Goal: Information Seeking & Learning: Learn about a topic

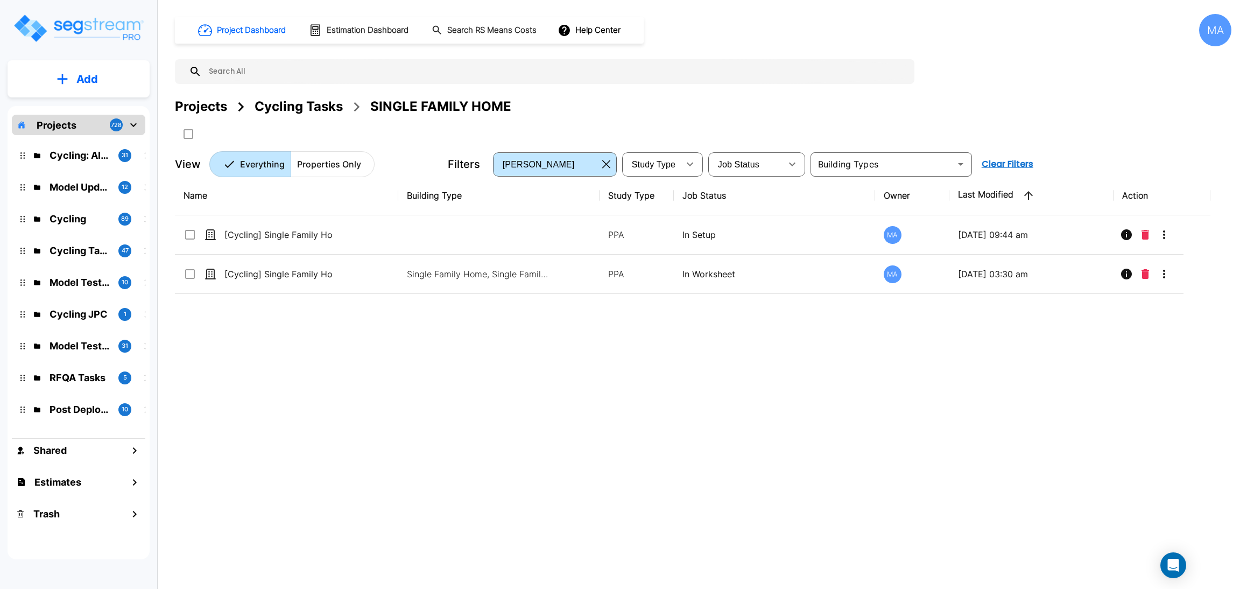
click at [290, 110] on div "Cycling Tasks" at bounding box center [299, 106] width 88 height 19
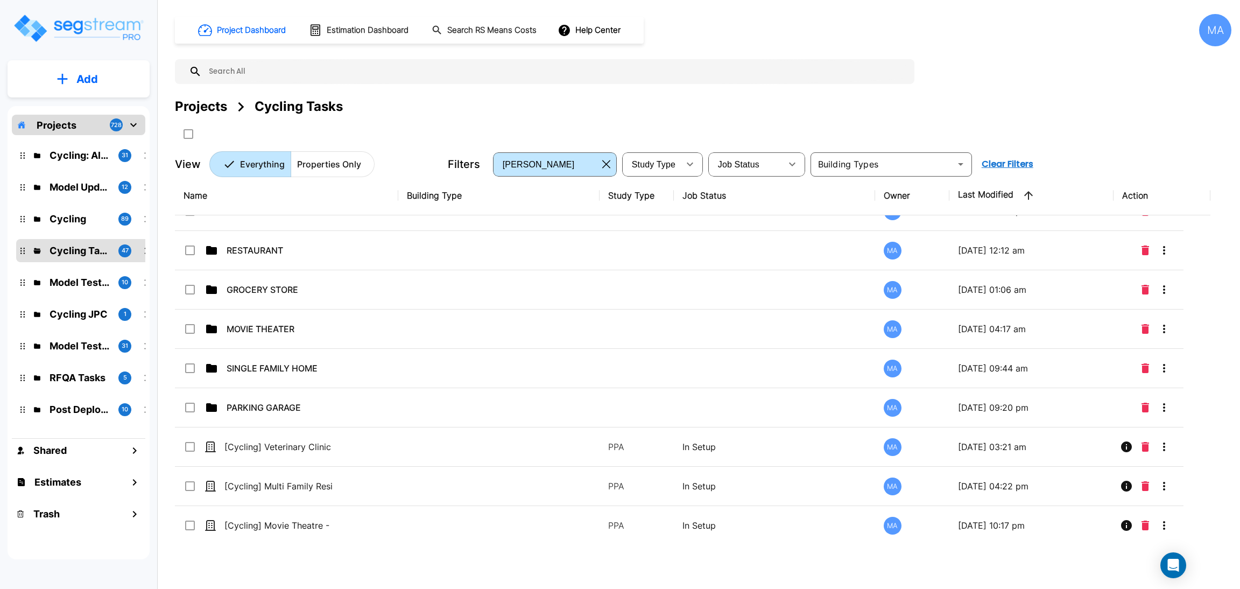
scroll to position [1525, 0]
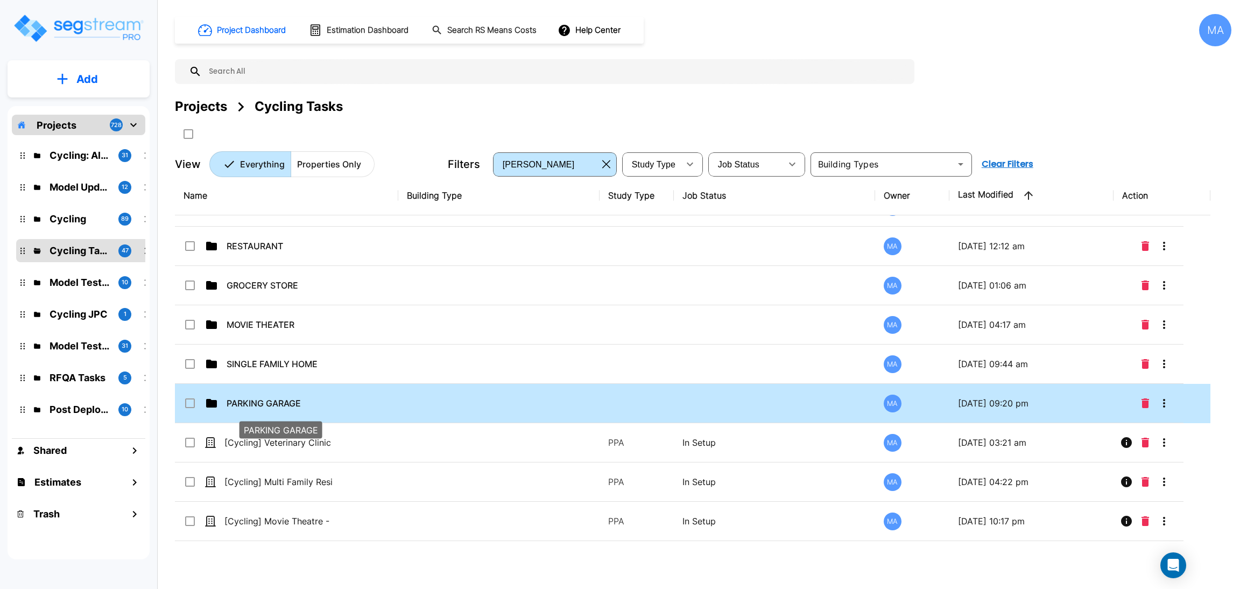
click at [276, 399] on p "PARKING GARAGE" at bounding box center [281, 403] width 108 height 13
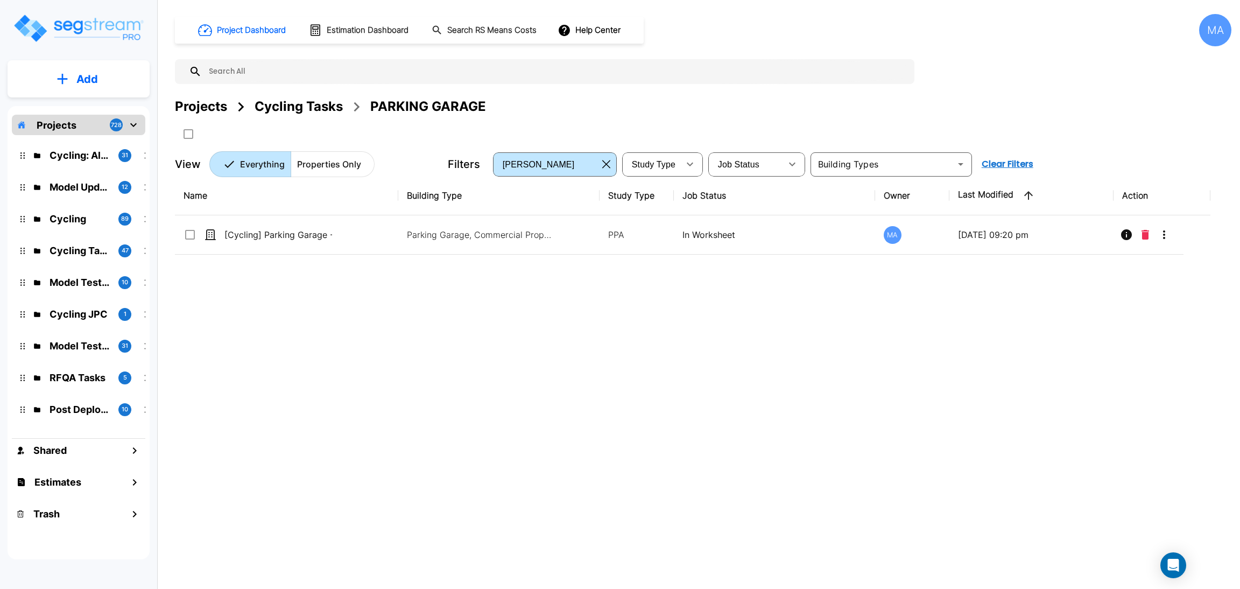
scroll to position [0, 0]
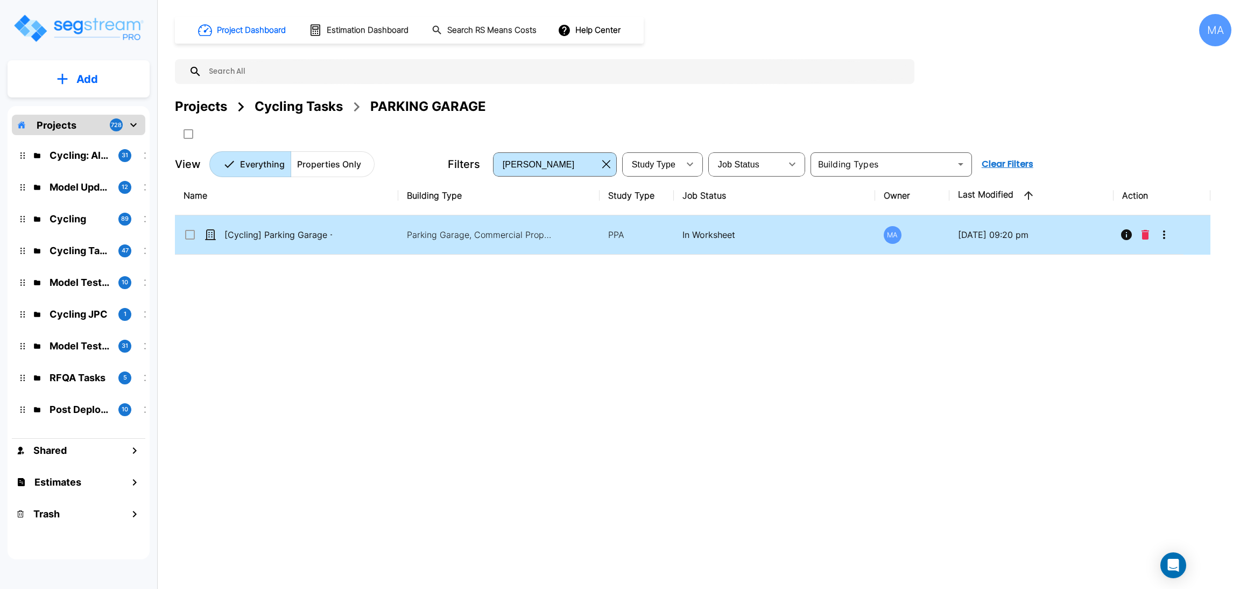
click at [387, 238] on td "[Cycling] Parking Garage - 082825" at bounding box center [286, 234] width 223 height 39
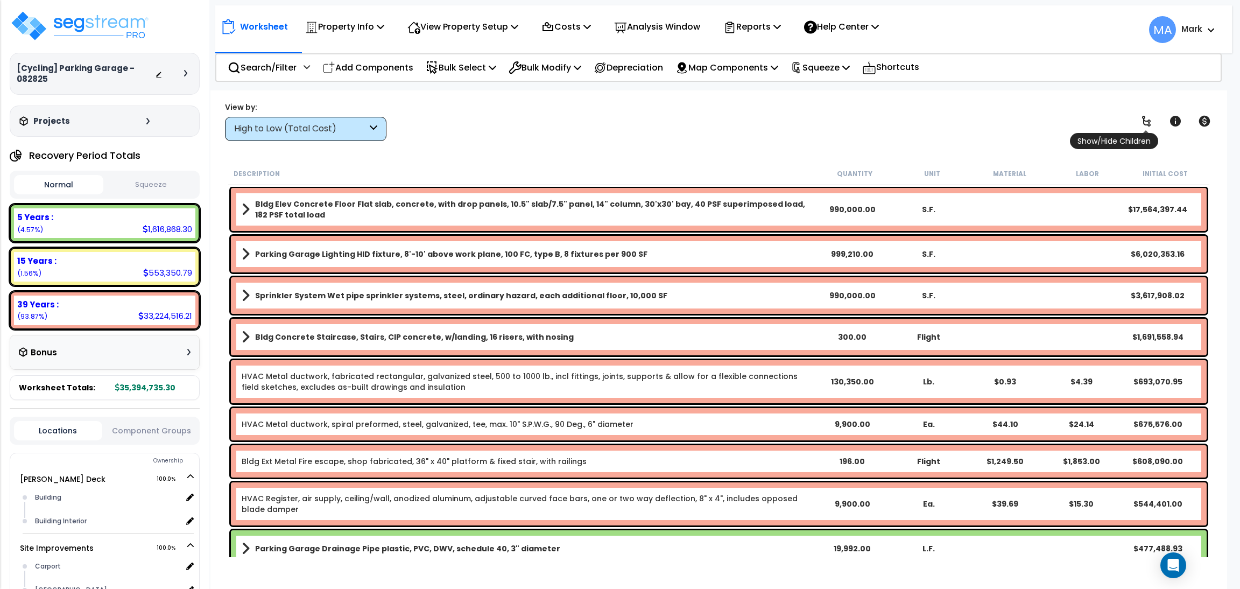
click at [1148, 126] on icon at bounding box center [1146, 121] width 13 height 13
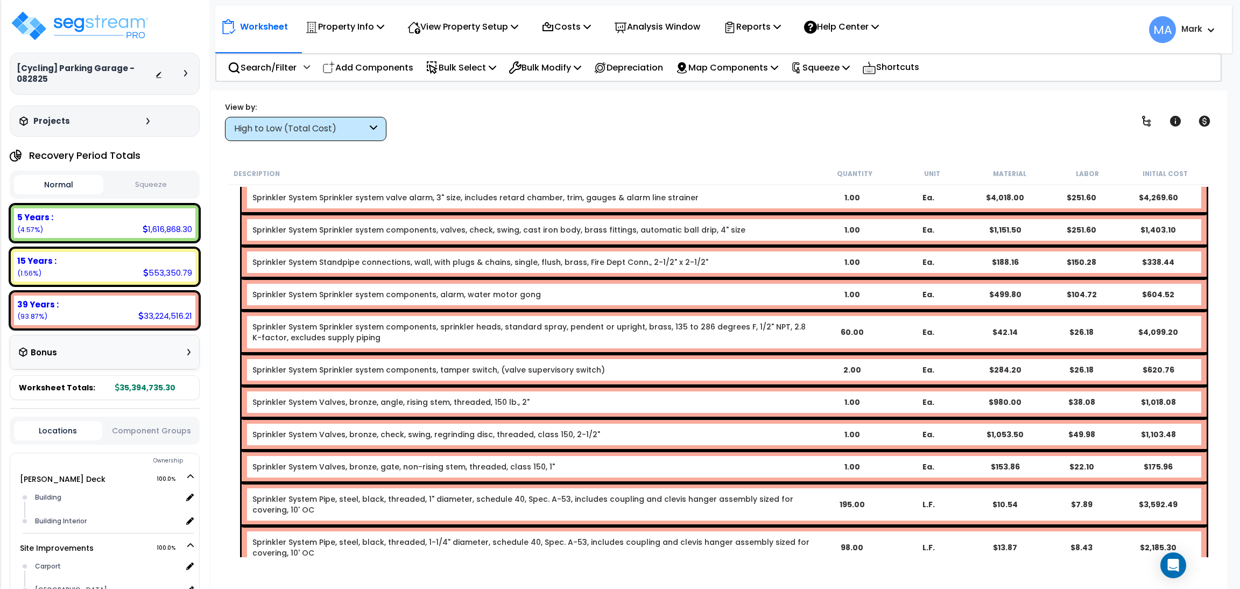
scroll to position [47, 0]
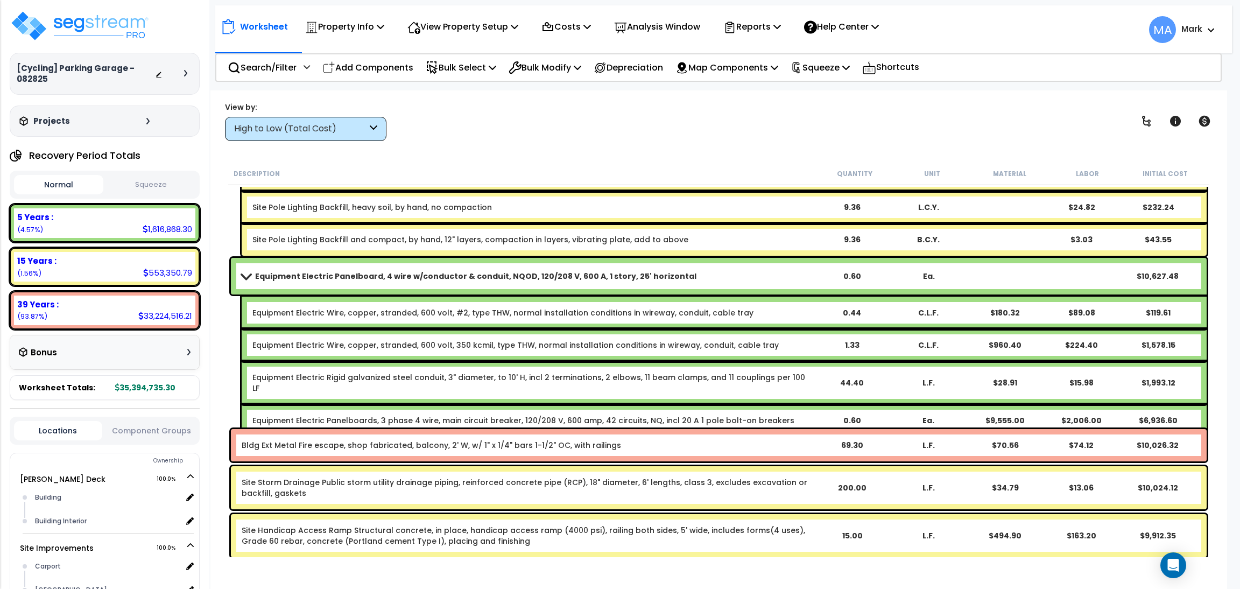
scroll to position [10479, 0]
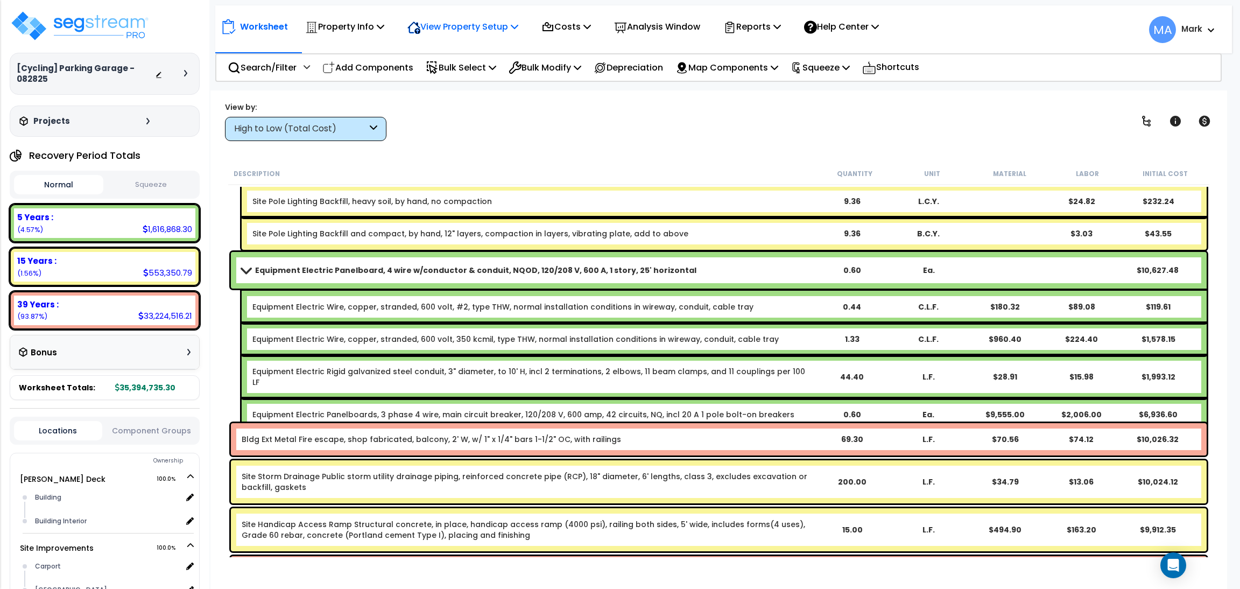
click at [455, 29] on p "View Property Setup" at bounding box center [462, 26] width 111 height 15
click at [466, 75] on link "View Questionnaire" at bounding box center [455, 74] width 107 height 22
click at [252, 61] on p "Search/Filter" at bounding box center [262, 67] width 69 height 15
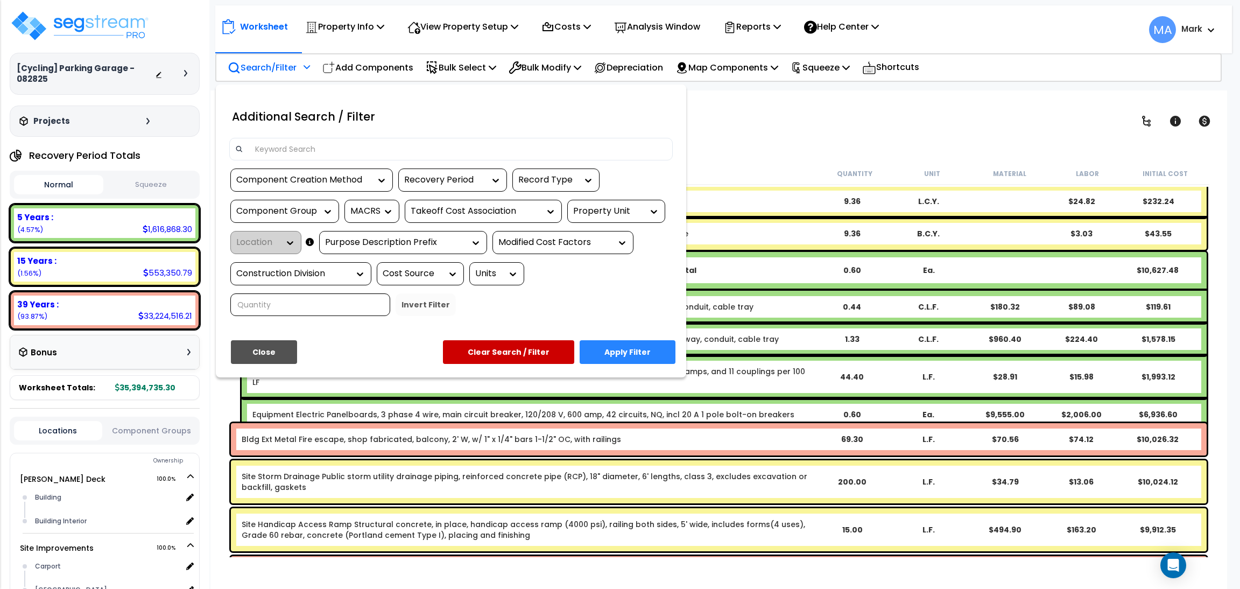
click at [299, 145] on input at bounding box center [458, 149] width 418 height 16
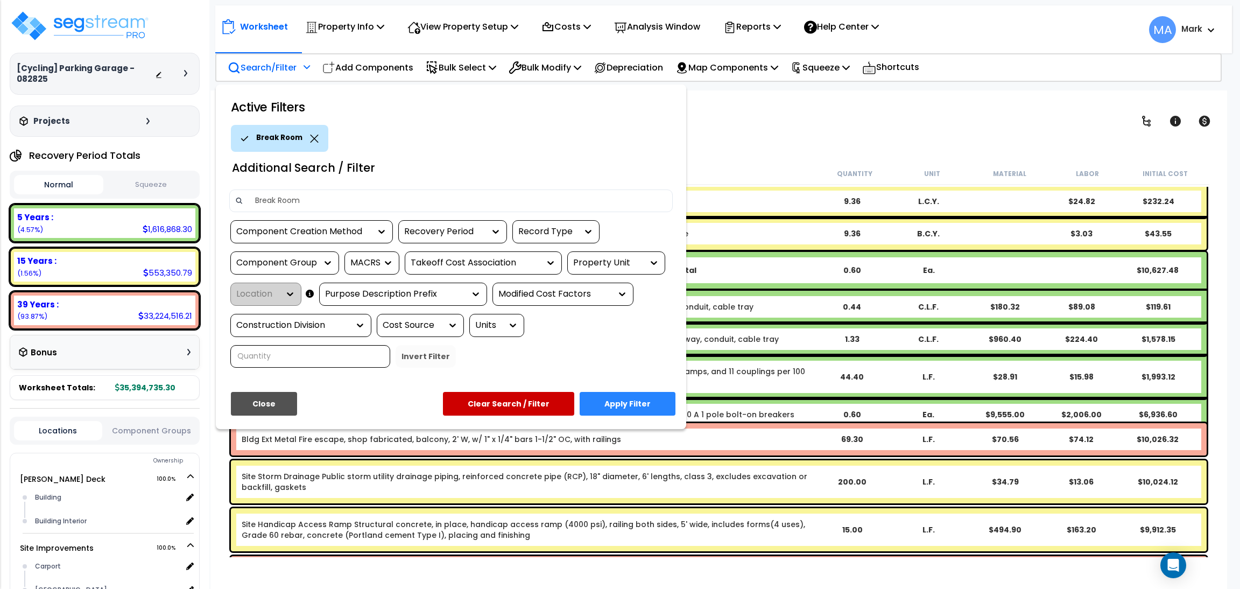
type input "Break Room"
click at [613, 403] on button "Apply Filter" at bounding box center [628, 404] width 96 height 24
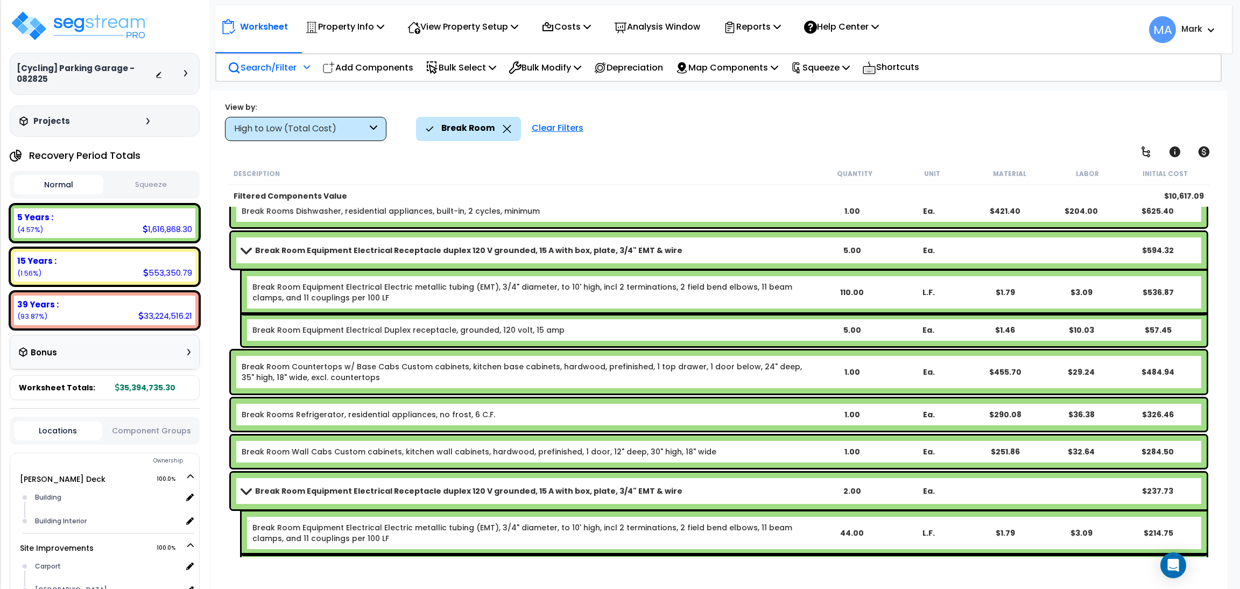
scroll to position [484, 0]
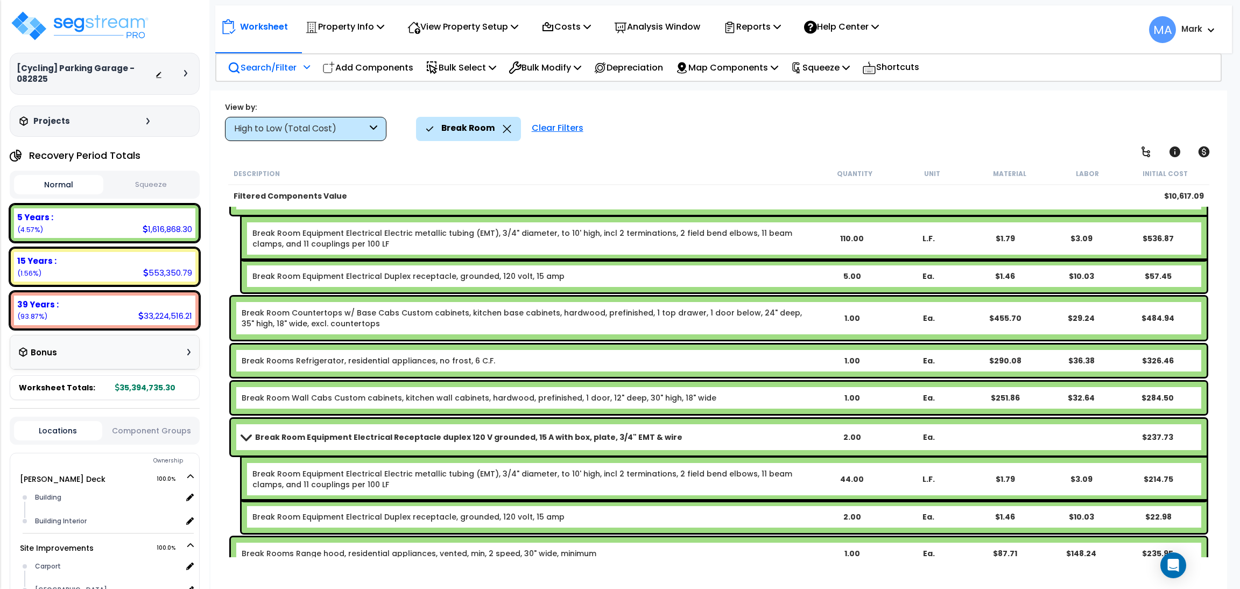
click at [367, 128] on div "High to Low (Total Cost)" at bounding box center [305, 129] width 161 height 24
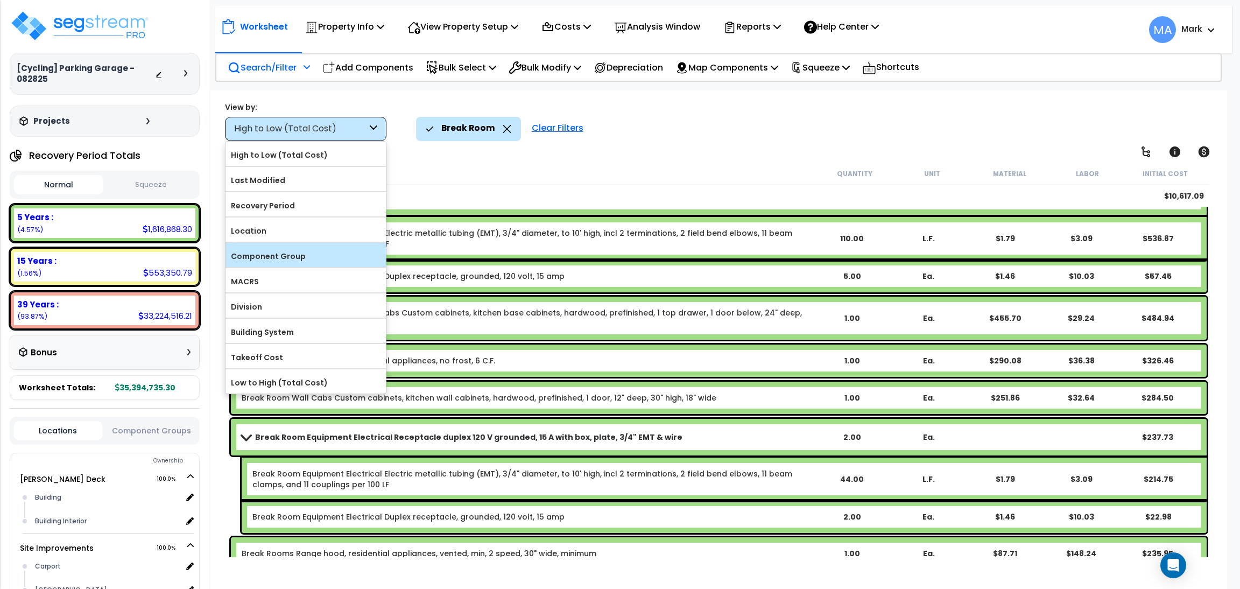
click at [299, 248] on div "Component Group" at bounding box center [306, 255] width 160 height 24
click at [335, 259] on label "Component Group" at bounding box center [306, 256] width 160 height 16
click at [0, 0] on input "Component Group" at bounding box center [0, 0] width 0 height 0
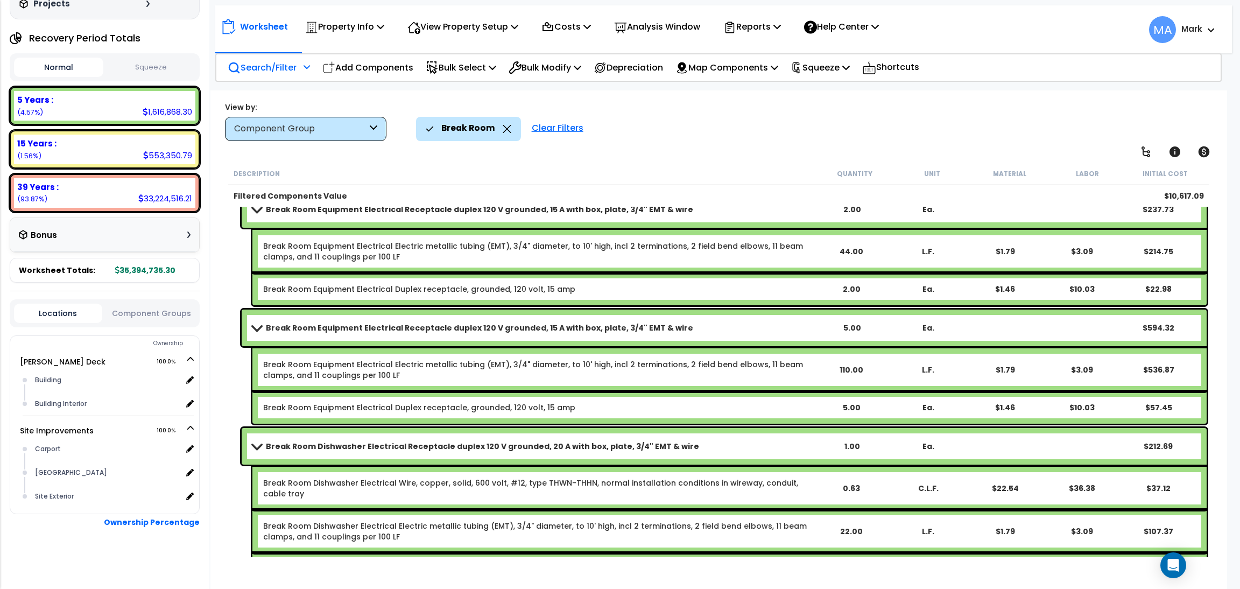
scroll to position [932, 0]
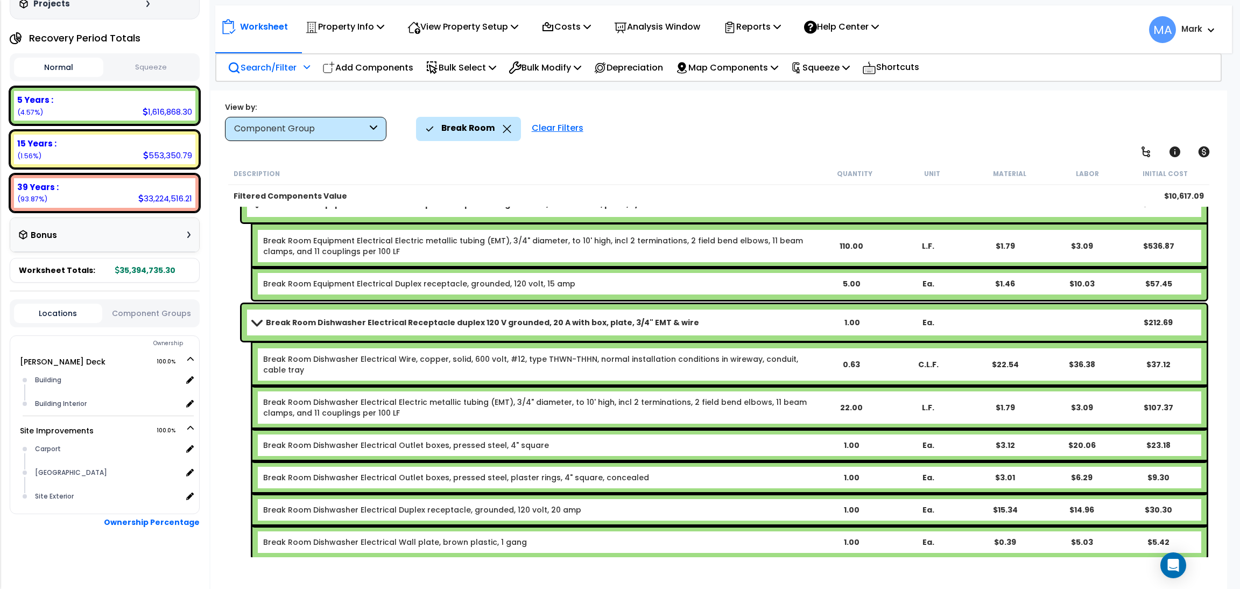
click at [505, 126] on icon at bounding box center [507, 129] width 9 height 8
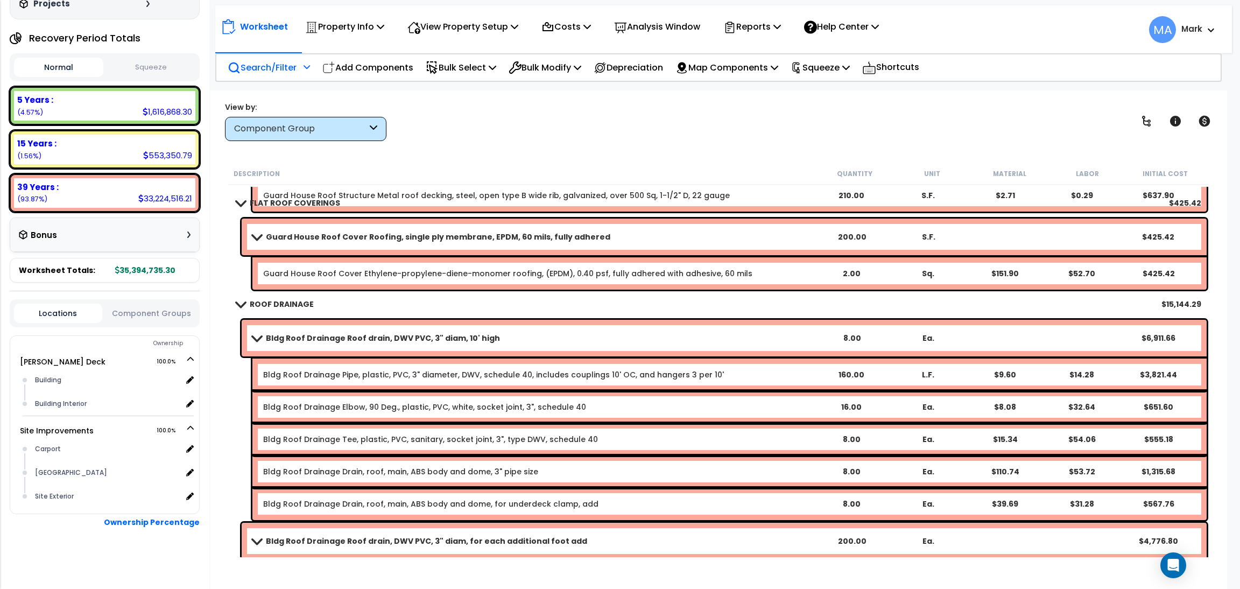
click at [288, 72] on p "Search/Filter" at bounding box center [262, 67] width 69 height 15
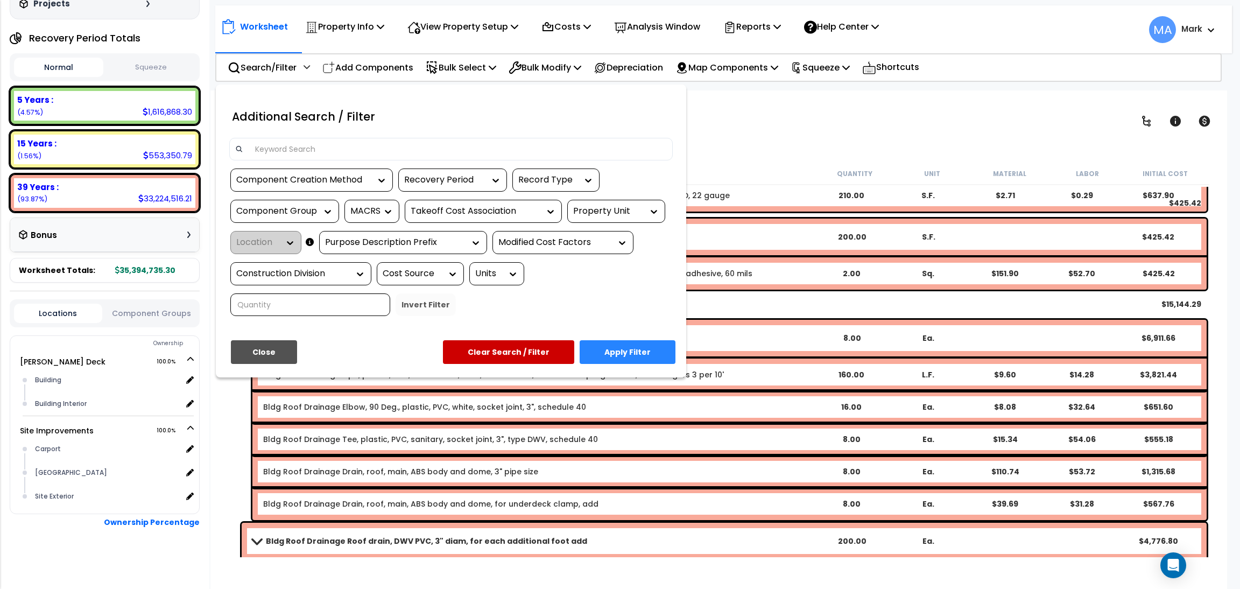
click at [292, 142] on div at bounding box center [451, 149] width 444 height 23
click at [300, 158] on div at bounding box center [451, 149] width 444 height 23
click at [302, 149] on input at bounding box center [458, 149] width 418 height 16
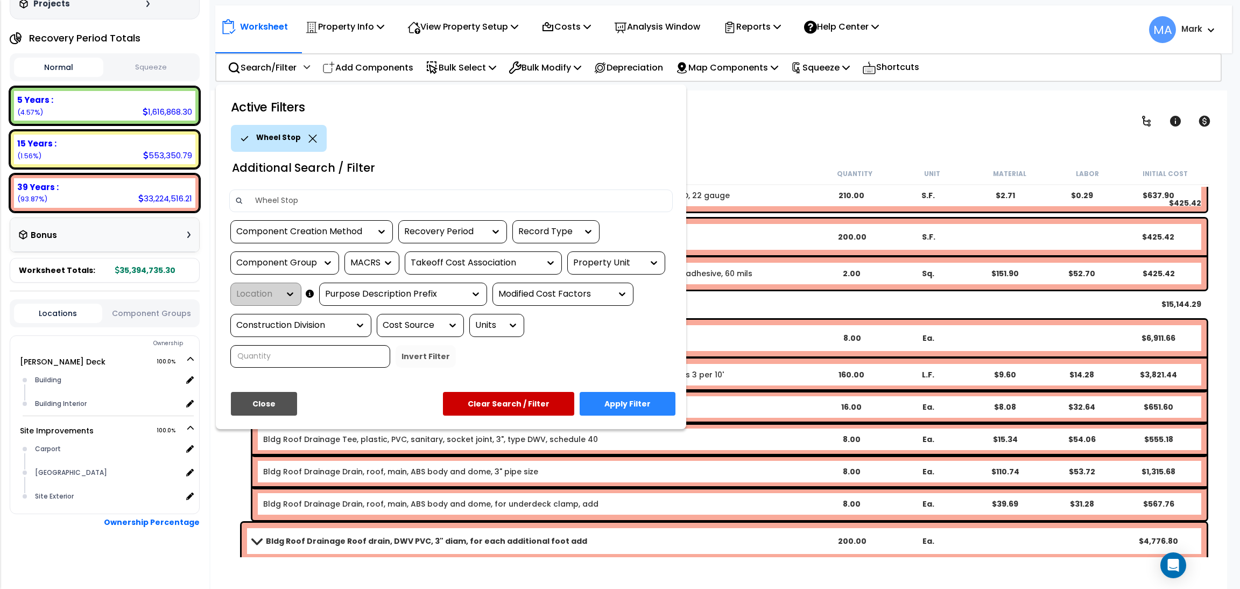
type input "Wheel Stop"
click at [609, 400] on button "Apply Filter" at bounding box center [628, 404] width 96 height 24
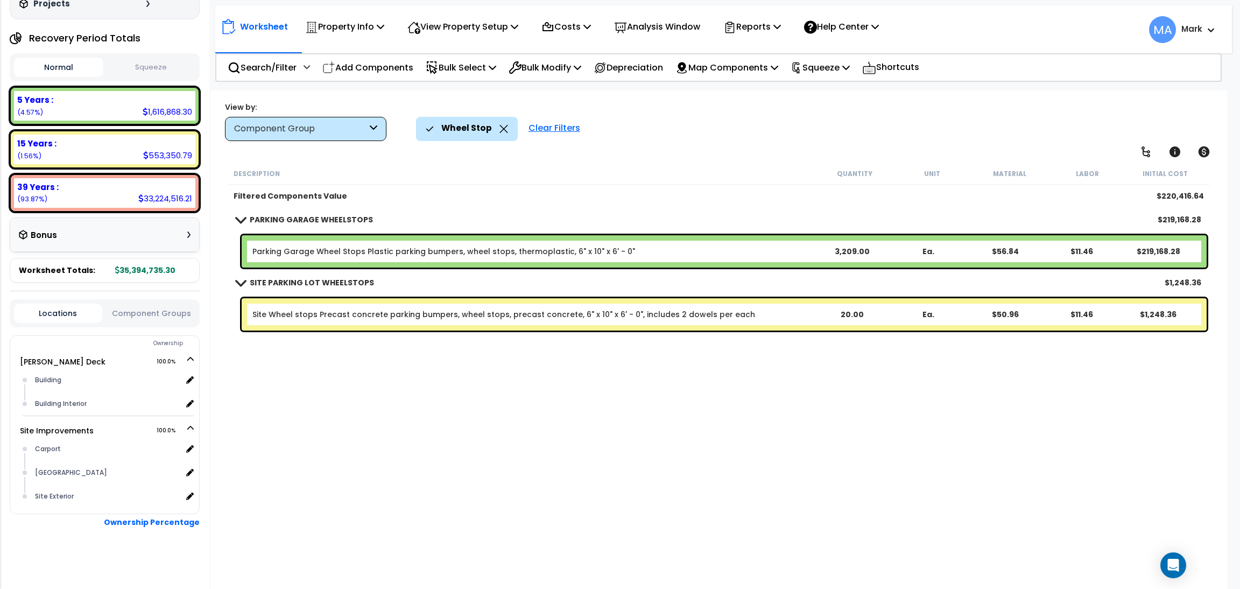
click at [499, 129] on icon at bounding box center [503, 129] width 9 height 8
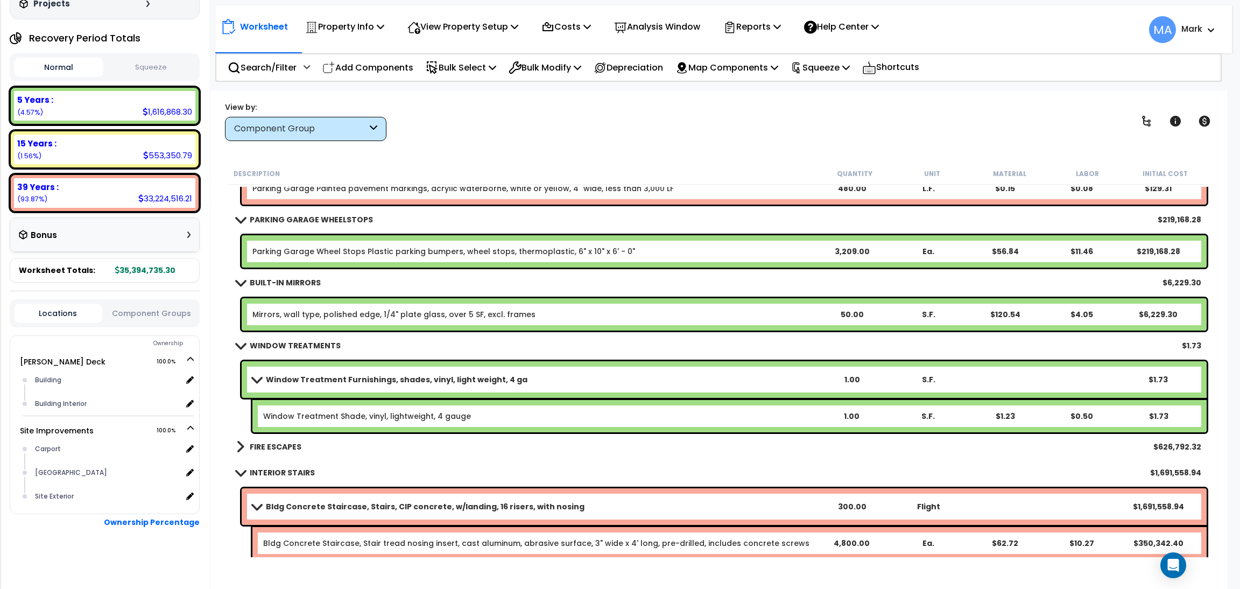
scroll to position [8396, 0]
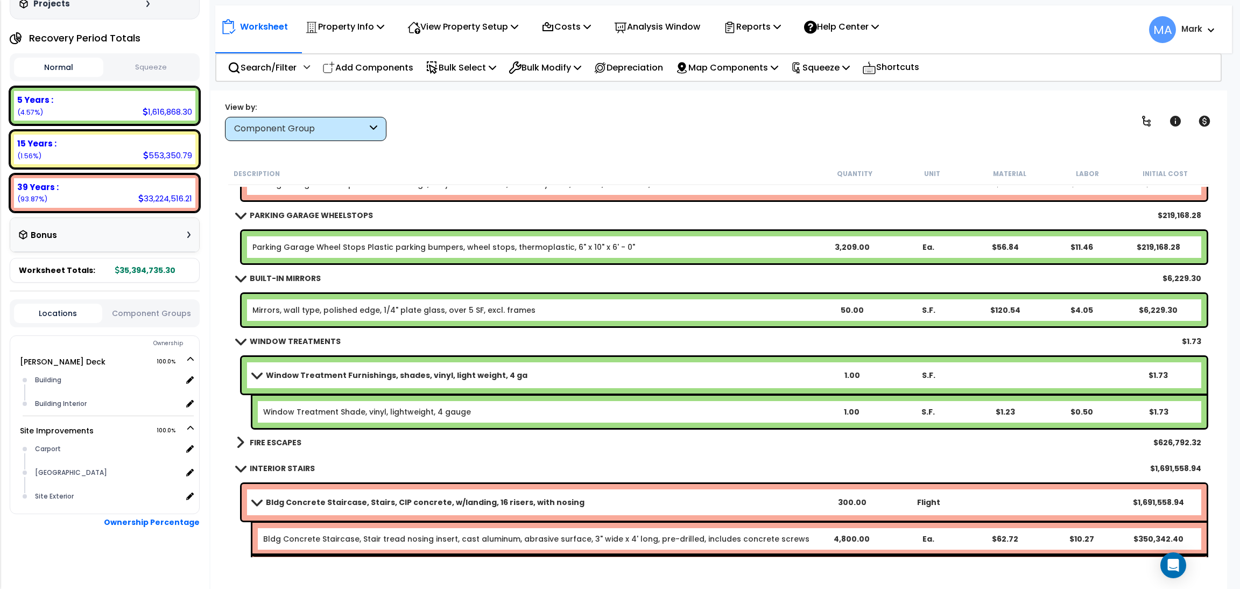
click at [268, 444] on b "FIRE ESCAPES" at bounding box center [276, 442] width 52 height 11
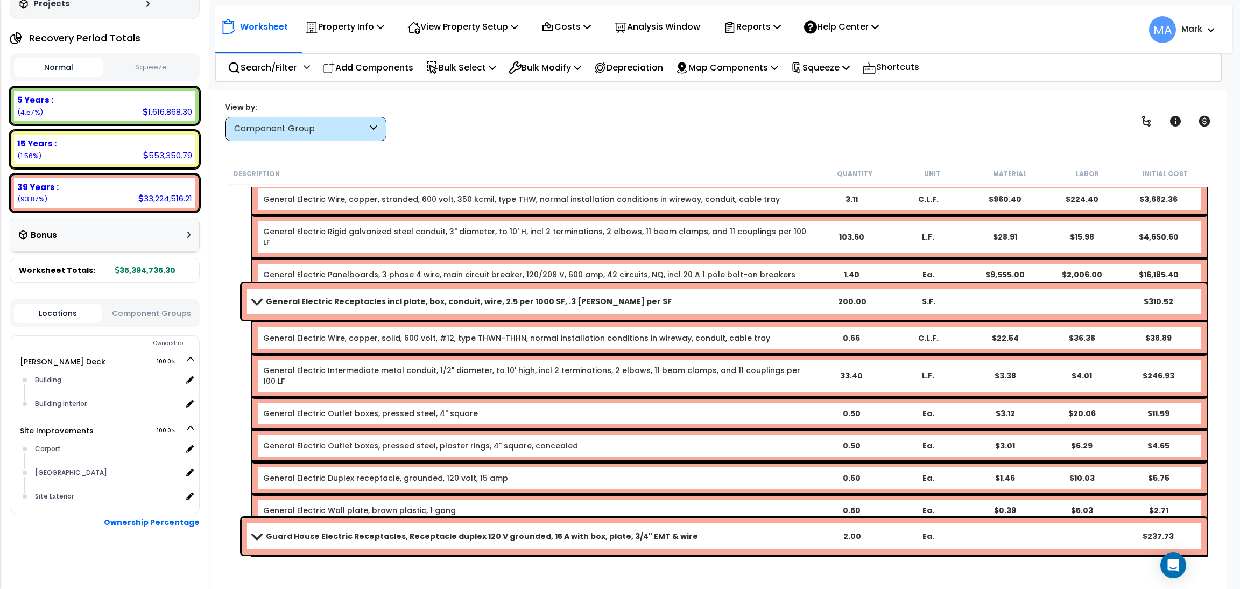
scroll to position [15920, 0]
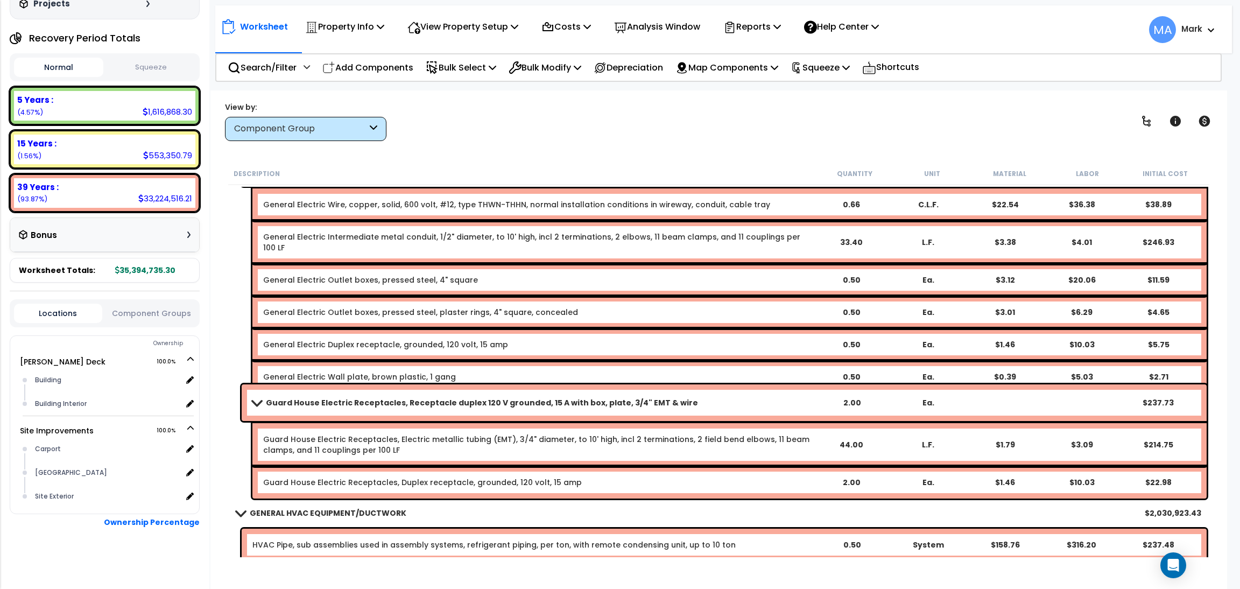
click at [335, 130] on div "Component Group" at bounding box center [300, 129] width 133 height 12
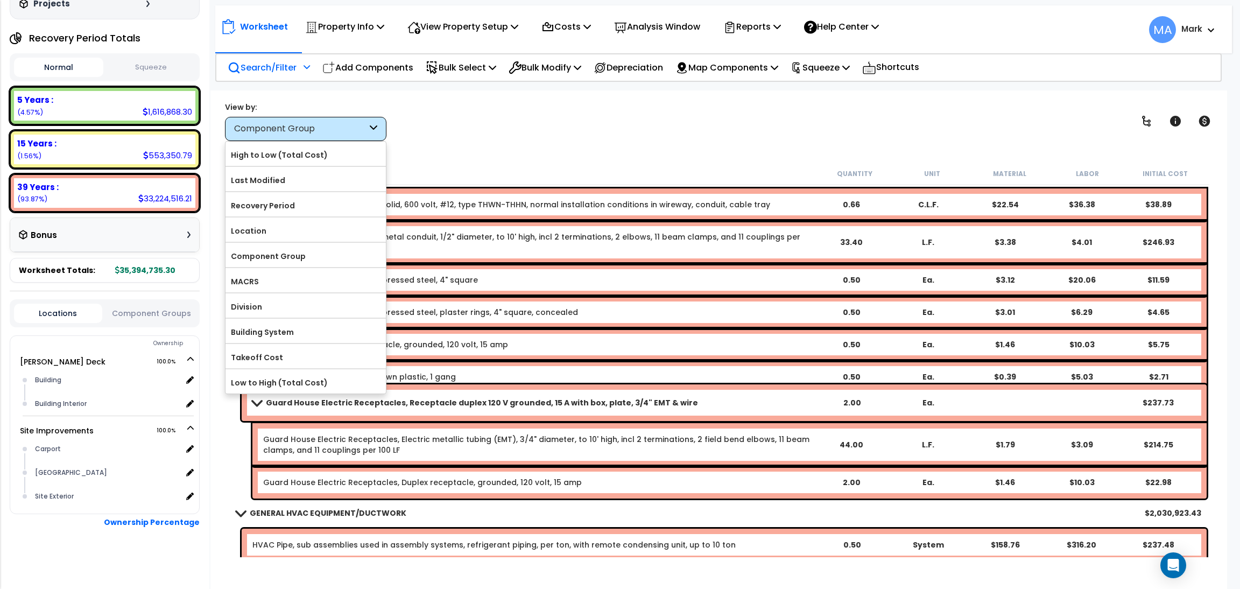
click at [280, 69] on p "Search/Filter" at bounding box center [262, 67] width 69 height 15
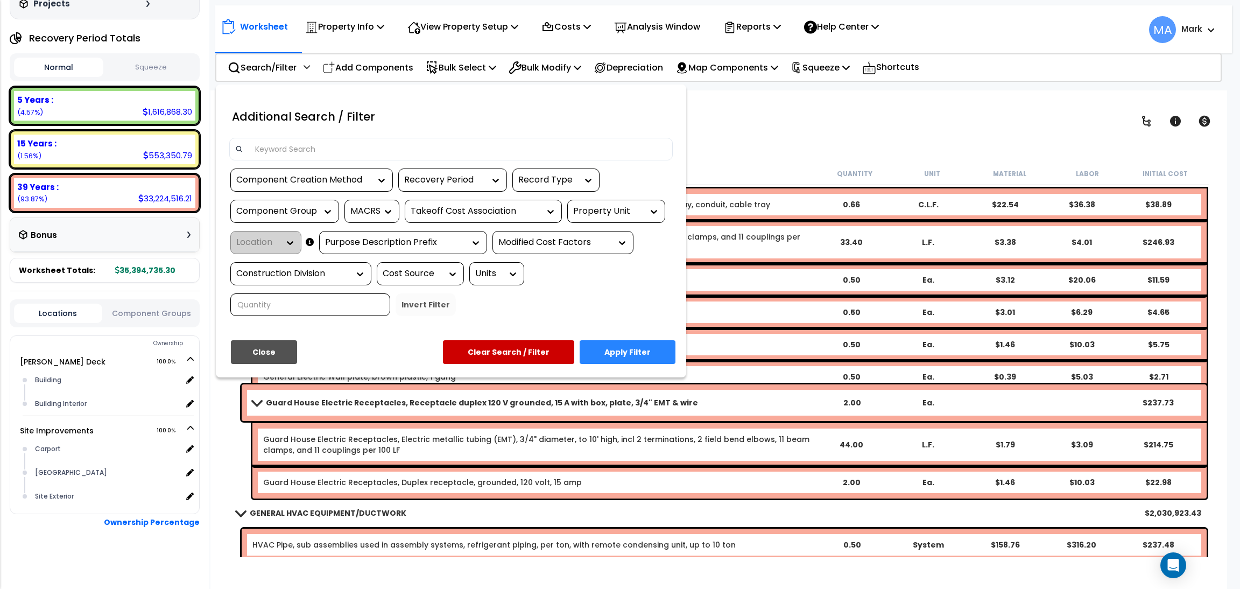
click at [288, 148] on input at bounding box center [458, 149] width 418 height 16
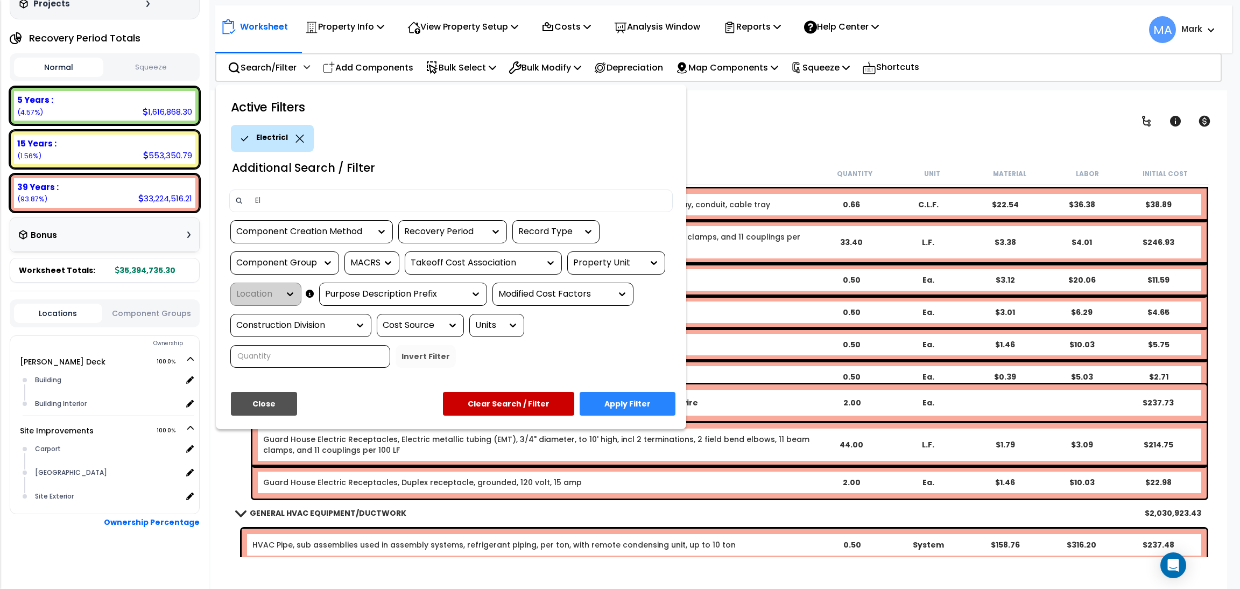
type input "E"
type input "Panel Board"
click at [638, 394] on button "Apply Filter" at bounding box center [628, 404] width 96 height 24
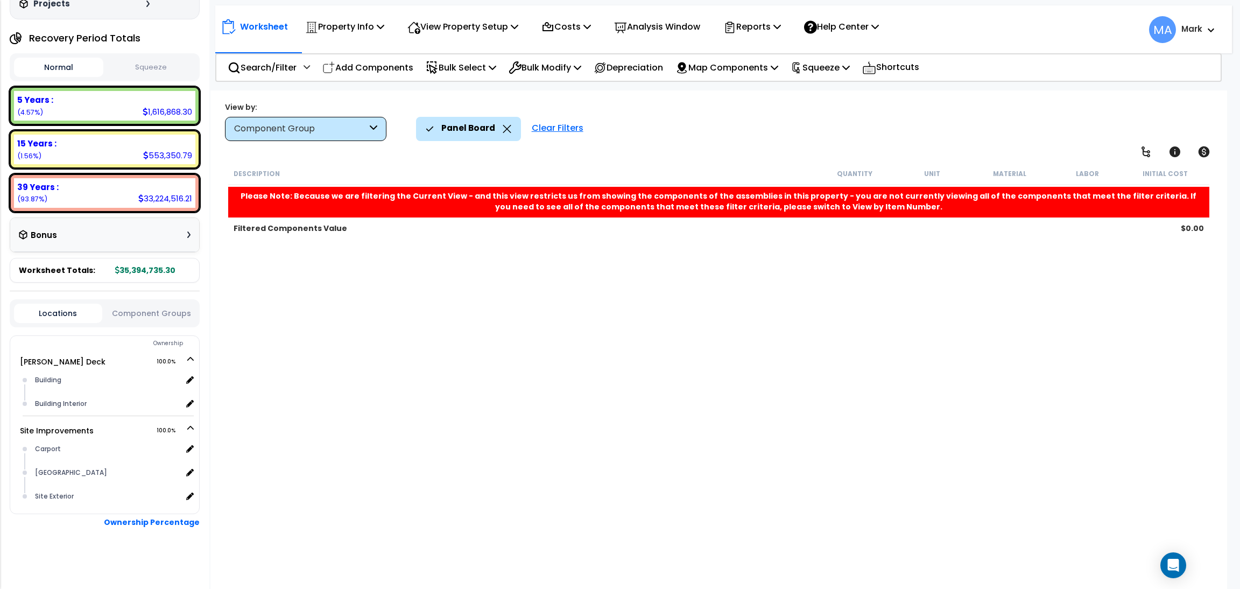
click at [505, 129] on icon at bounding box center [507, 129] width 9 height 8
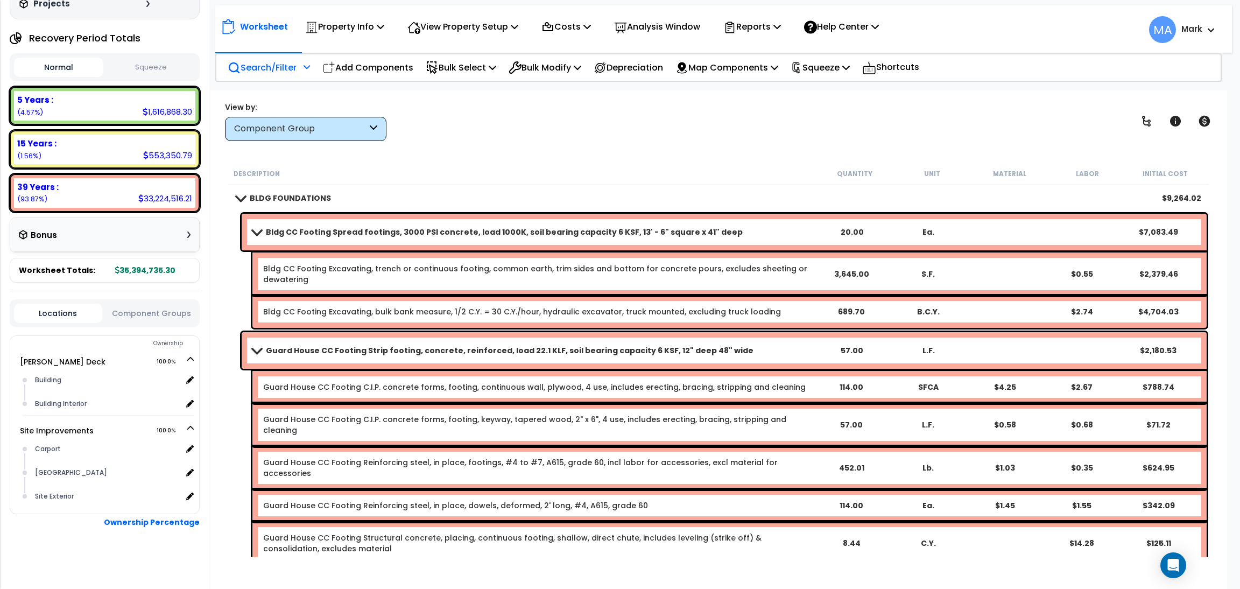
click at [312, 78] on div "Search/Filter Additional Search / Filter" at bounding box center [269, 67] width 94 height 25
click at [309, 71] on div at bounding box center [305, 70] width 9 height 19
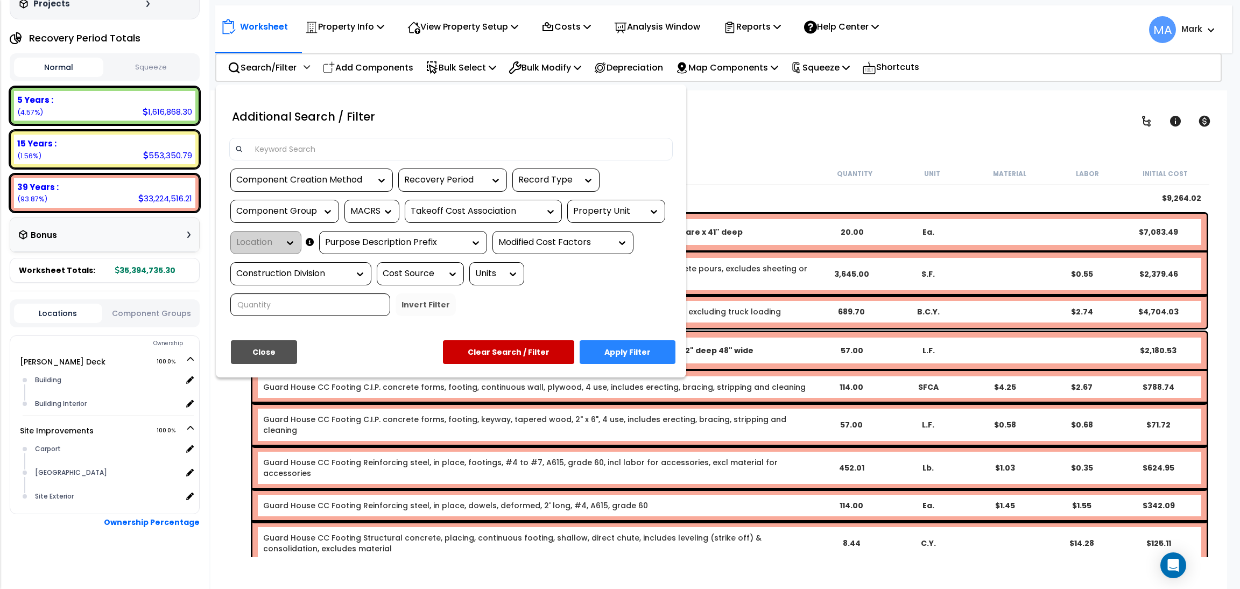
click at [304, 149] on input at bounding box center [458, 149] width 418 height 16
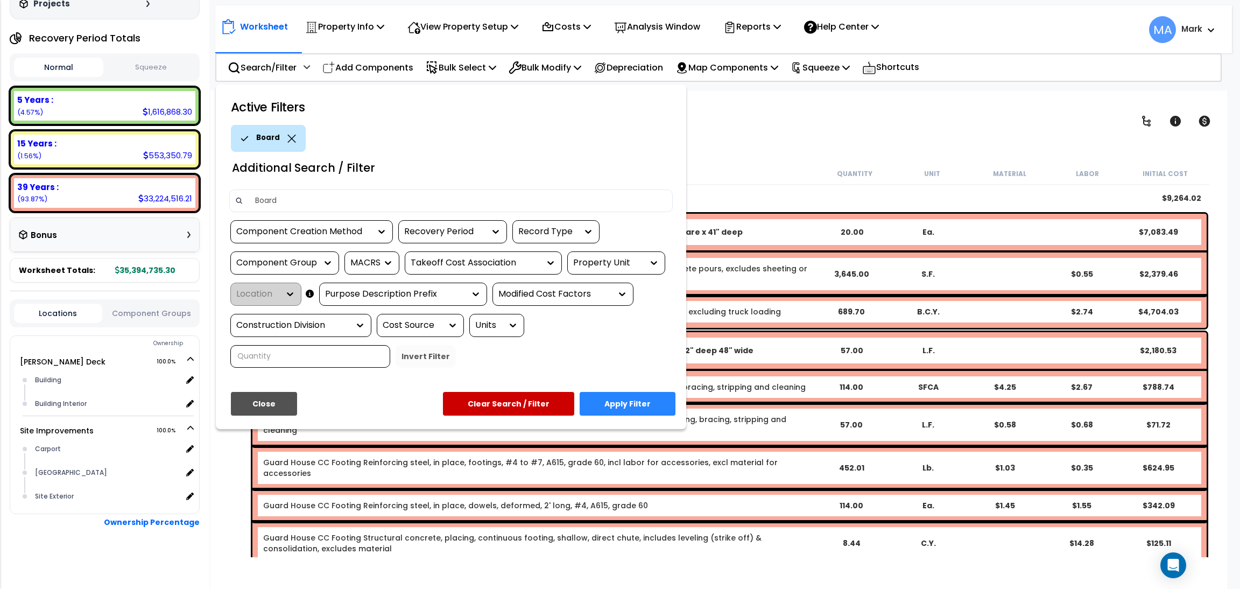
type input "Board"
click at [637, 404] on button "Apply Filter" at bounding box center [628, 404] width 96 height 24
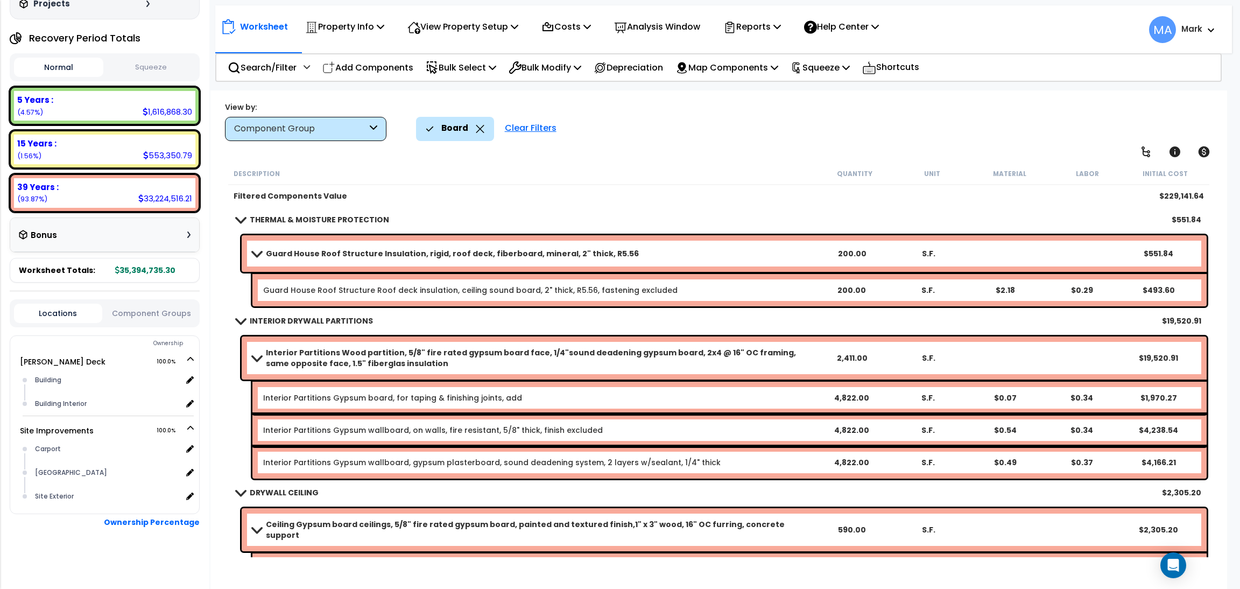
click at [481, 132] on icon at bounding box center [480, 129] width 8 height 8
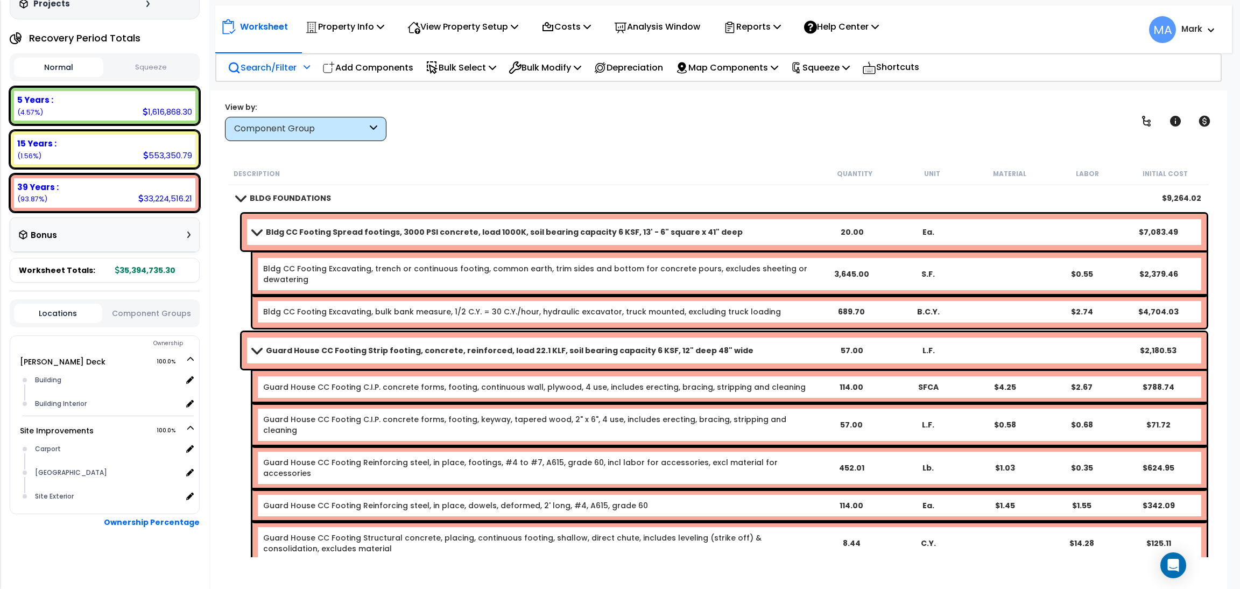
click at [259, 76] on div "Search/Filter Additional Search / Filter" at bounding box center [269, 67] width 82 height 25
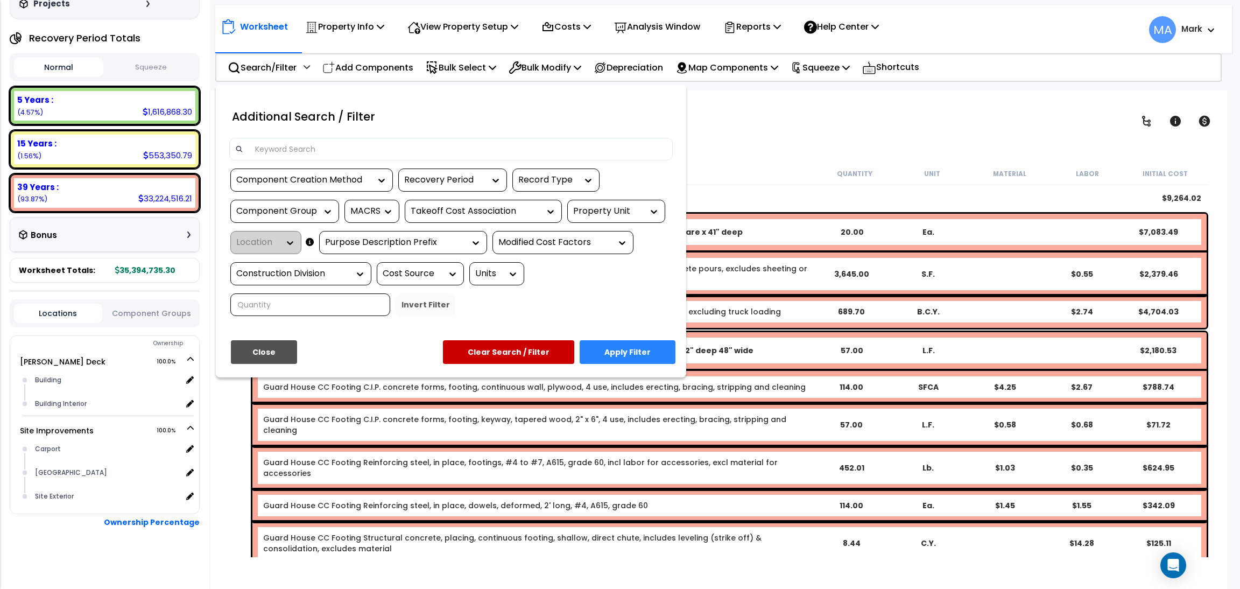
click at [280, 144] on input at bounding box center [458, 149] width 418 height 16
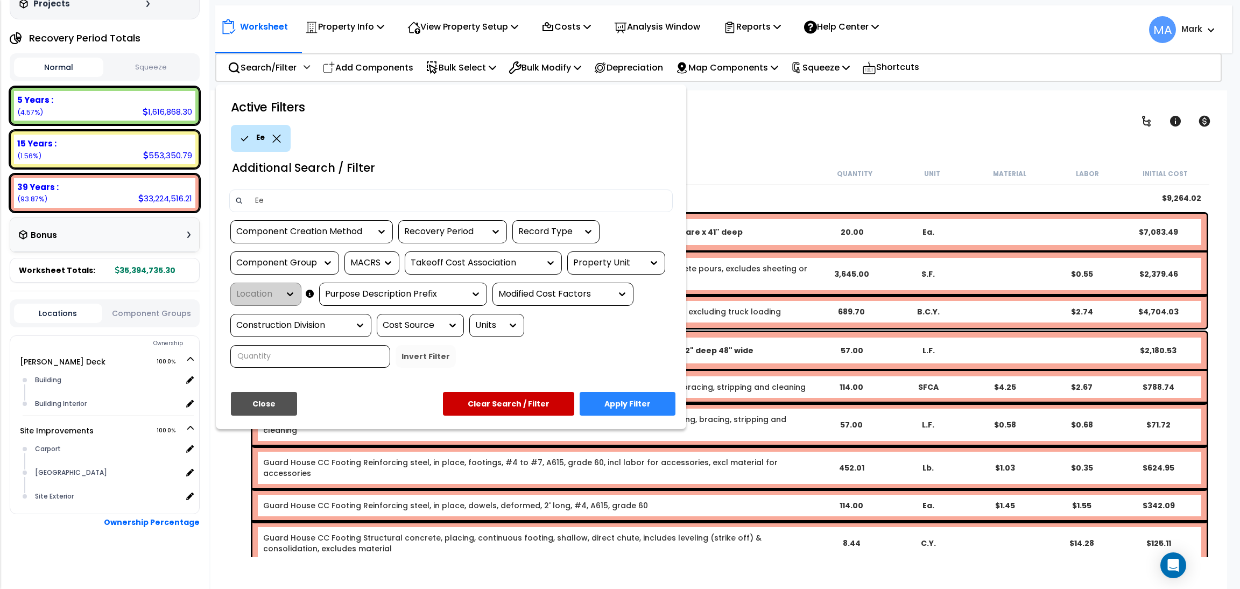
type input "E"
type input "Glass"
click at [653, 404] on button "Apply Filter" at bounding box center [628, 404] width 96 height 24
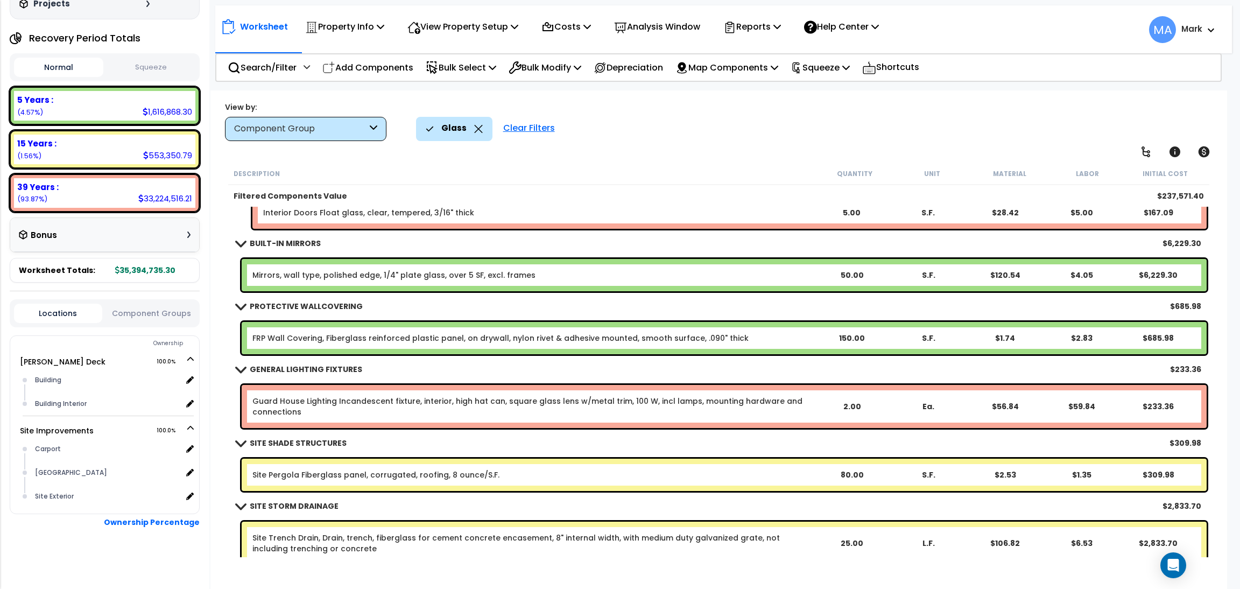
scroll to position [802, 0]
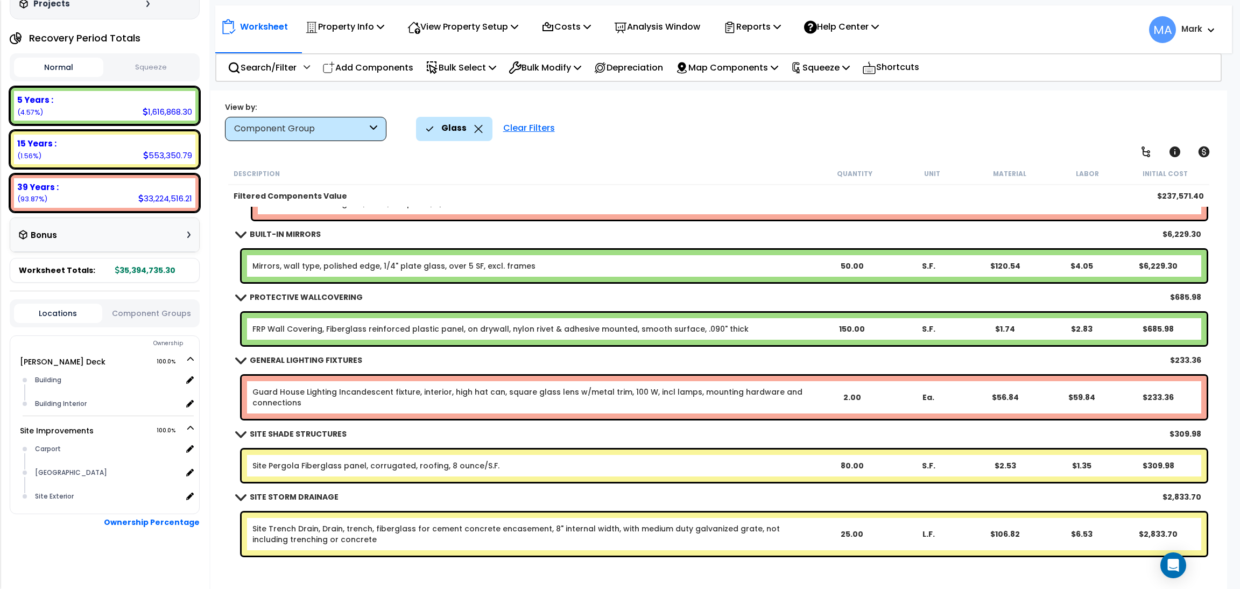
click at [474, 131] on icon at bounding box center [478, 129] width 8 height 8
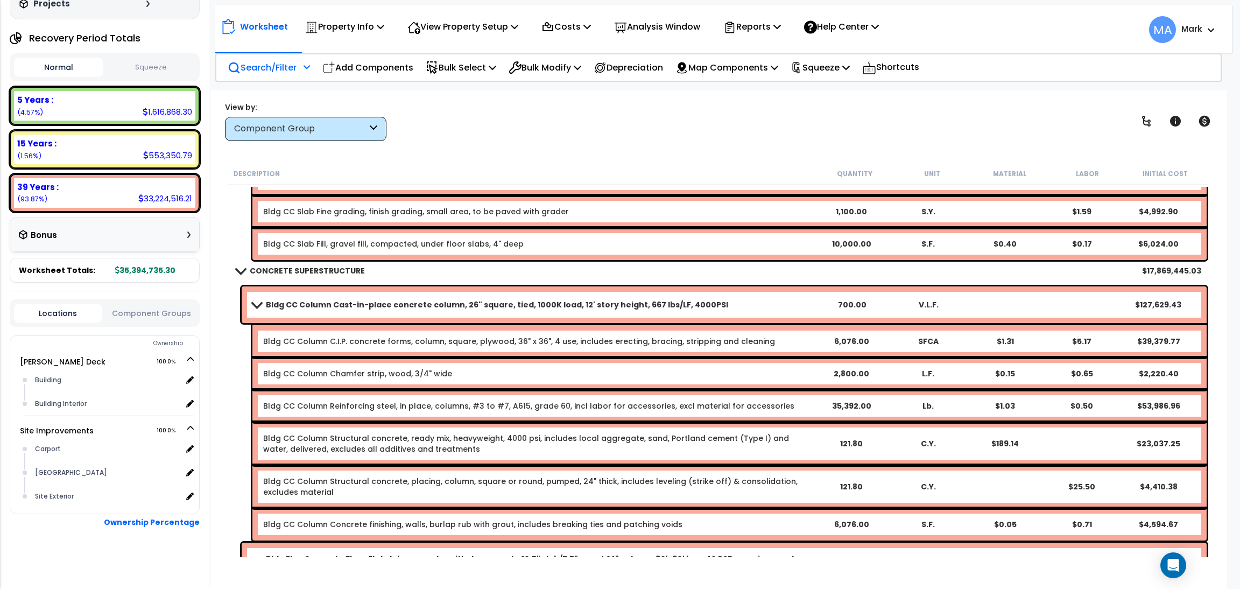
click at [284, 62] on p "Search/Filter" at bounding box center [262, 67] width 69 height 15
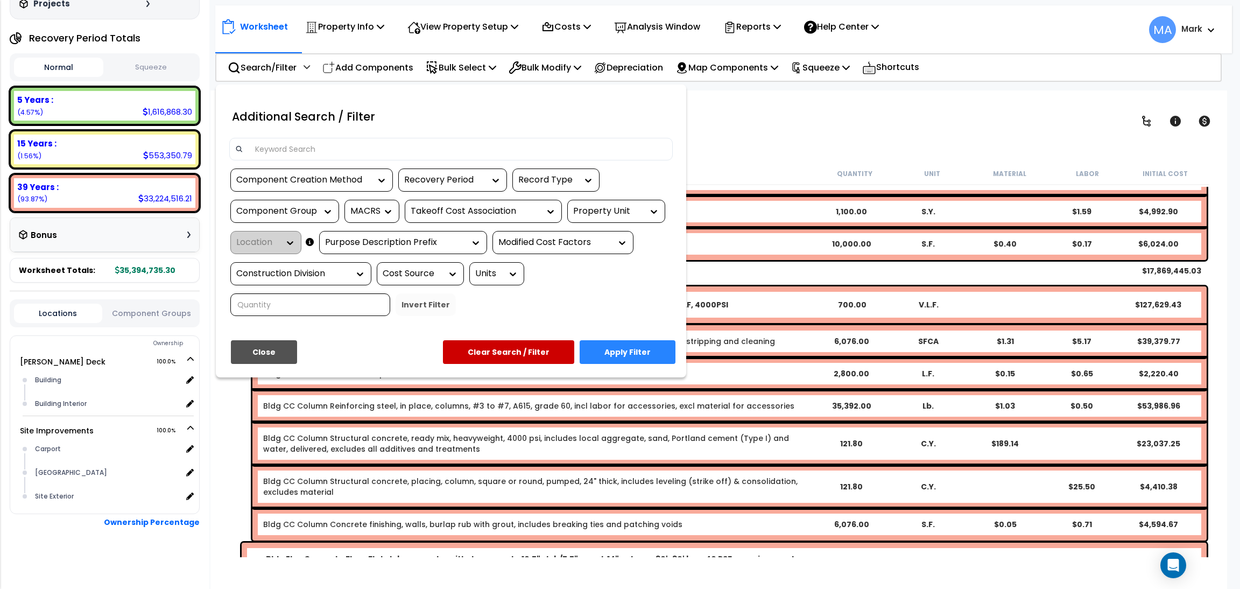
click at [312, 149] on input at bounding box center [458, 149] width 418 height 16
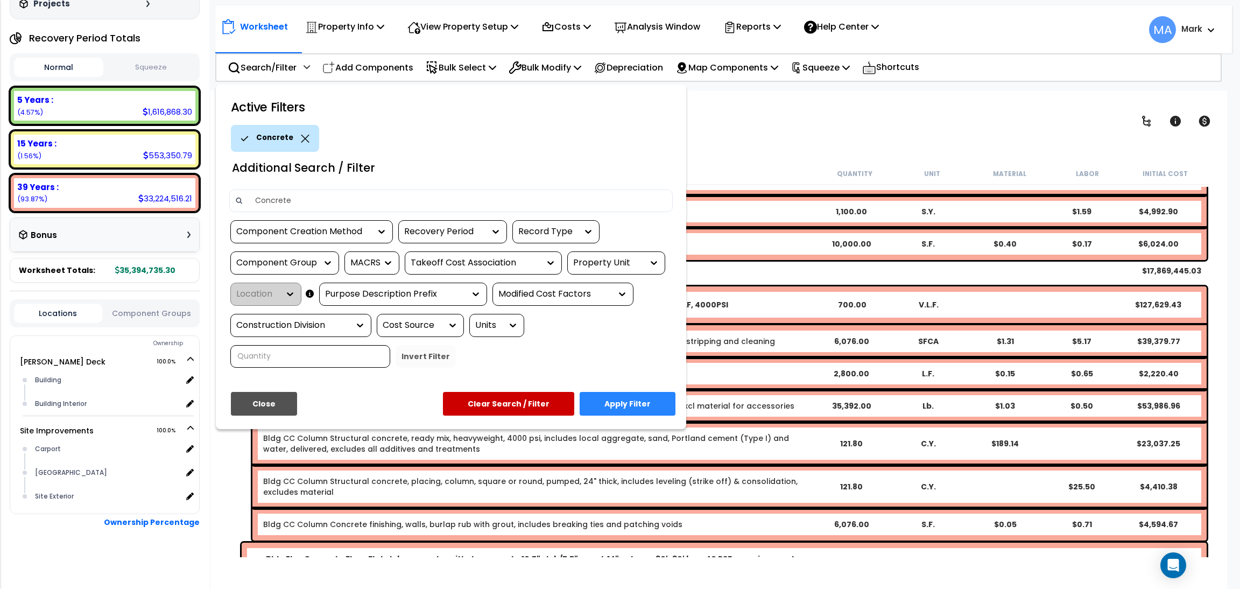
type input "Concrete"
click at [621, 392] on button "Apply Filter" at bounding box center [628, 404] width 96 height 24
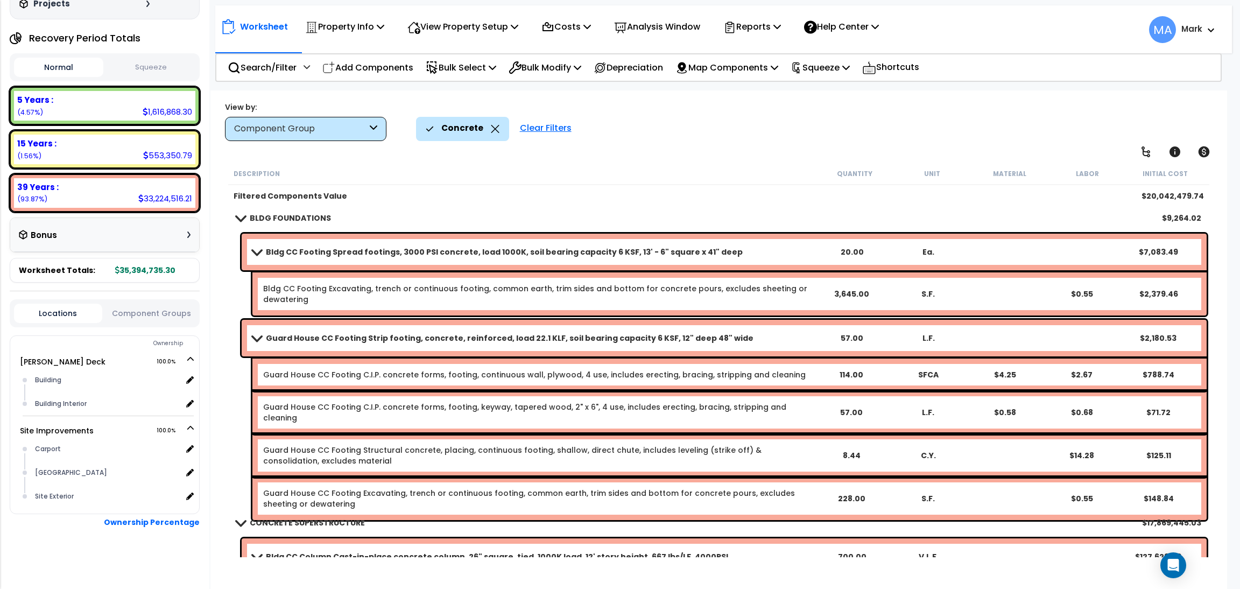
scroll to position [0, 0]
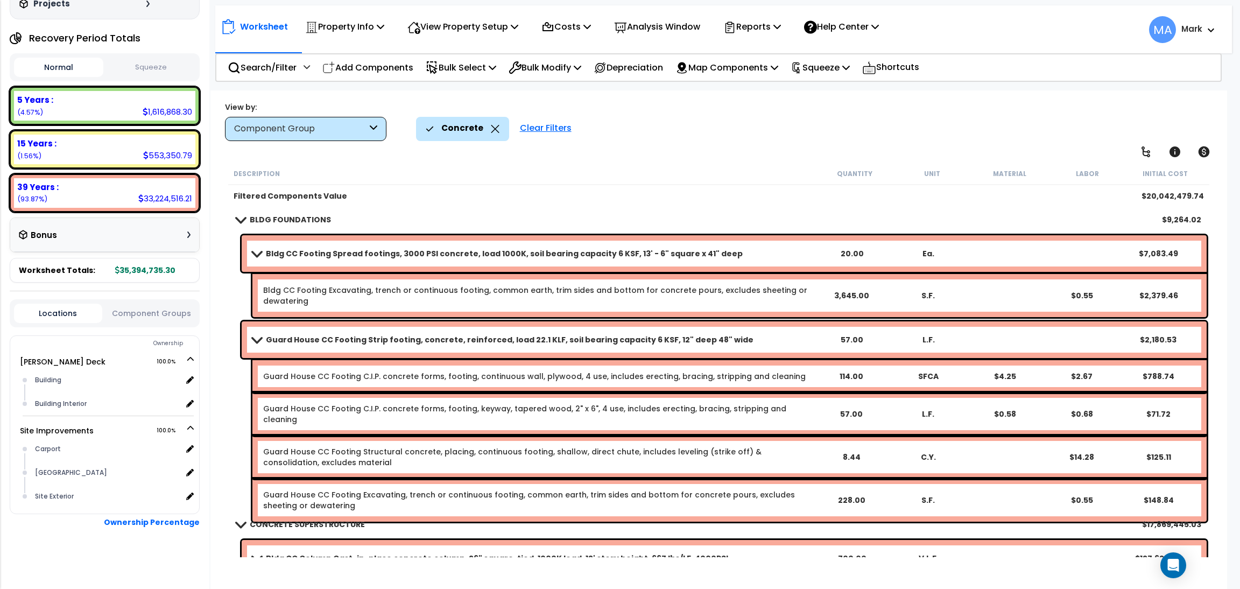
click at [492, 127] on icon at bounding box center [495, 129] width 9 height 8
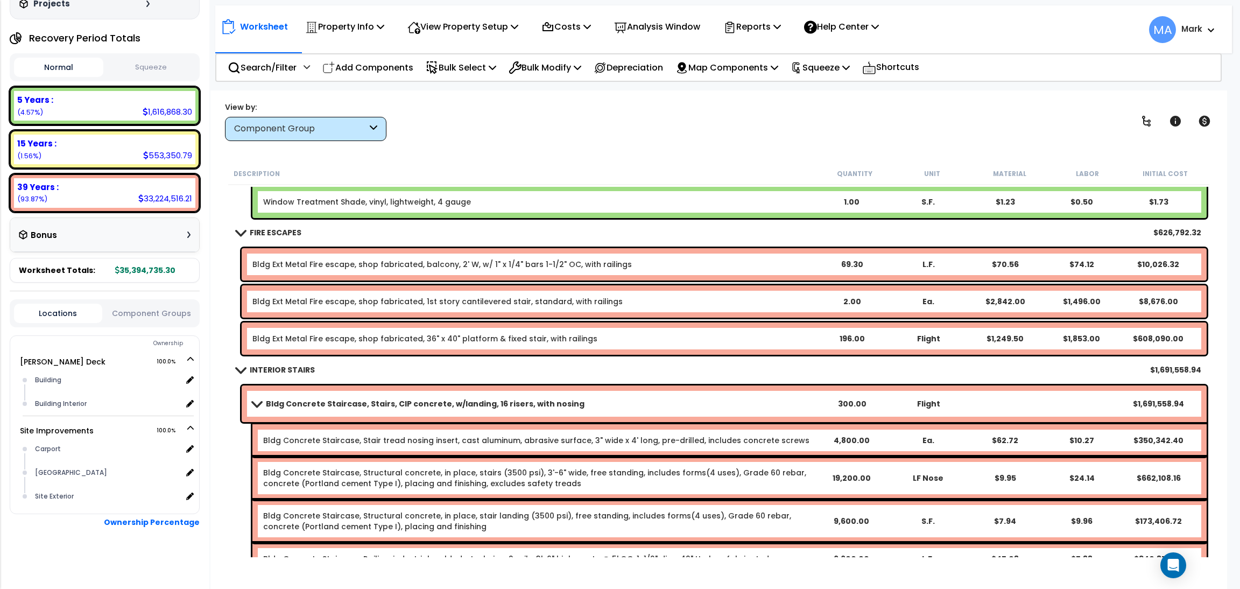
scroll to position [8638, 0]
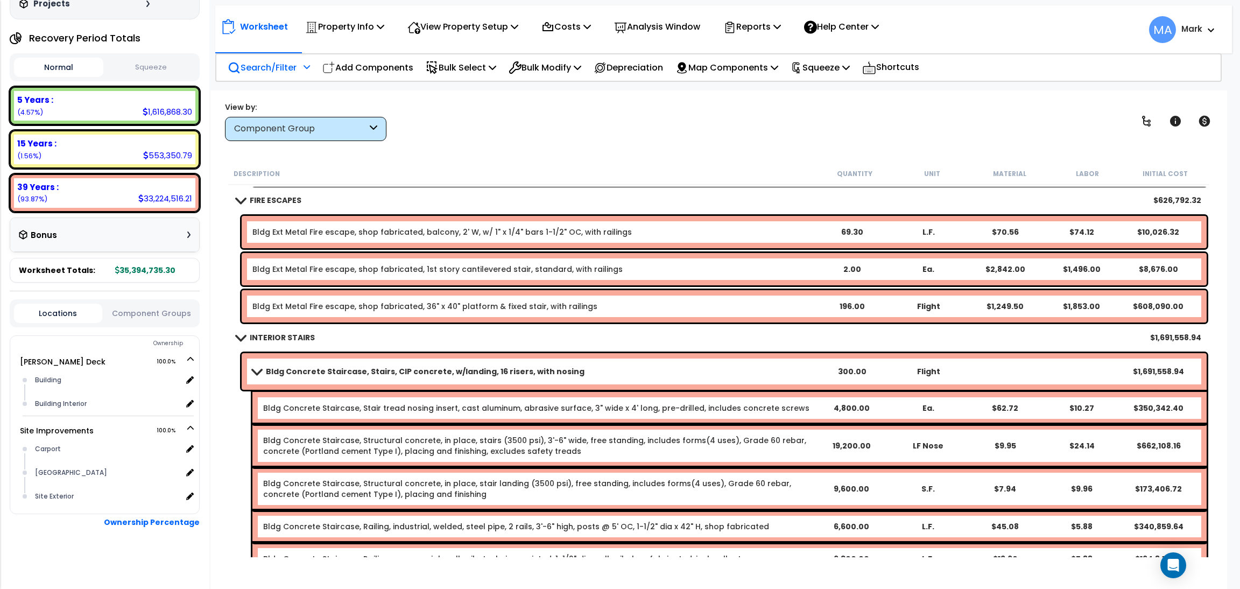
click at [279, 62] on p "Search/Filter" at bounding box center [262, 67] width 69 height 15
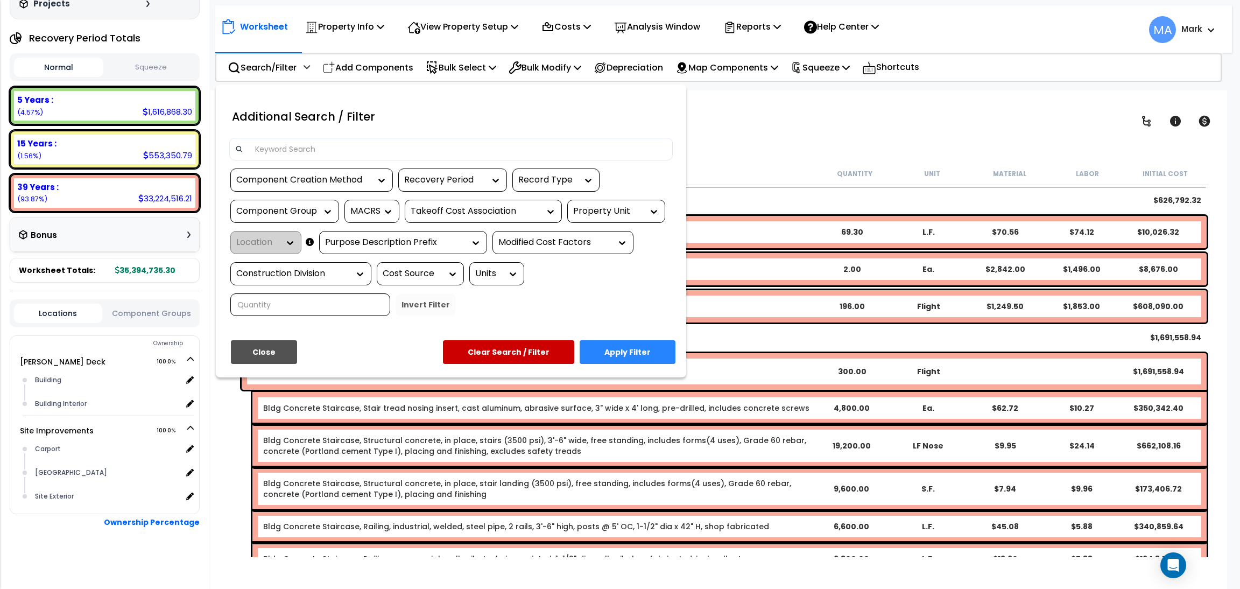
click at [300, 146] on input at bounding box center [458, 149] width 418 height 16
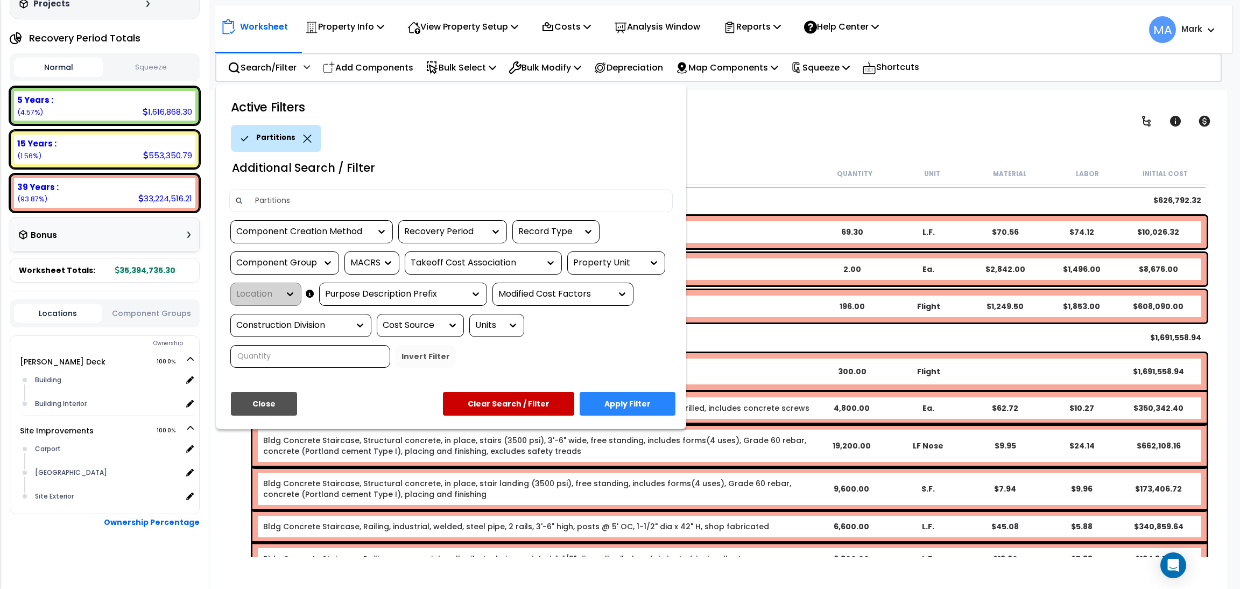
type input "Partitions"
click at [614, 400] on button "Apply Filter" at bounding box center [628, 404] width 96 height 24
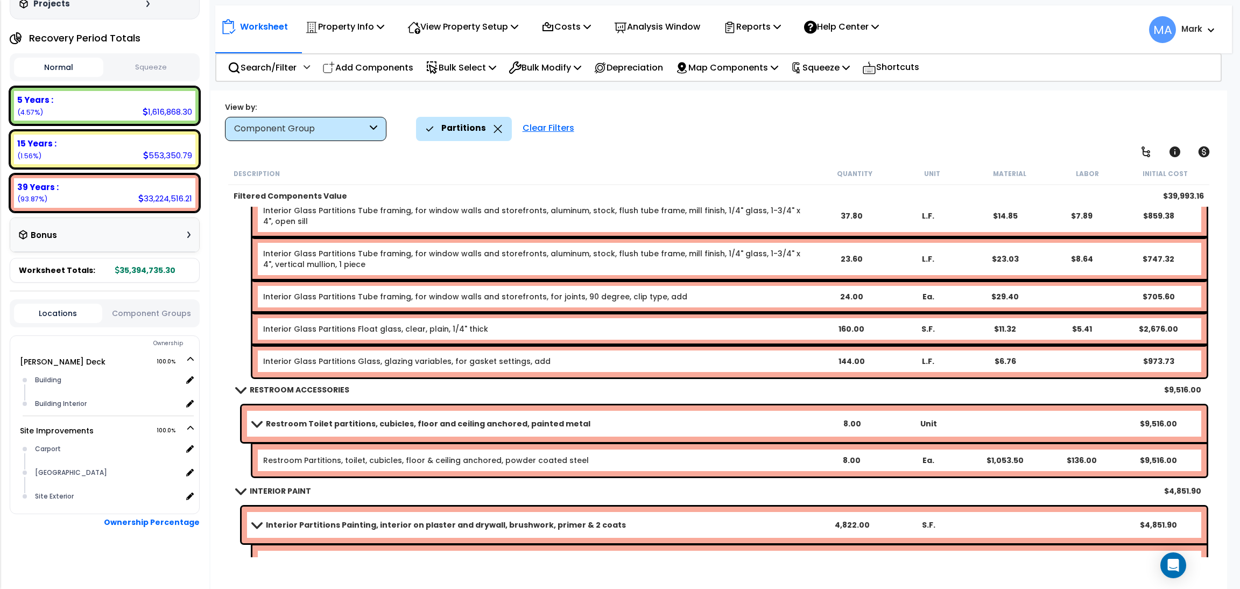
scroll to position [379, 0]
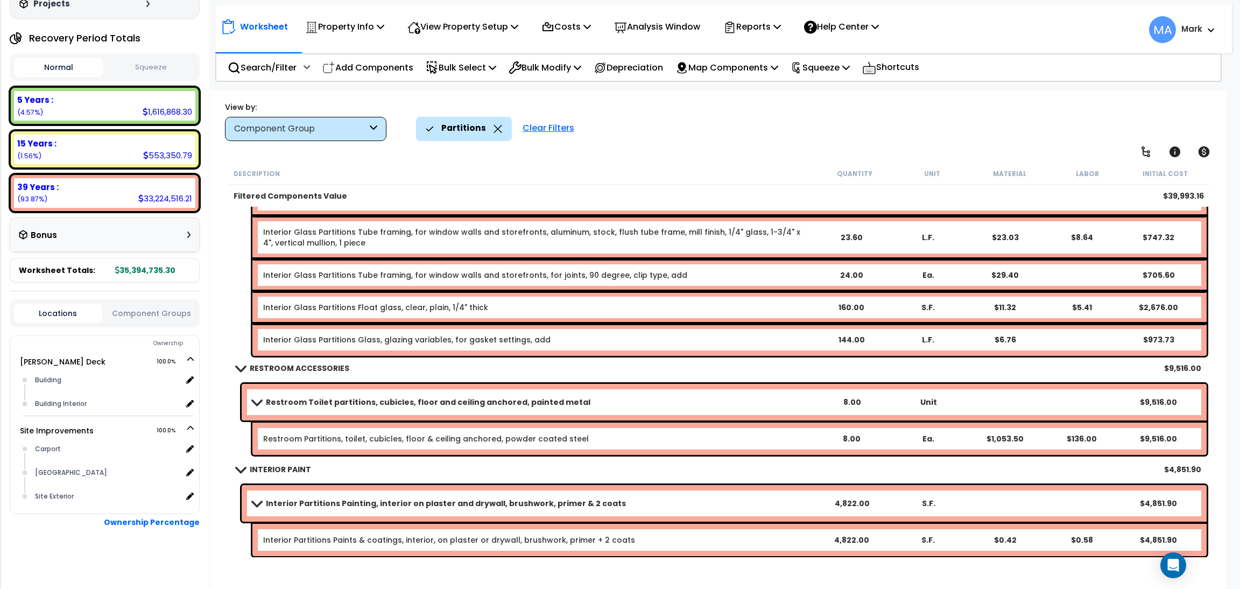
click at [495, 128] on icon at bounding box center [498, 129] width 8 height 8
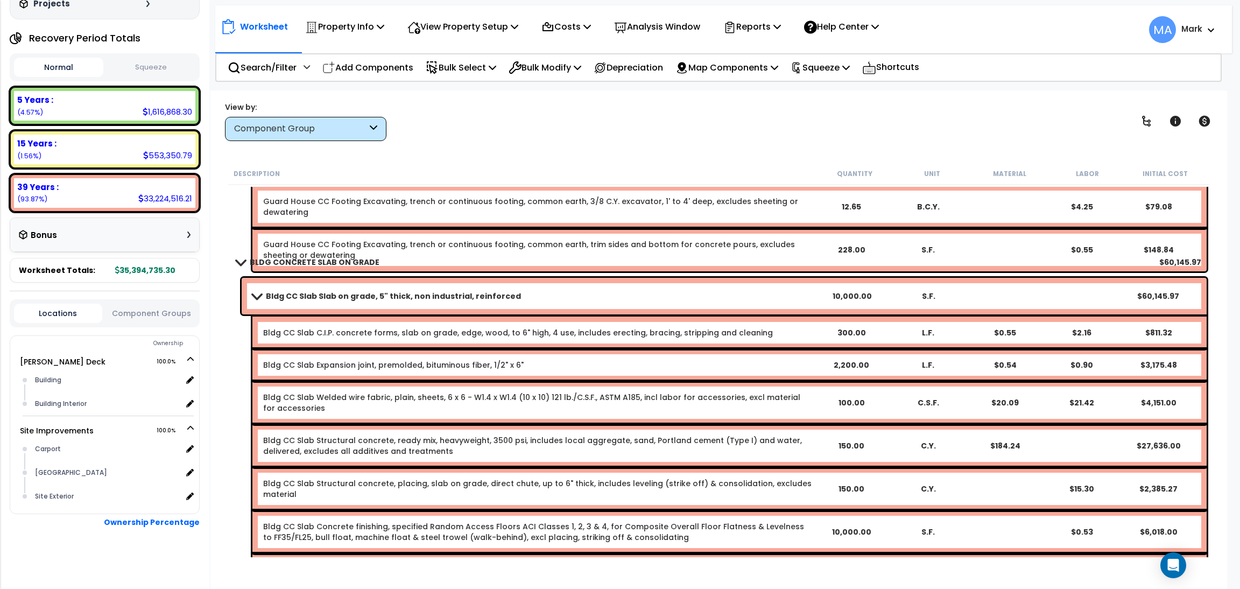
click at [376, 126] on icon at bounding box center [374, 129] width 8 height 12
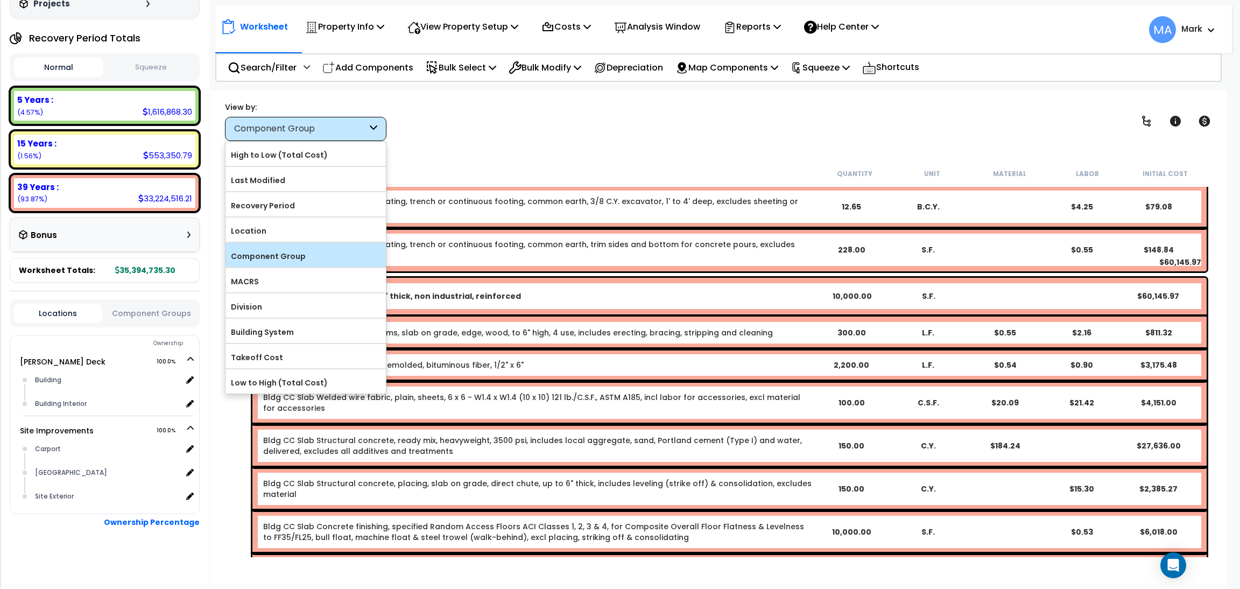
click at [316, 250] on label "Component Group" at bounding box center [306, 256] width 160 height 16
click at [0, 0] on input "Component Group" at bounding box center [0, 0] width 0 height 0
click at [273, 67] on p "Search/Filter" at bounding box center [262, 67] width 69 height 15
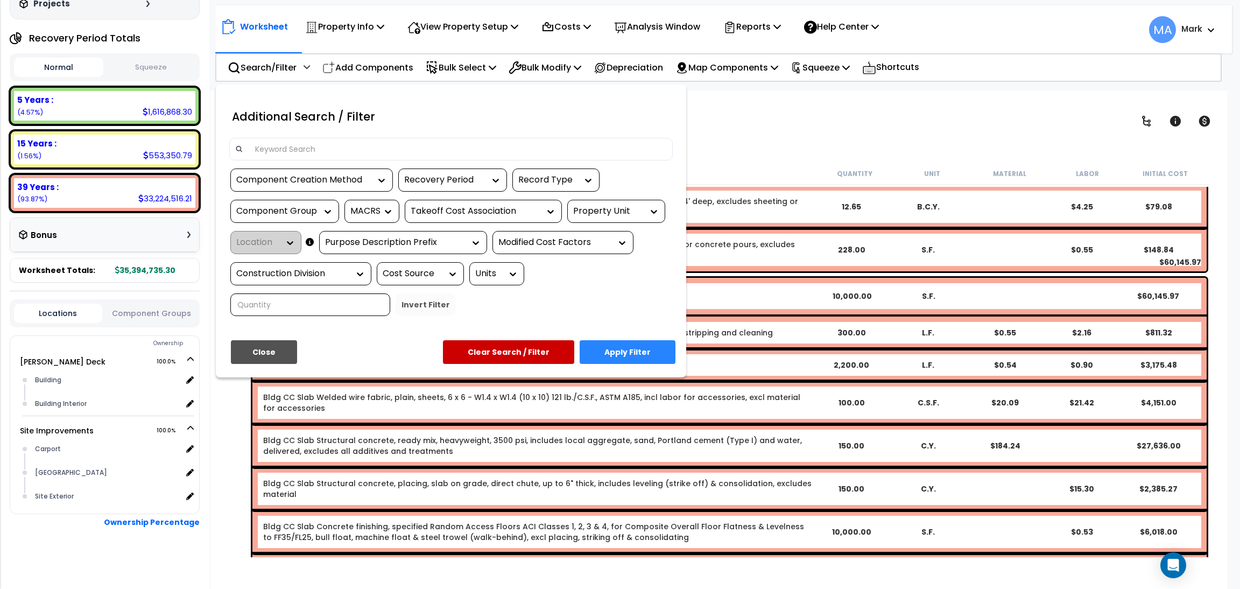
click at [340, 147] on input at bounding box center [458, 149] width 418 height 16
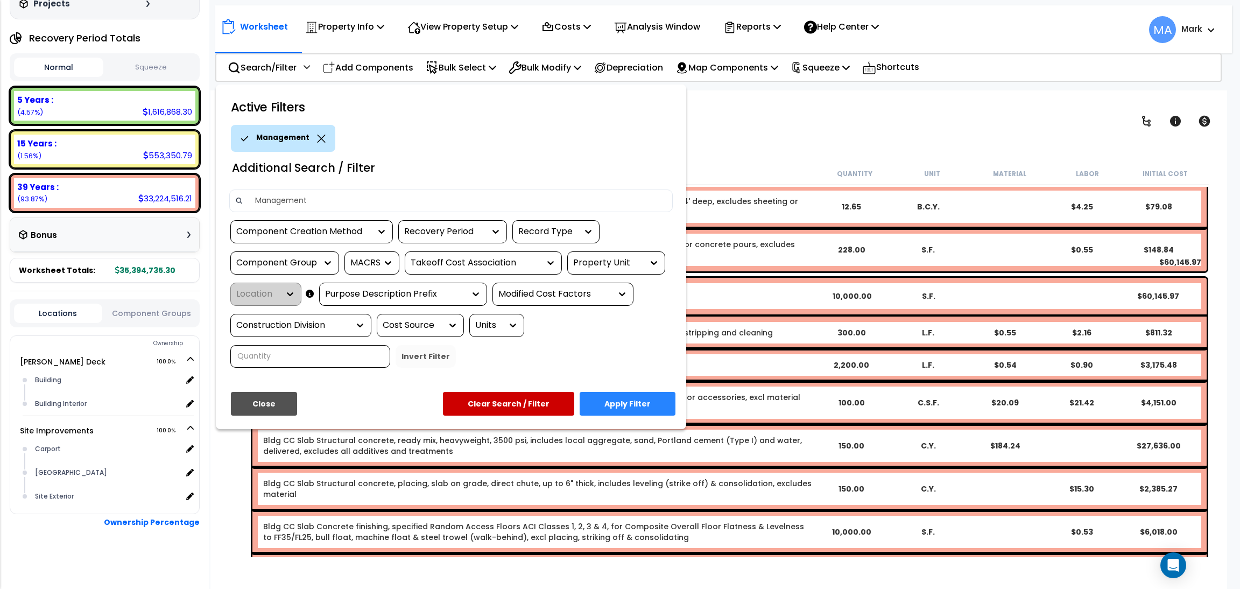
type input "Management"
click at [619, 397] on button "Apply Filter" at bounding box center [628, 404] width 96 height 24
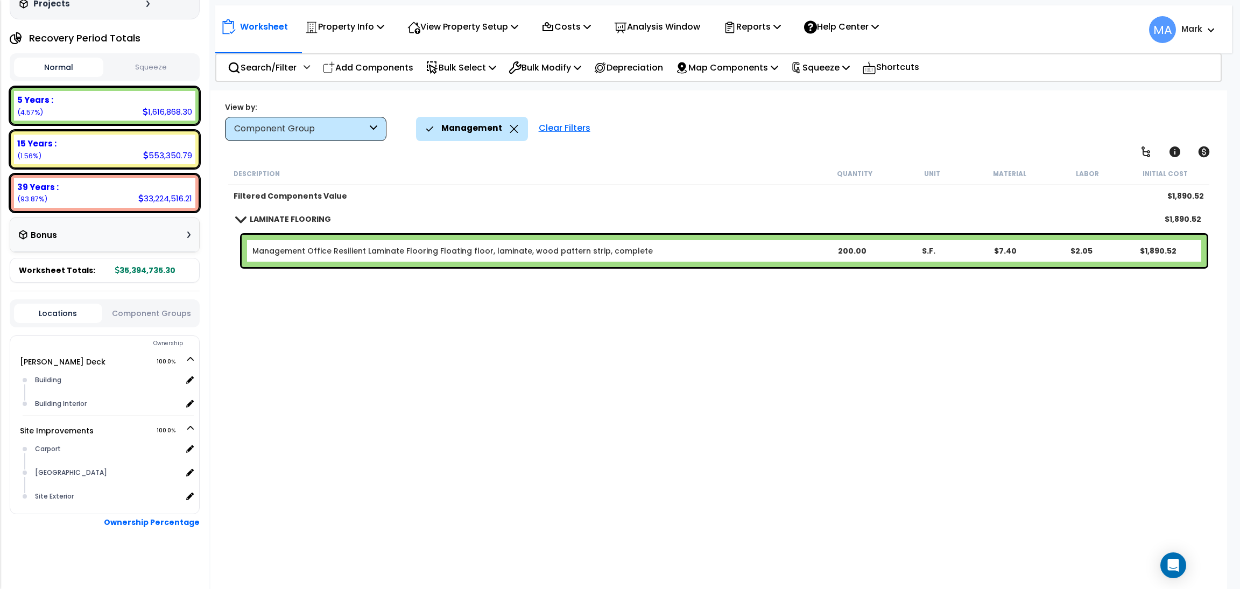
scroll to position [0, 0]
click at [262, 65] on p "Search/Filter" at bounding box center [262, 67] width 69 height 15
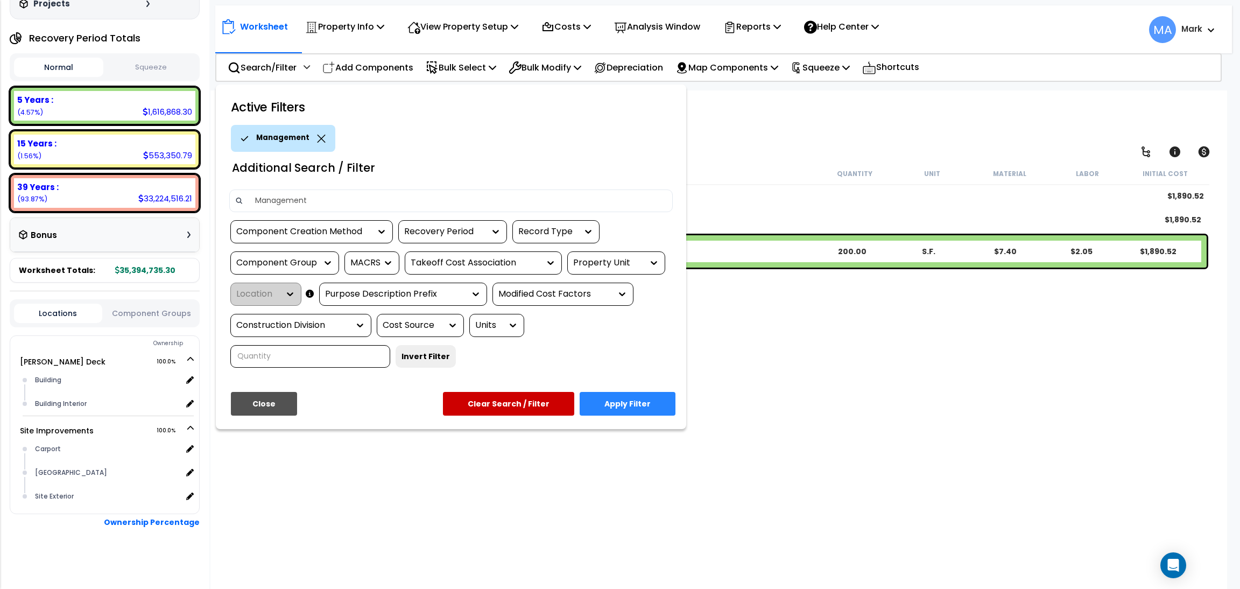
click at [307, 193] on input "Management" at bounding box center [458, 201] width 418 height 16
drag, startPoint x: 308, startPoint y: 200, endPoint x: 354, endPoint y: 174, distance: 52.8
click at [315, 201] on input "Management" at bounding box center [458, 201] width 418 height 16
type input "M"
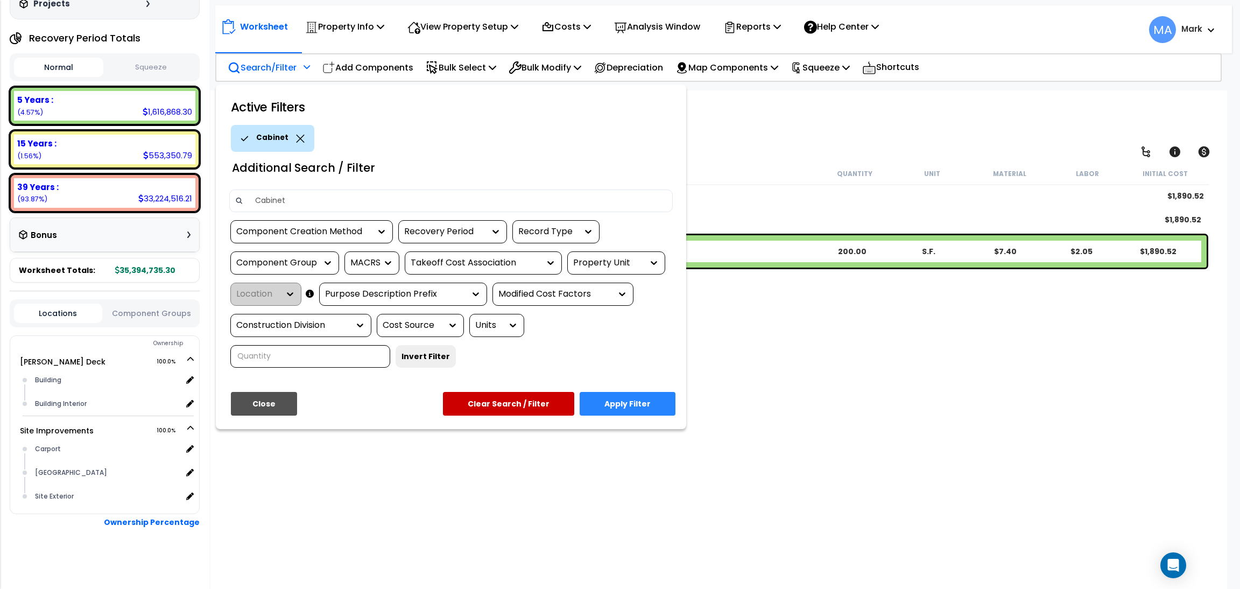
type input "Cabinet"
click at [622, 395] on button "Apply Filter" at bounding box center [628, 404] width 96 height 24
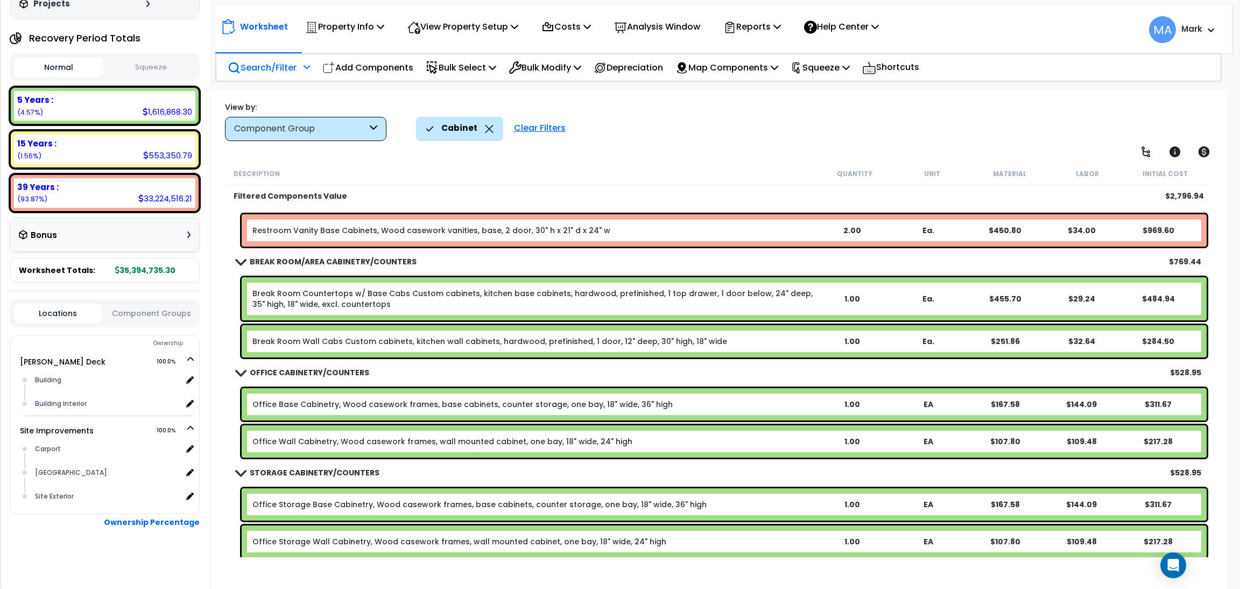
scroll to position [23, 0]
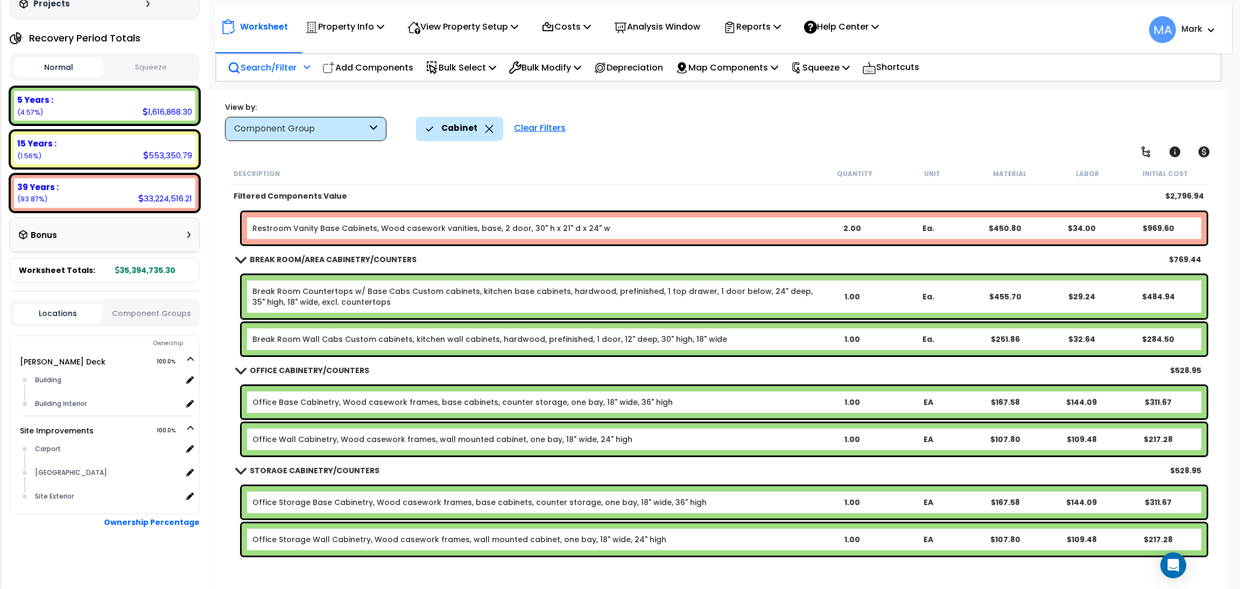
click at [487, 126] on icon at bounding box center [489, 129] width 9 height 8
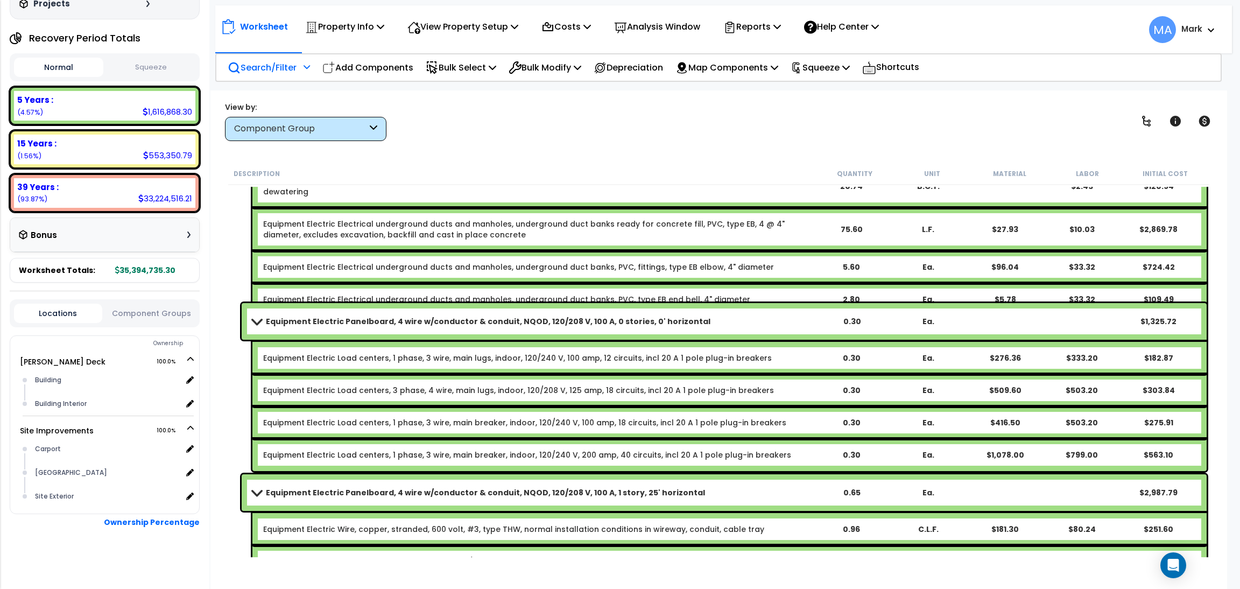
scroll to position [23517, 0]
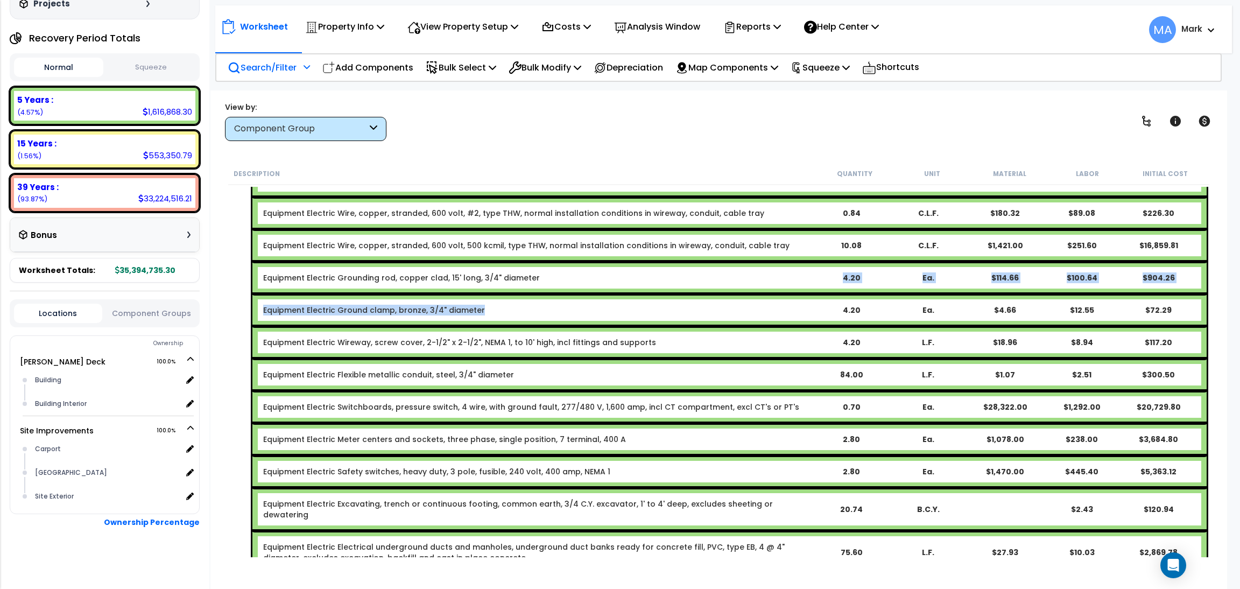
click at [582, 293] on div "Equipment Electric Underground service installation, includes excavation, backf…" at bounding box center [718, 357] width 981 height 567
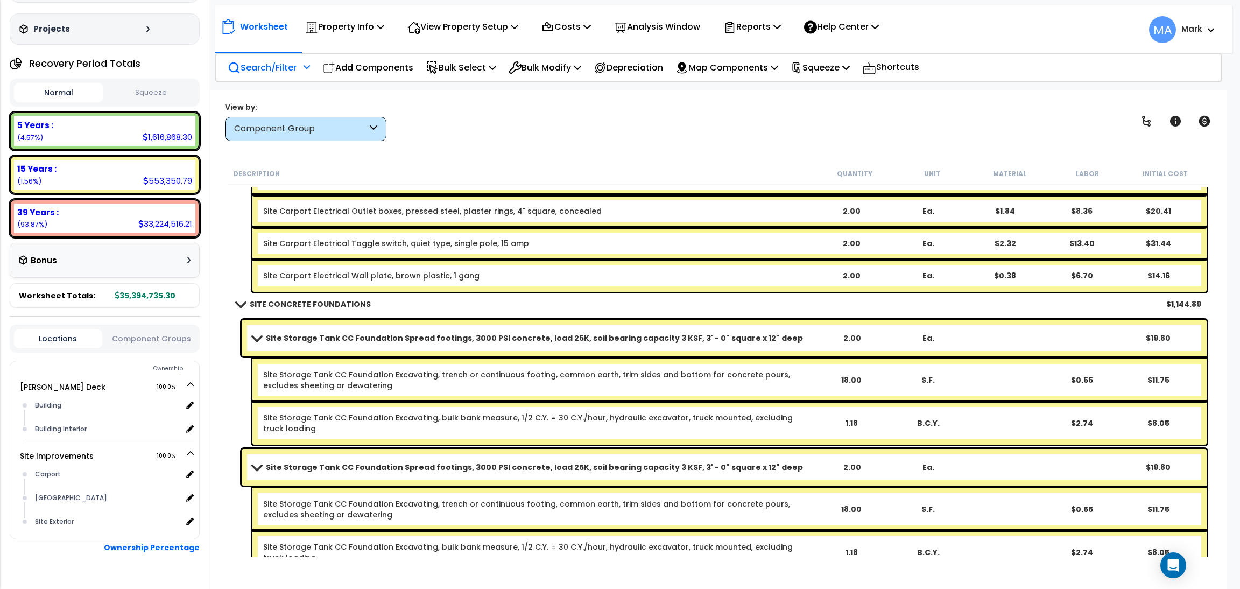
scroll to position [81, 0]
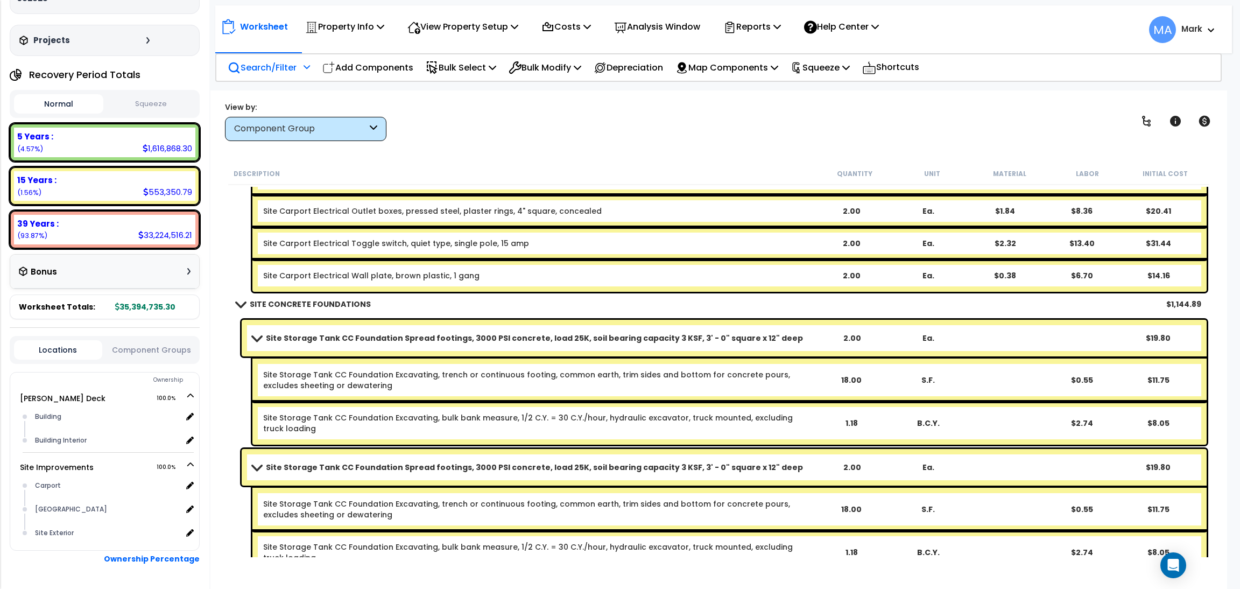
click at [246, 62] on p "Search/Filter" at bounding box center [262, 67] width 69 height 15
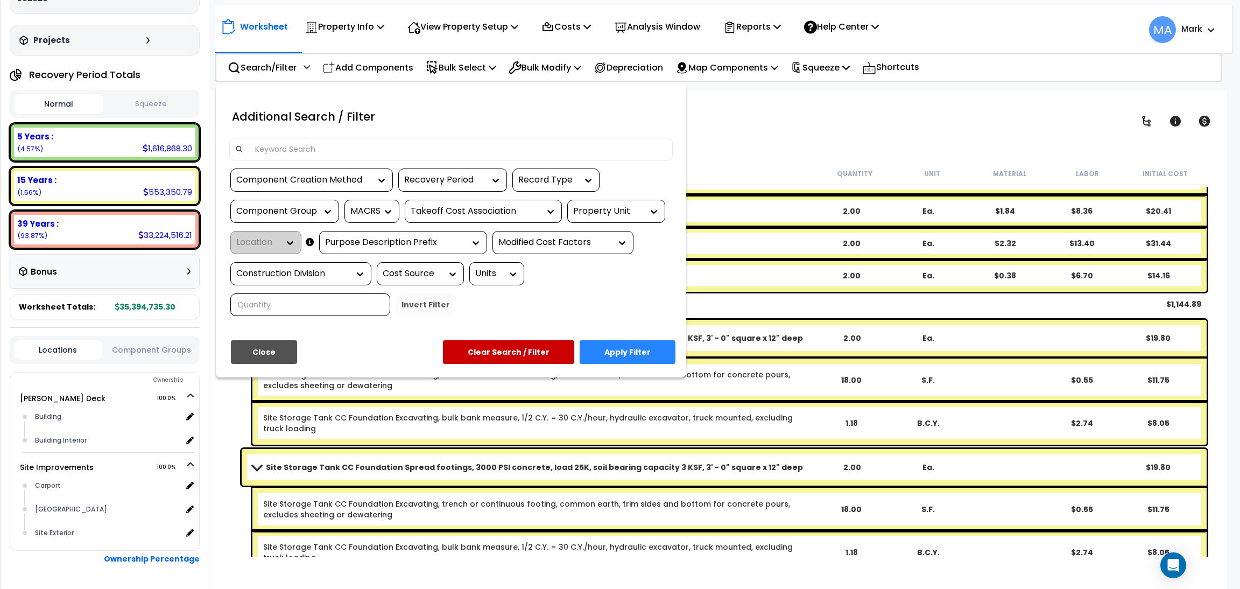
click at [290, 145] on input at bounding box center [458, 149] width 418 height 16
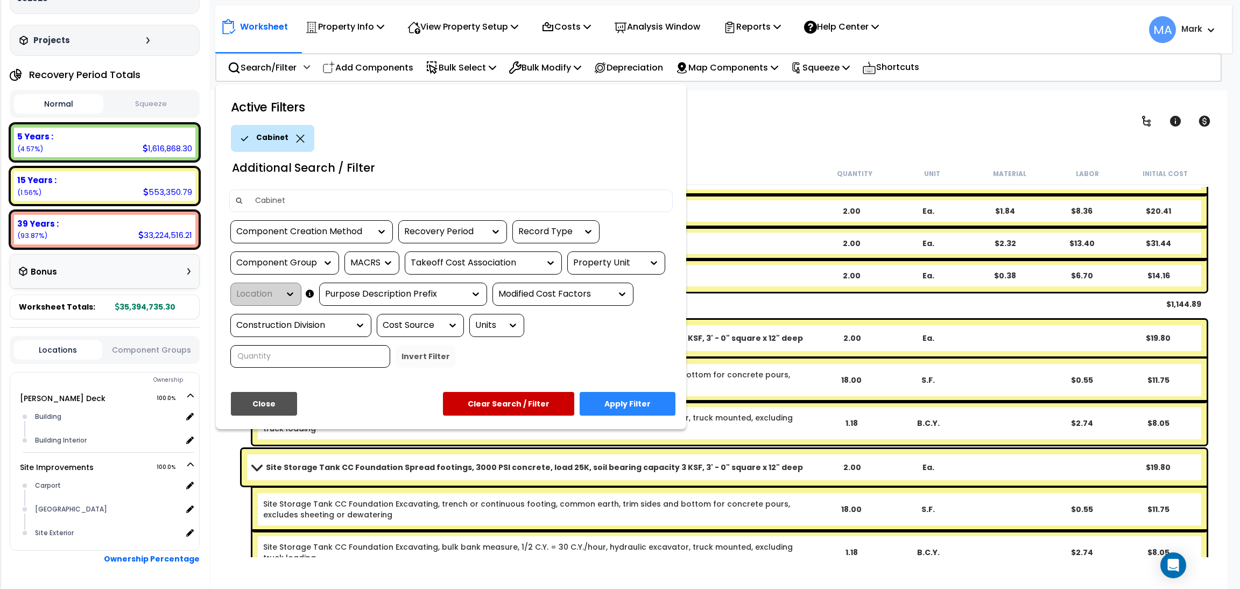
type input "Cabinet"
click at [635, 401] on button "Apply Filter" at bounding box center [628, 404] width 96 height 24
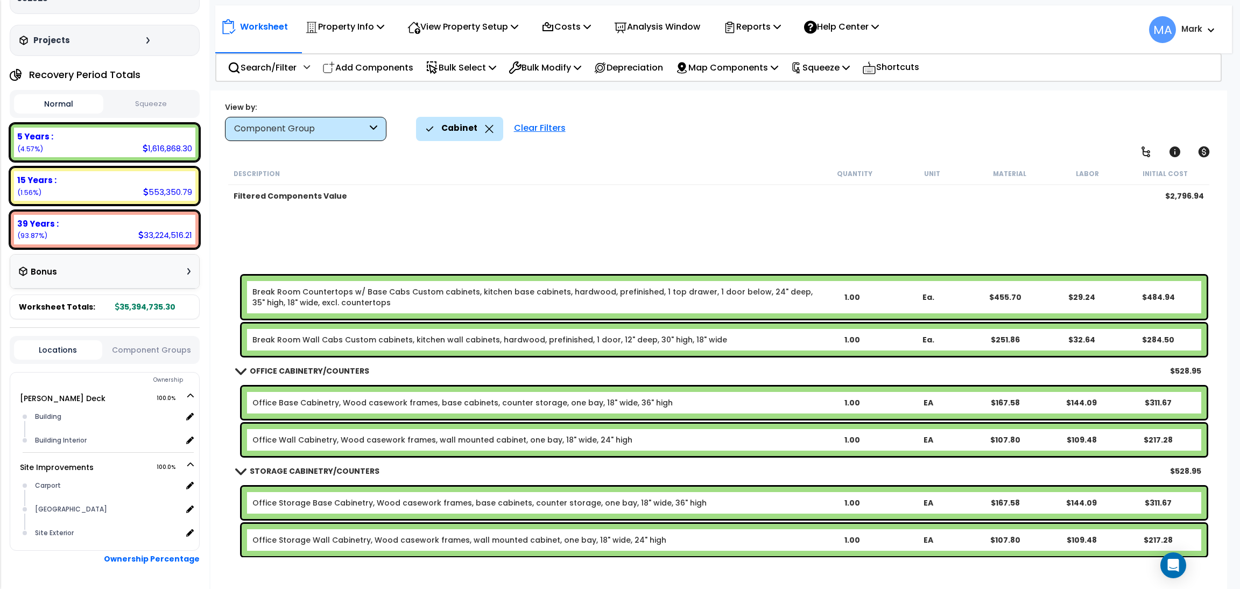
scroll to position [23, 0]
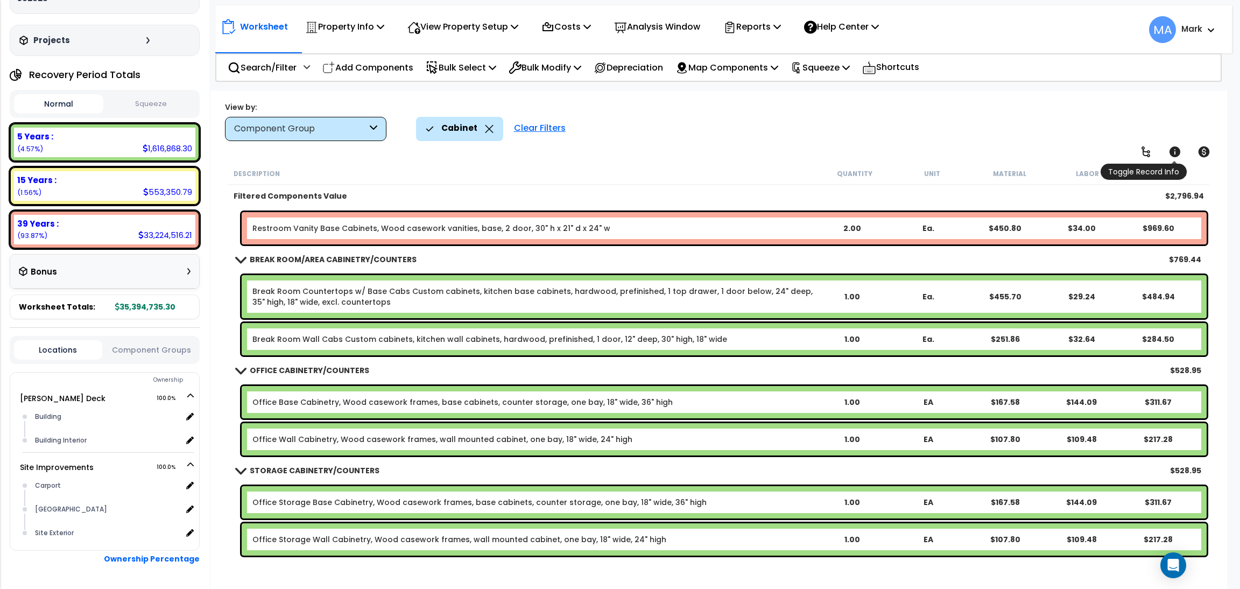
click at [1178, 154] on icon at bounding box center [1175, 151] width 11 height 11
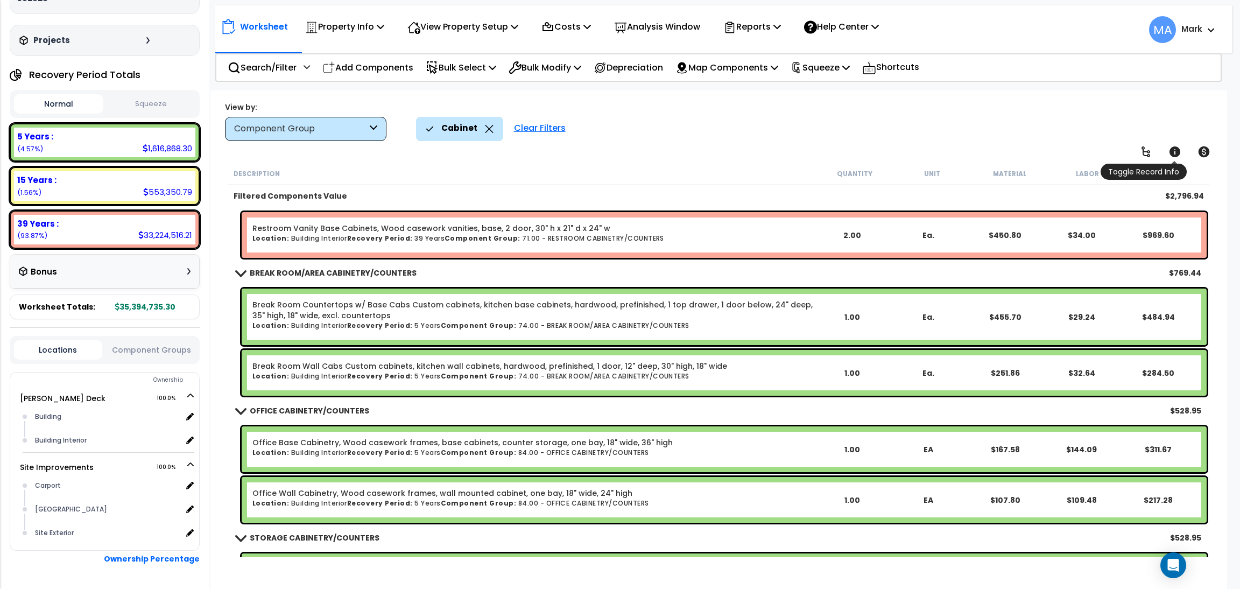
click at [1178, 155] on icon at bounding box center [1175, 151] width 11 height 11
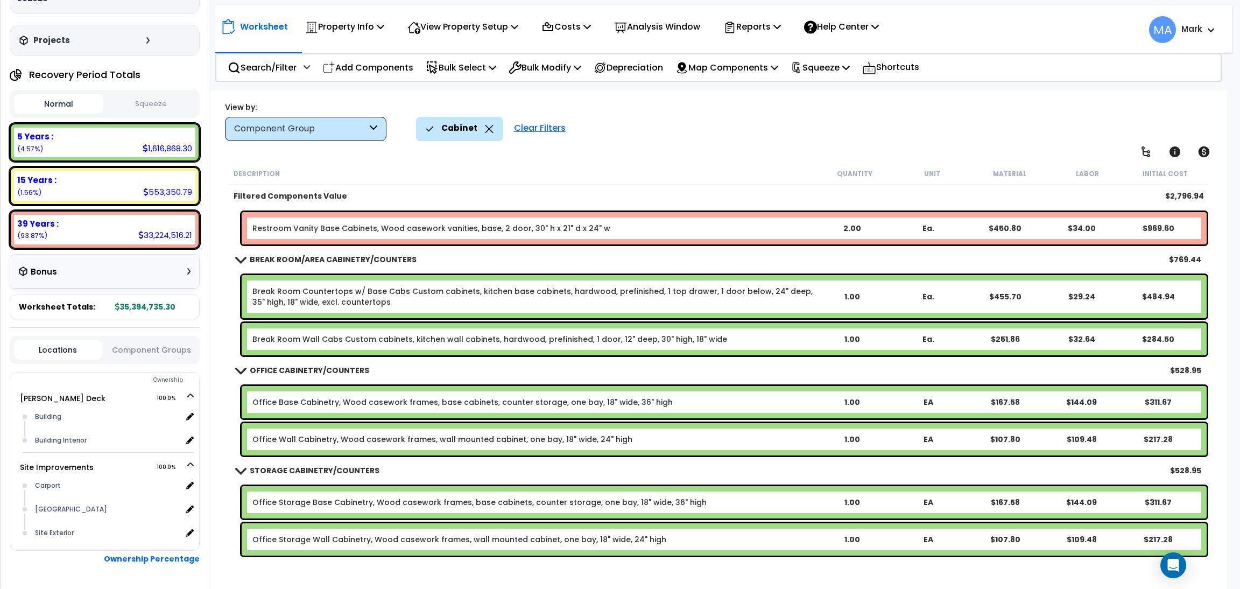
click at [487, 129] on icon at bounding box center [489, 129] width 8 height 8
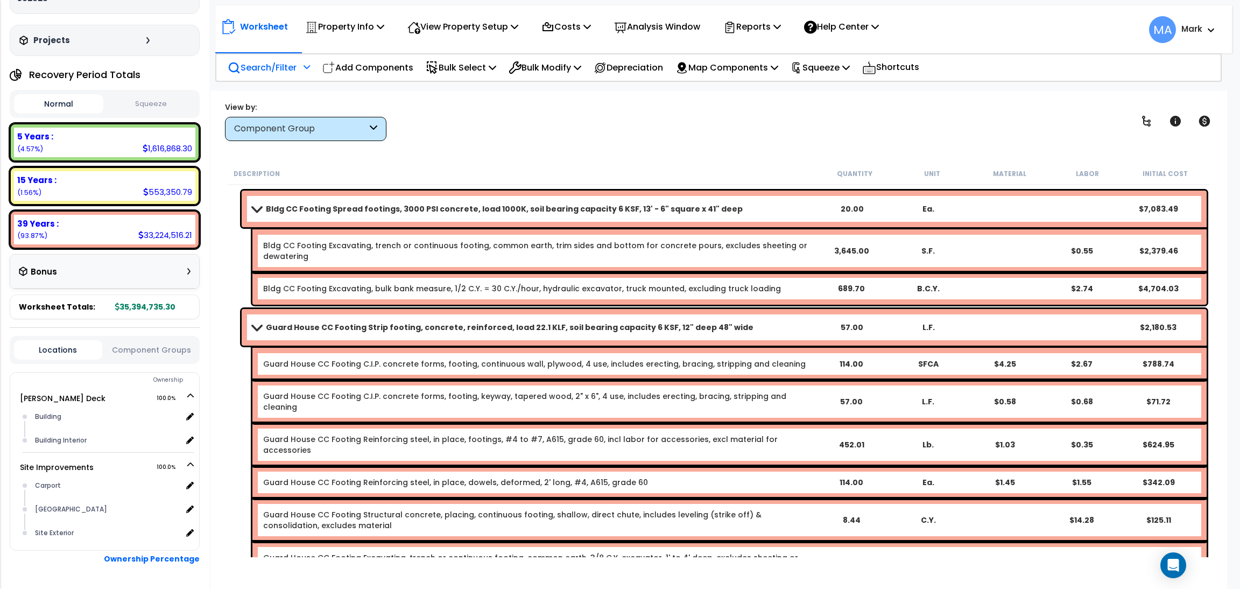
click at [252, 69] on p "Search/Filter" at bounding box center [262, 67] width 69 height 15
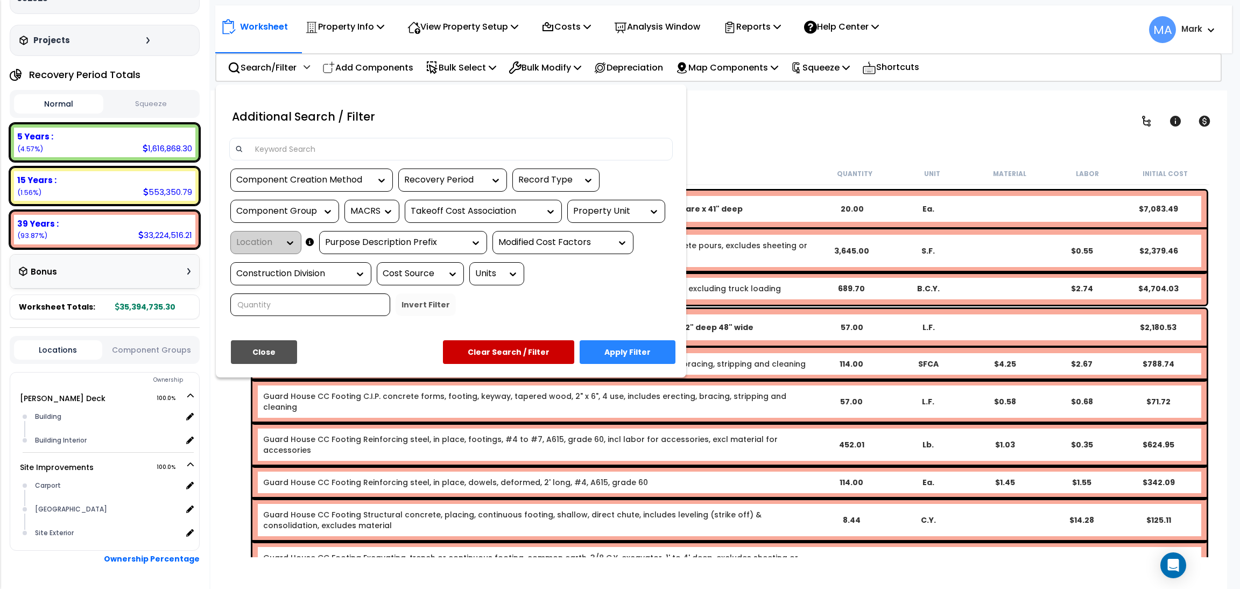
click at [300, 148] on input at bounding box center [458, 149] width 418 height 16
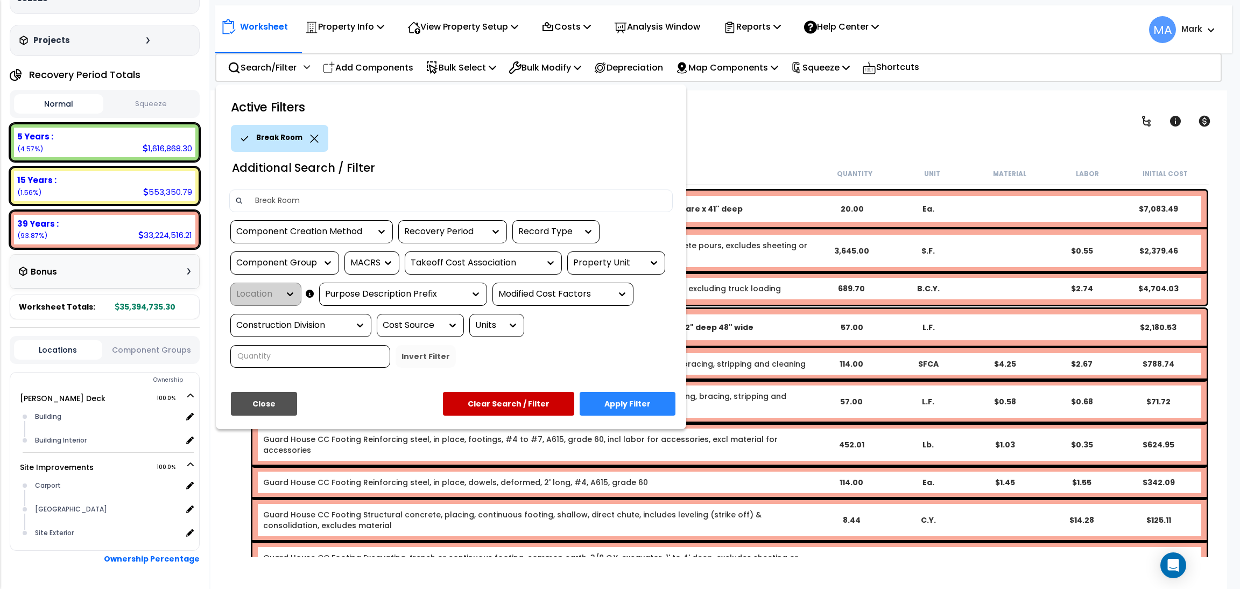
type input "Break Room"
click at [647, 401] on button "Apply Filter" at bounding box center [628, 404] width 96 height 24
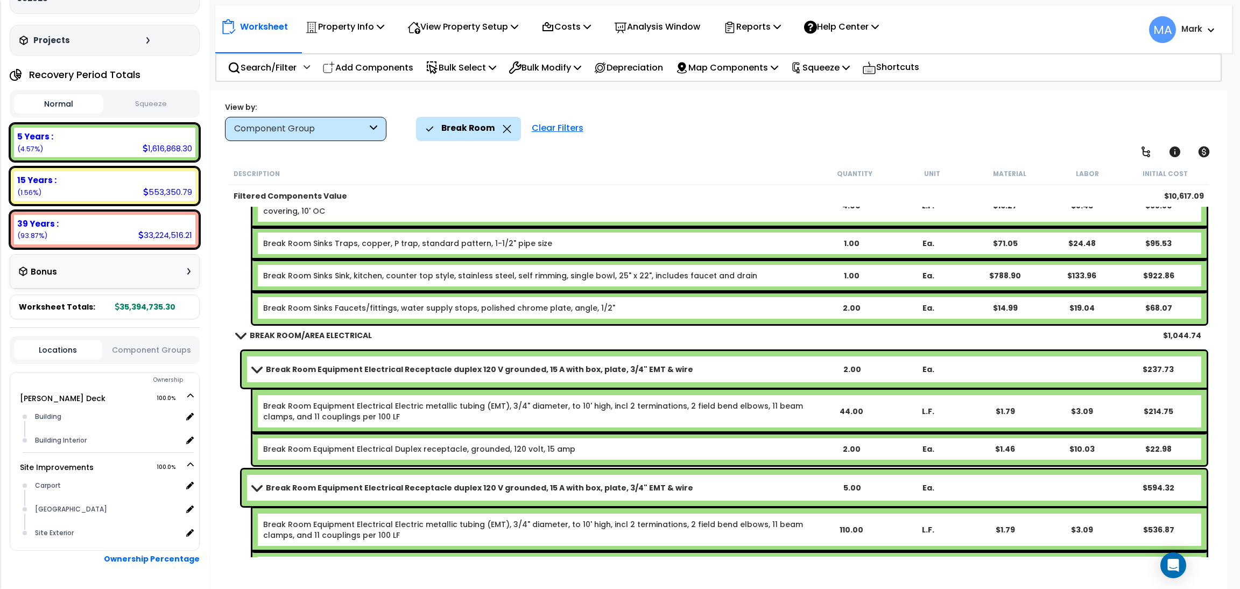
scroll to position [932, 0]
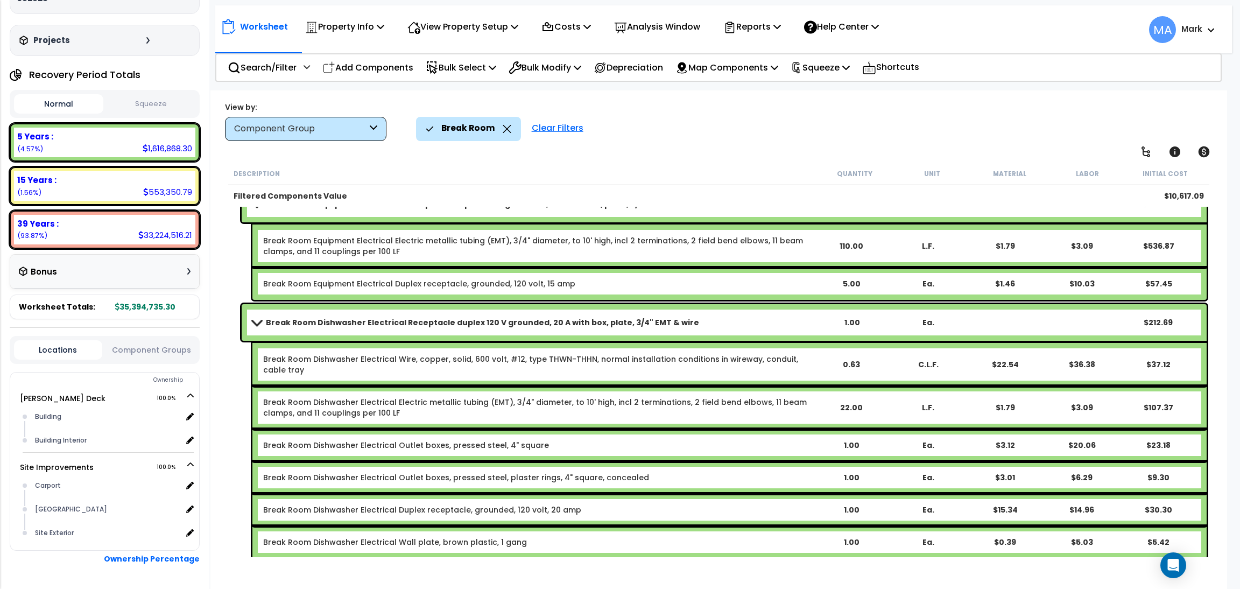
click at [503, 125] on icon at bounding box center [507, 129] width 9 height 8
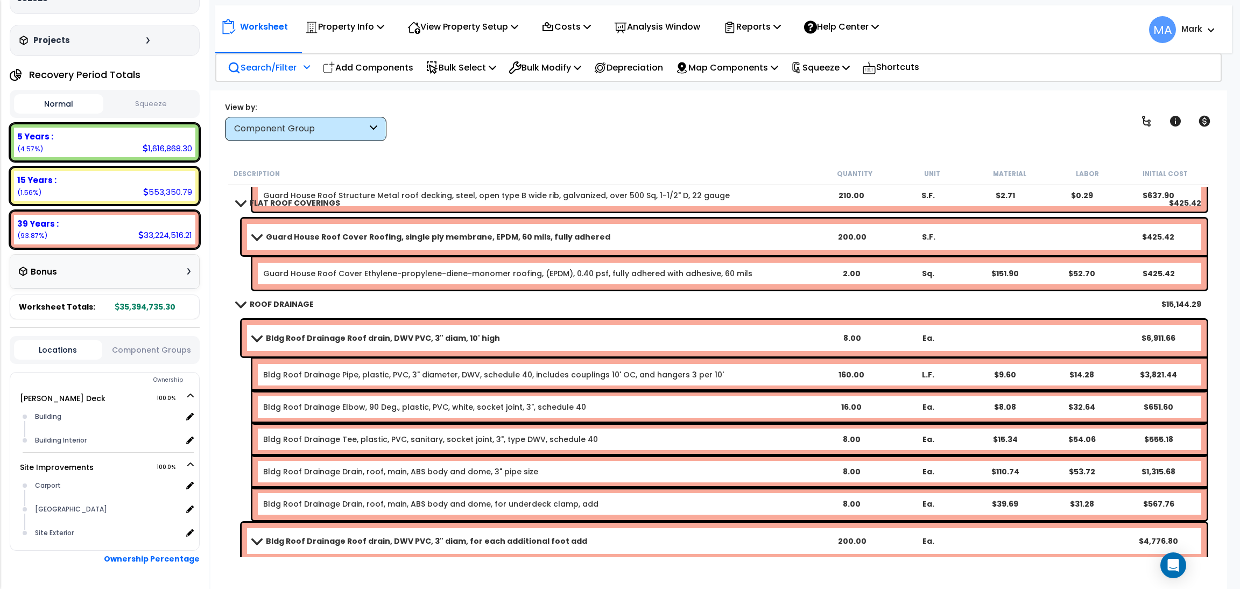
click at [284, 72] on p "Search/Filter" at bounding box center [262, 67] width 69 height 15
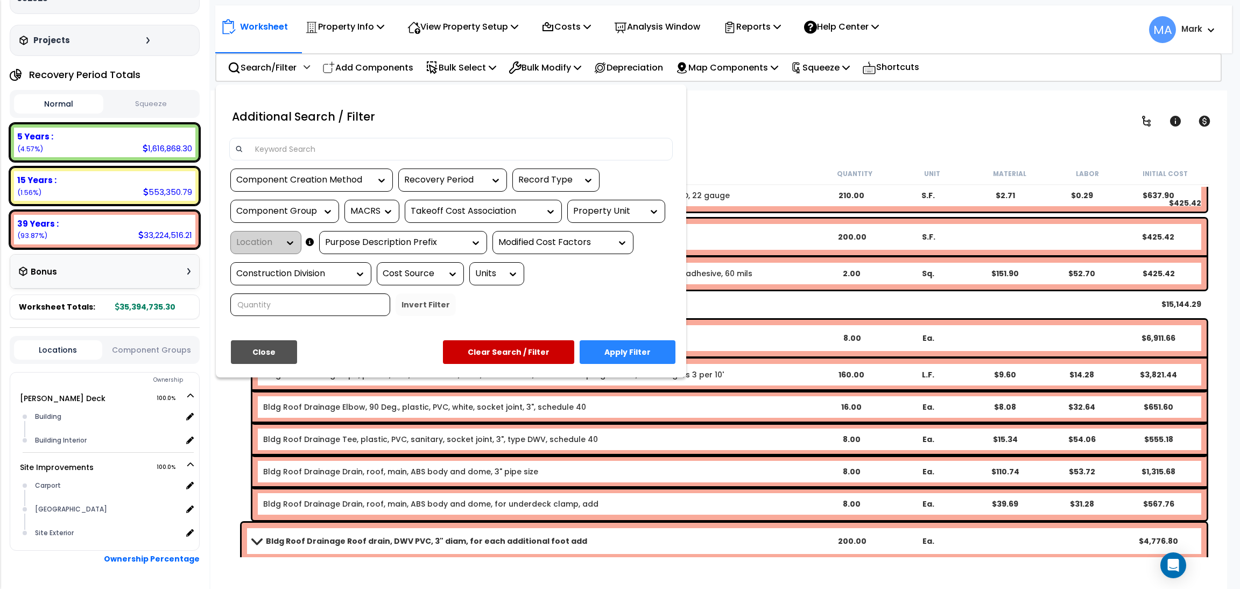
click at [734, 111] on div at bounding box center [620, 294] width 1240 height 589
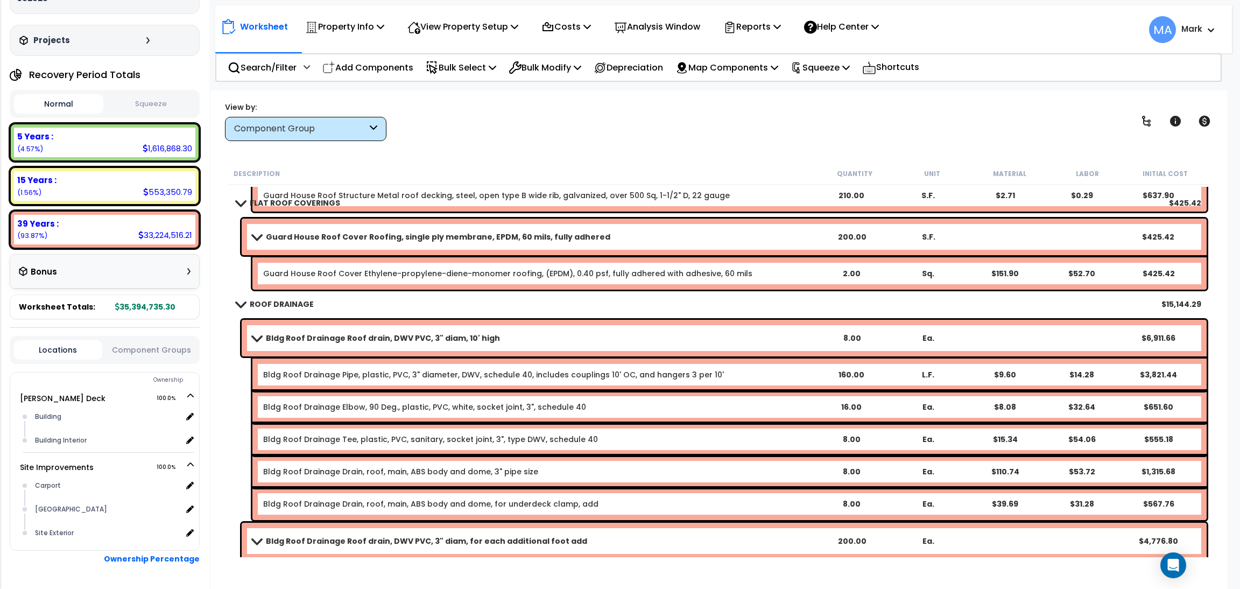
scroll to position [0, 0]
click at [277, 75] on div "Search/Filter Additional Search / Filter" at bounding box center [269, 67] width 82 height 25
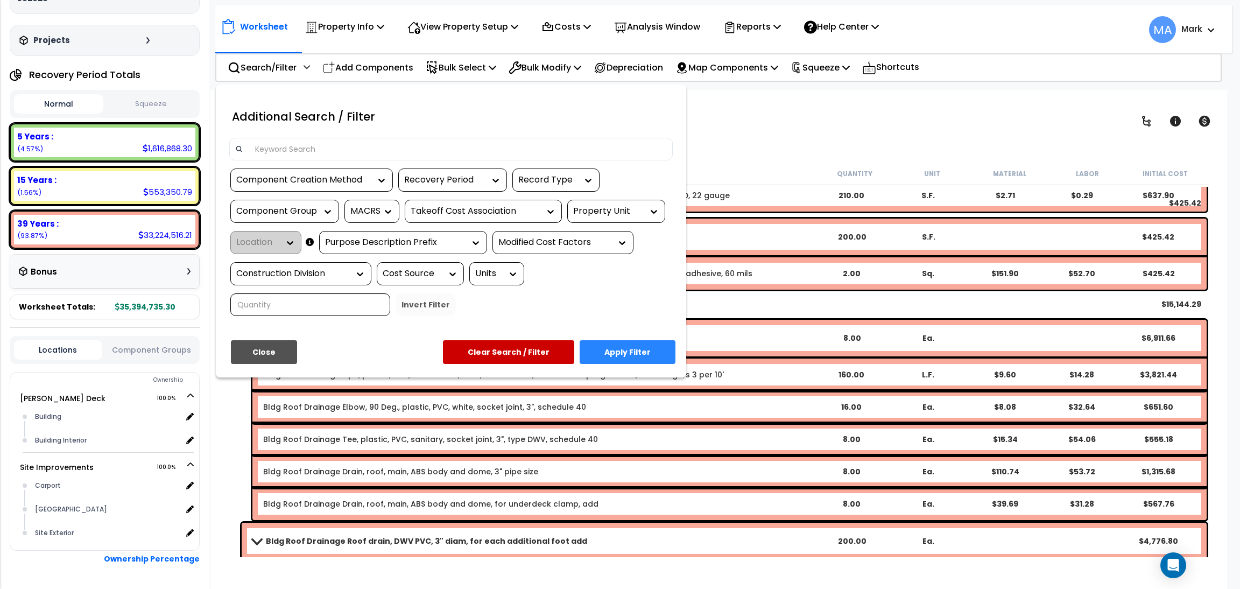
click at [779, 143] on div at bounding box center [620, 294] width 1240 height 589
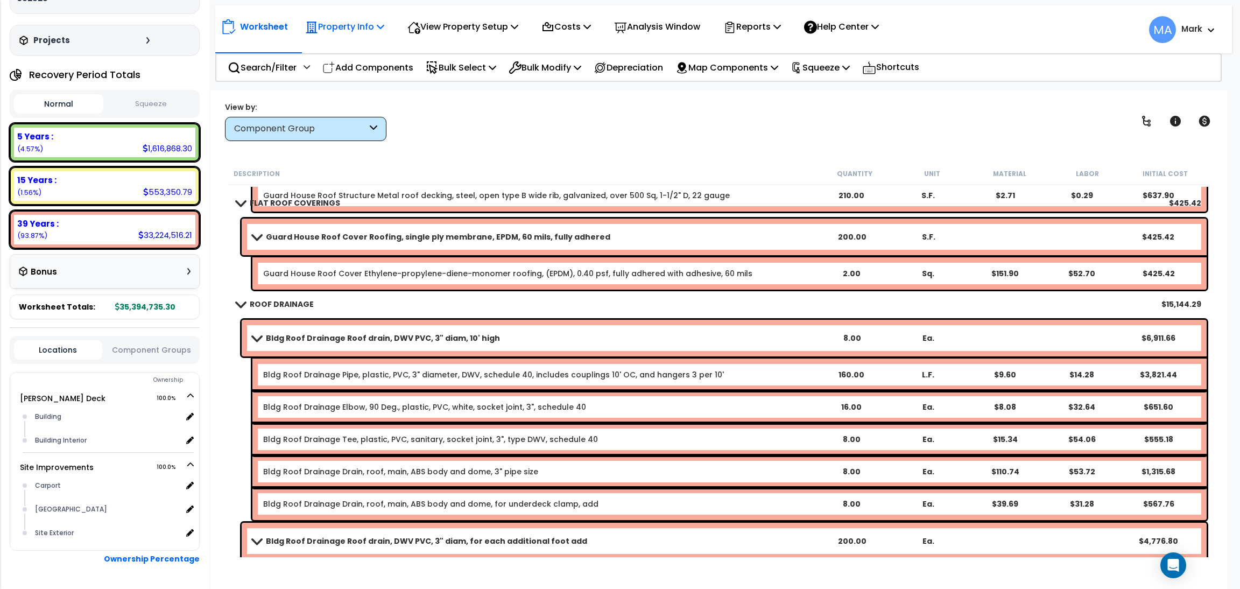
click at [335, 35] on div "Property Info" at bounding box center [344, 26] width 79 height 25
click at [456, 101] on div "View by: Component Group High to Low (Total Cost)" at bounding box center [718, 121] width 995 height 40
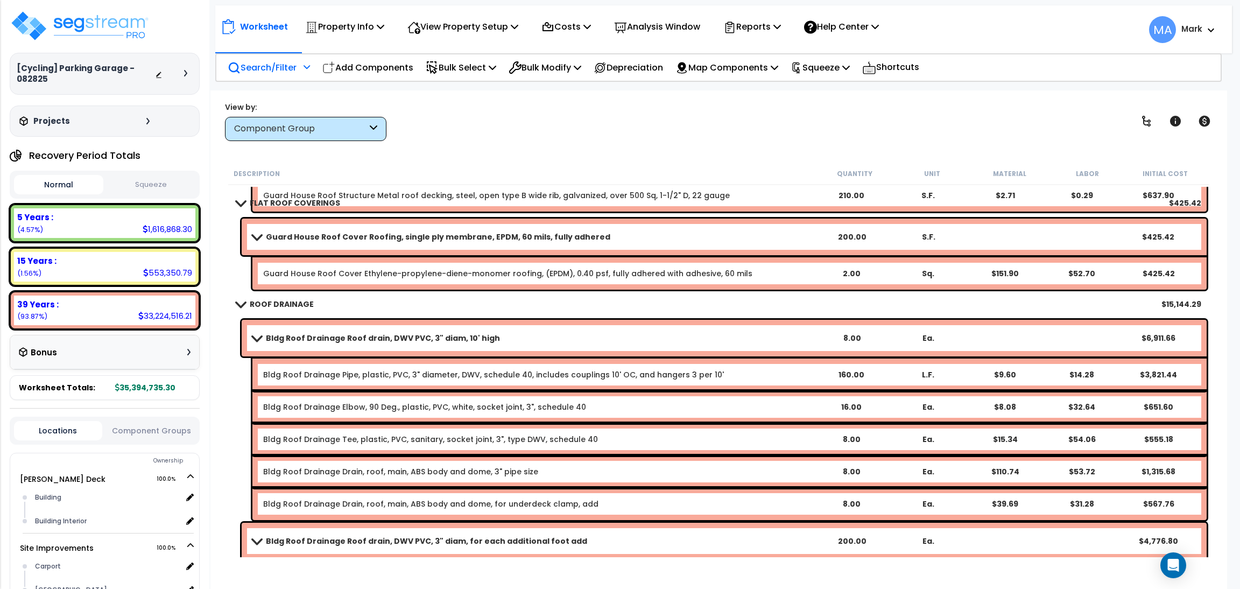
click at [273, 72] on p "Search/Filter" at bounding box center [262, 67] width 69 height 15
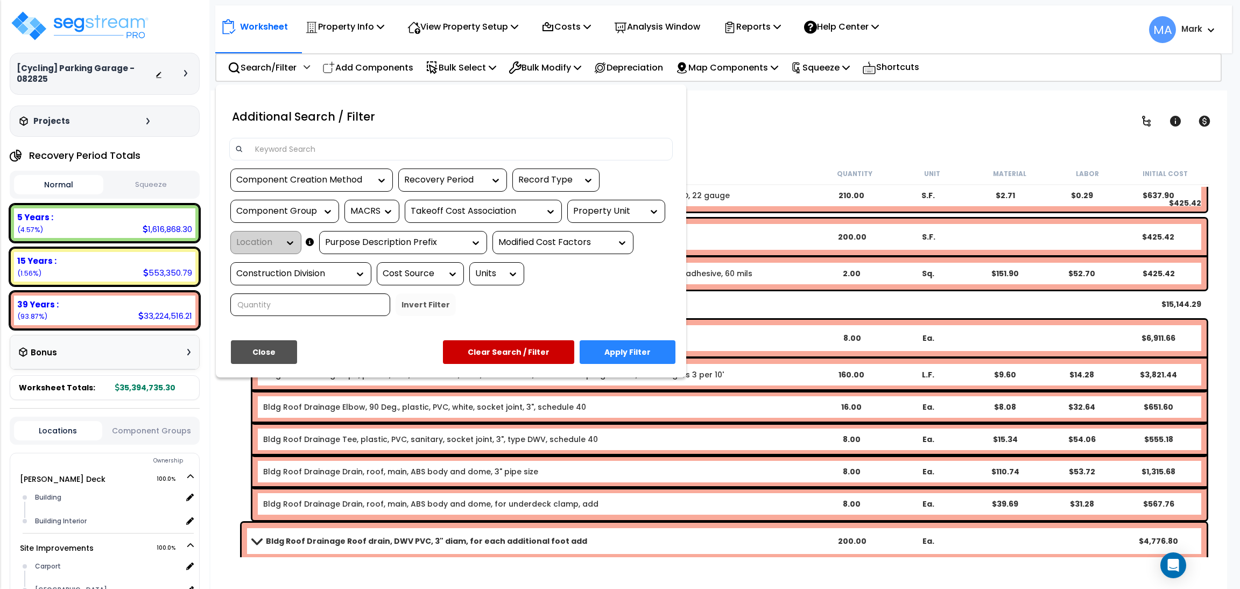
click at [348, 32] on div at bounding box center [620, 294] width 1240 height 589
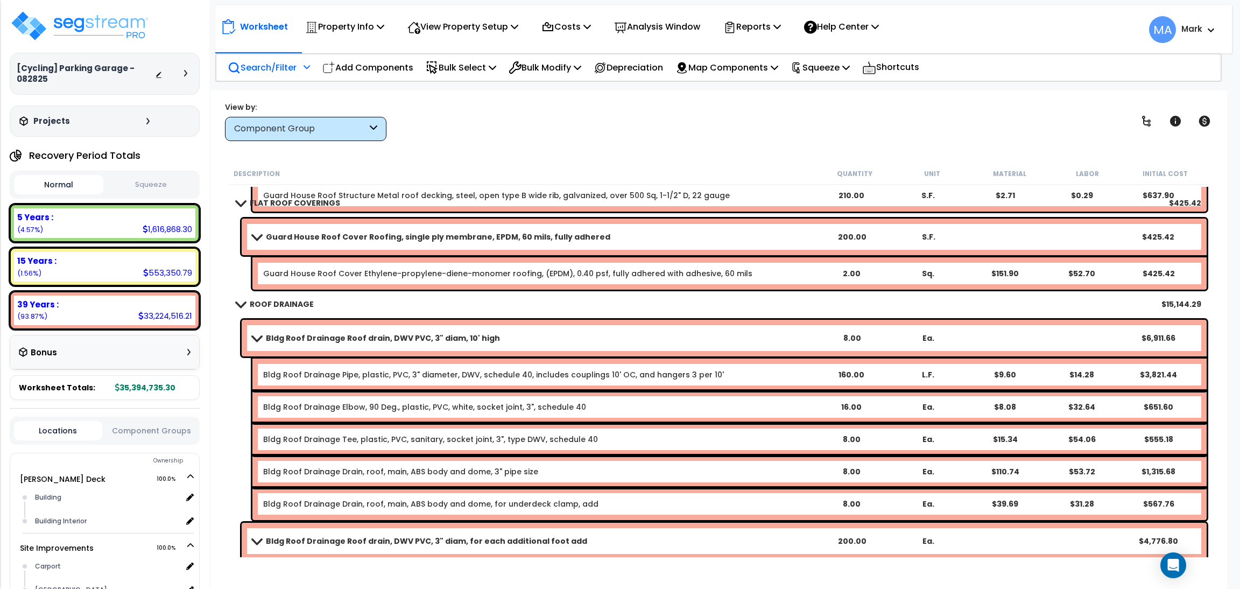
click at [269, 63] on p "Search/Filter" at bounding box center [262, 67] width 69 height 15
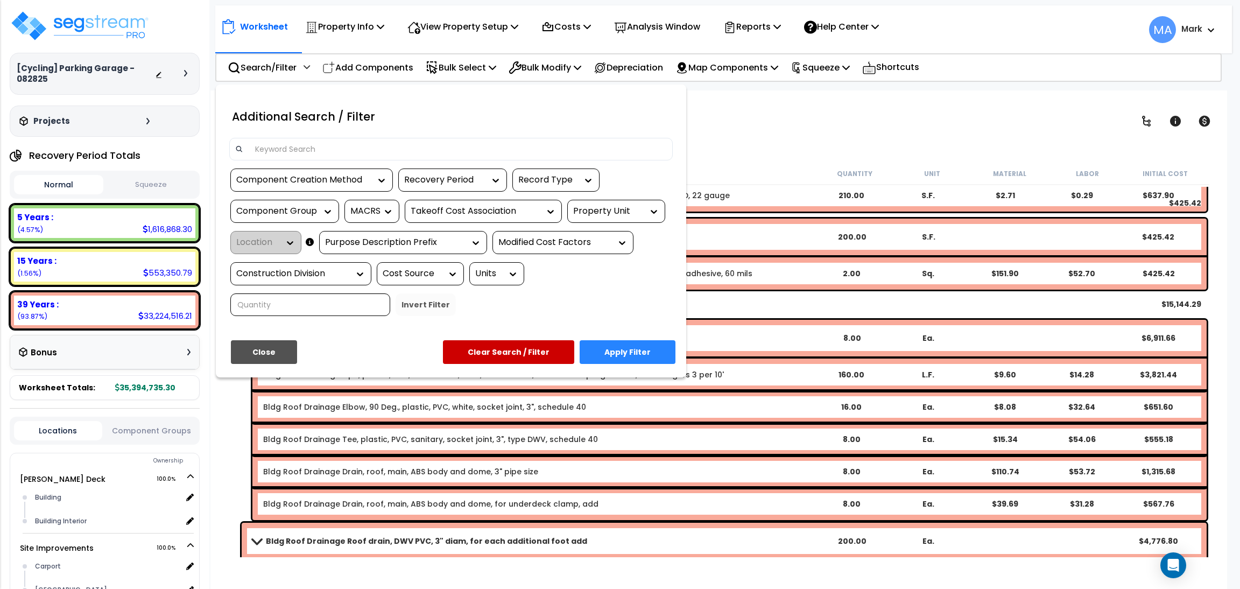
click at [742, 122] on div at bounding box center [620, 294] width 1240 height 589
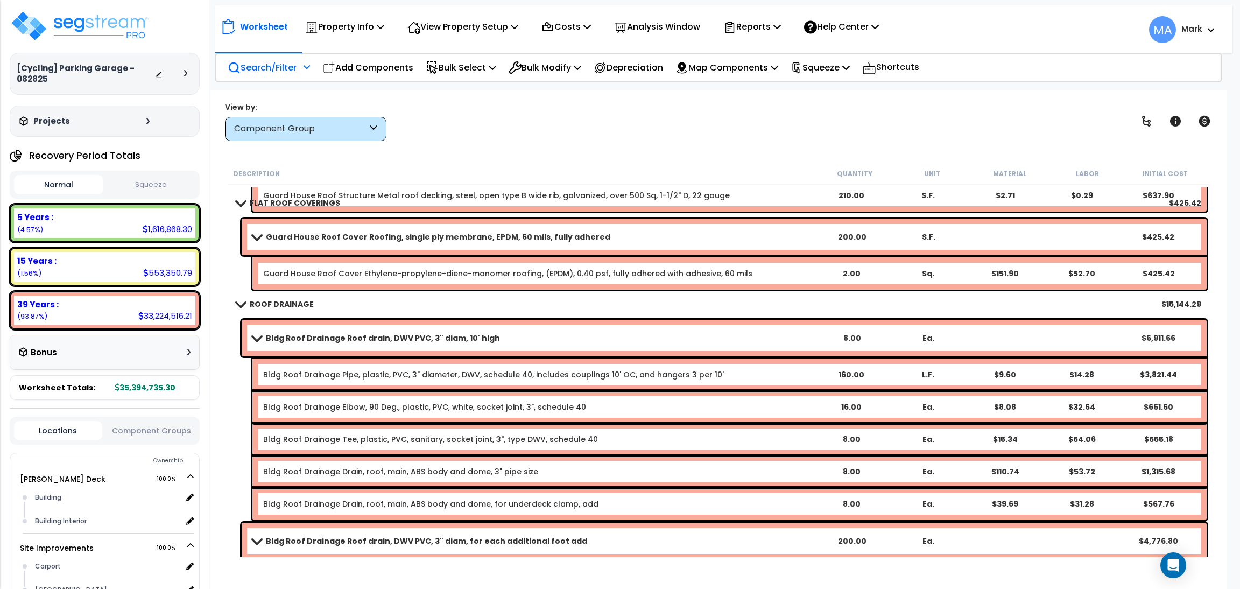
click at [272, 66] on p "Search/Filter" at bounding box center [262, 67] width 69 height 15
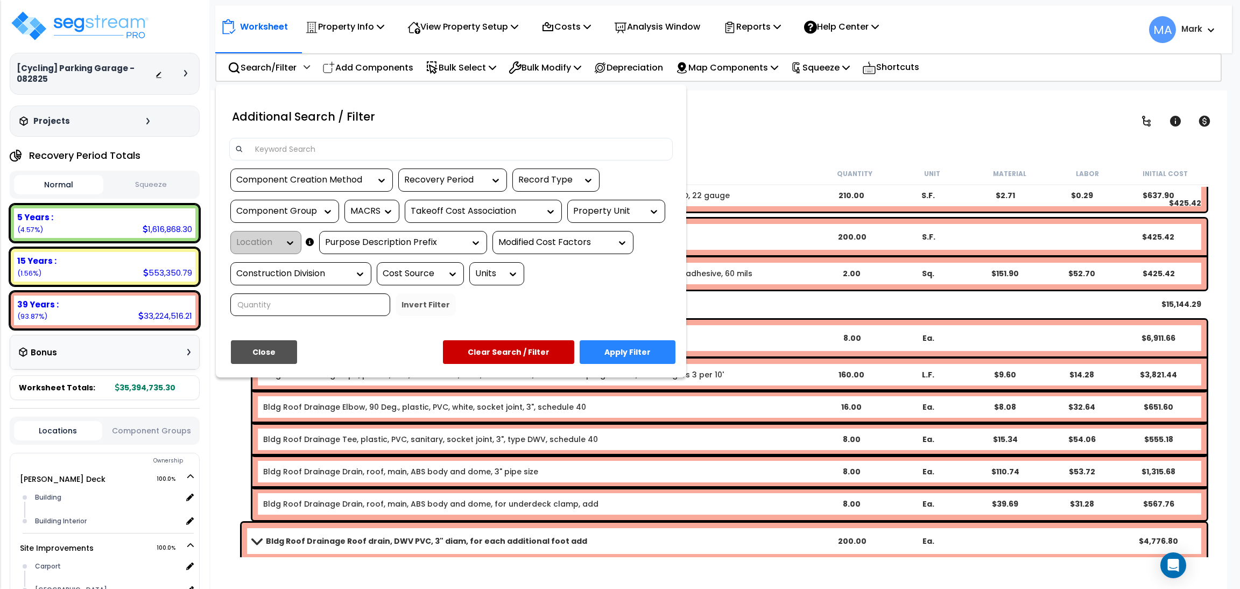
click at [711, 116] on div at bounding box center [620, 294] width 1240 height 589
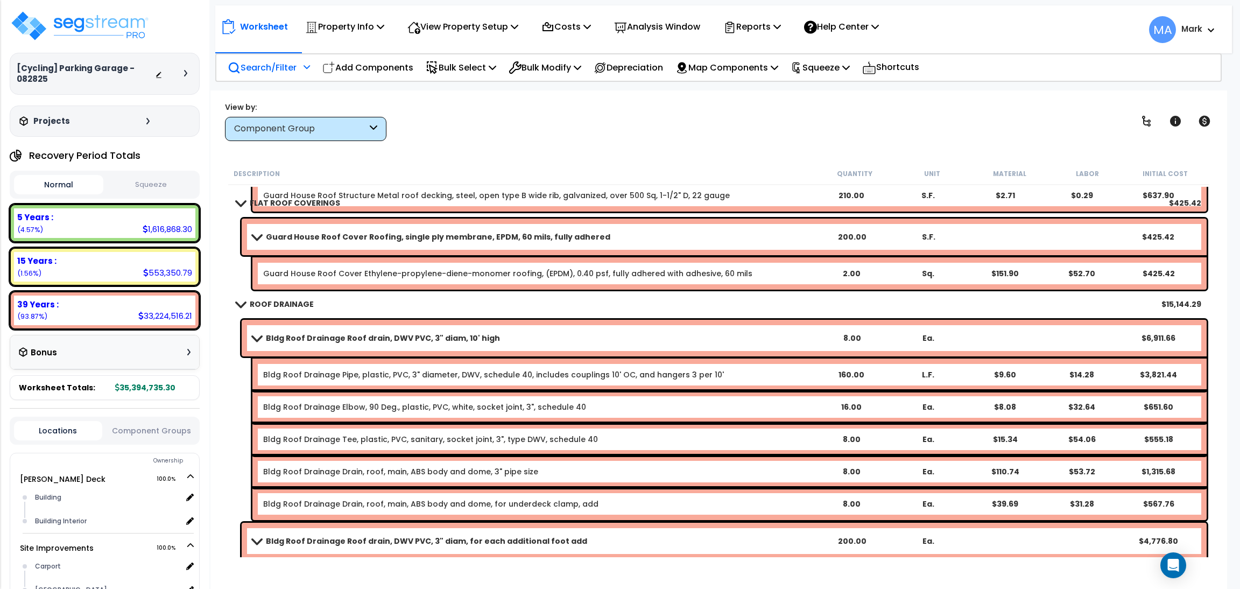
click at [269, 72] on p "Search/Filter" at bounding box center [262, 67] width 69 height 15
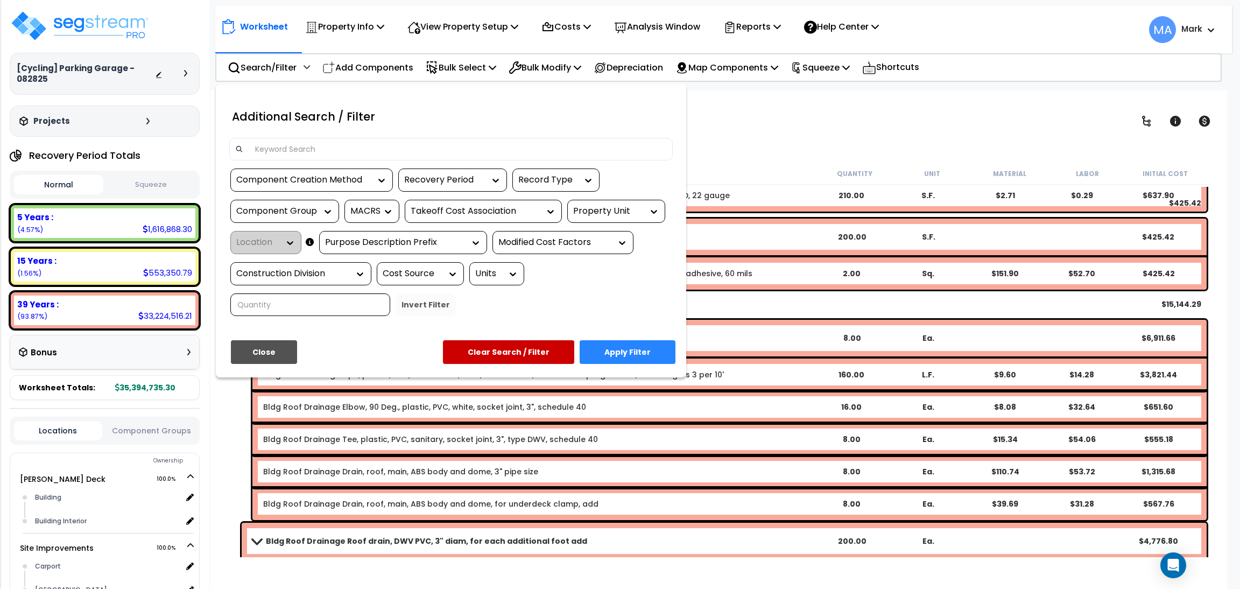
click at [695, 128] on div at bounding box center [620, 294] width 1240 height 589
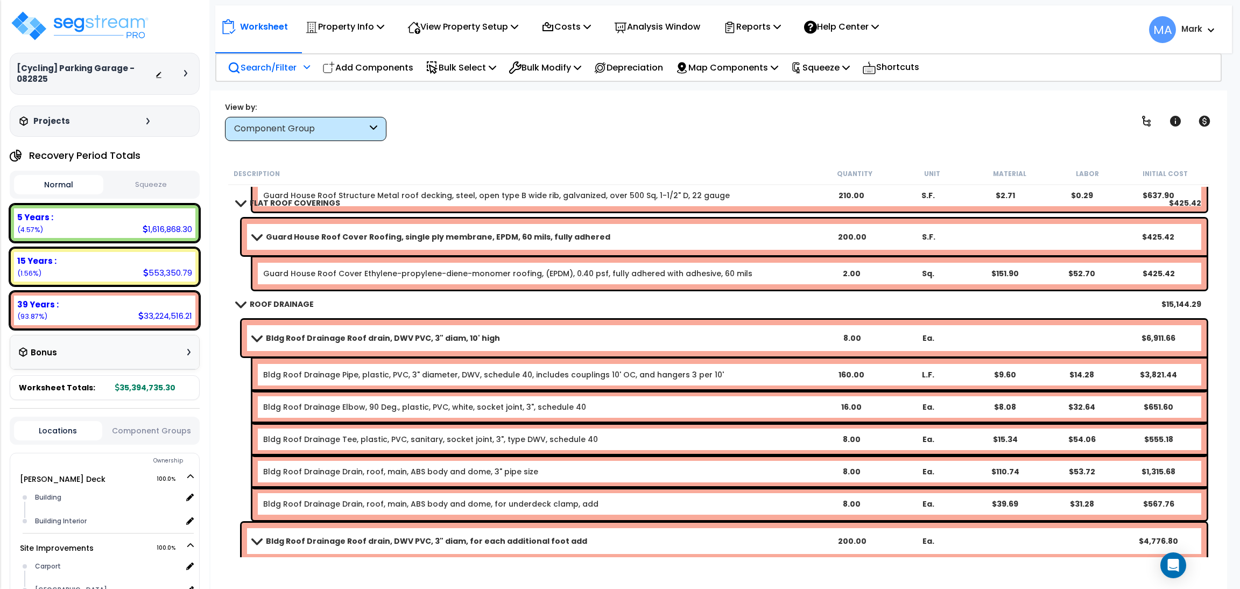
click at [268, 63] on p "Search/Filter" at bounding box center [262, 67] width 69 height 15
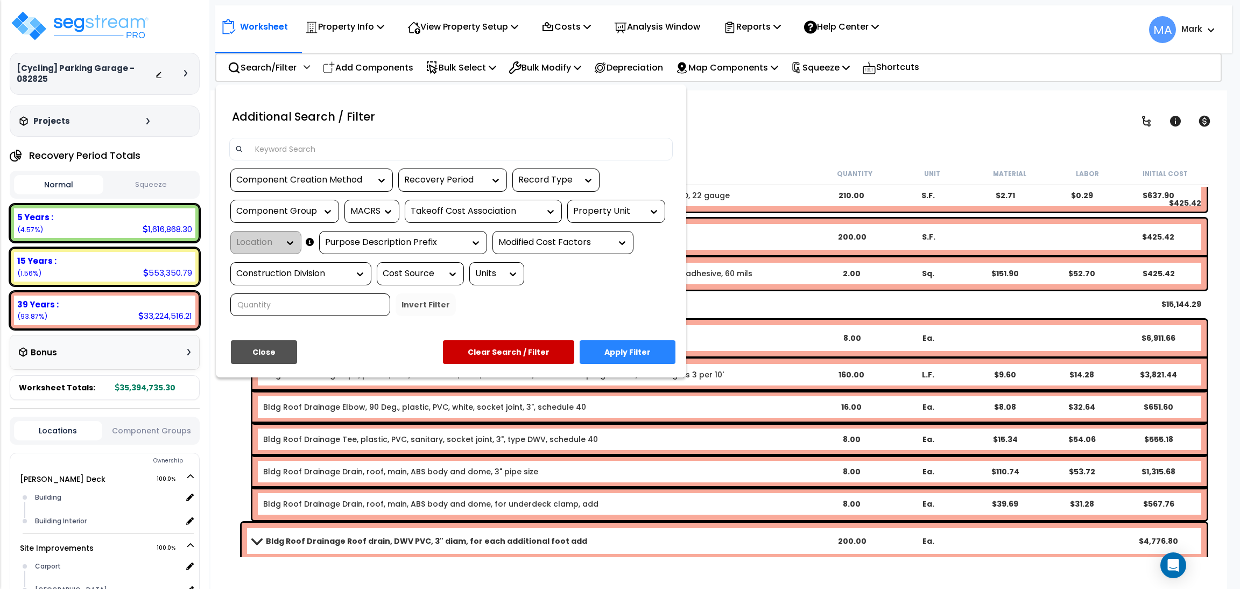
click at [272, 143] on input at bounding box center [458, 149] width 418 height 16
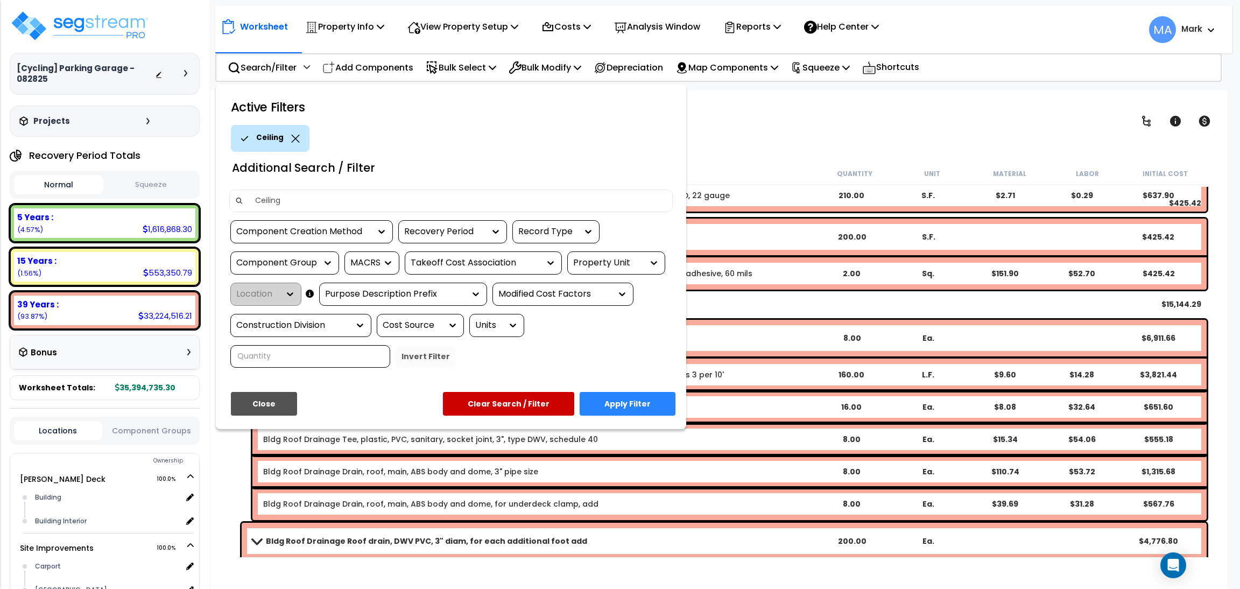
type input "Ceiling"
click at [623, 404] on button "Apply Filter" at bounding box center [628, 404] width 96 height 24
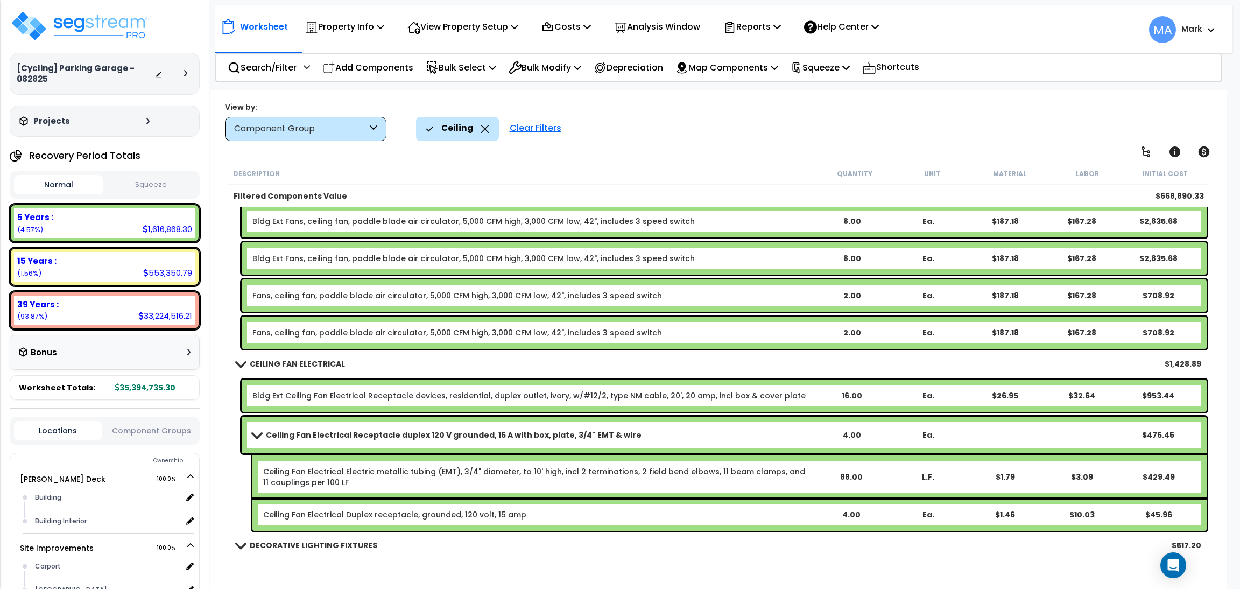
scroll to position [749, 0]
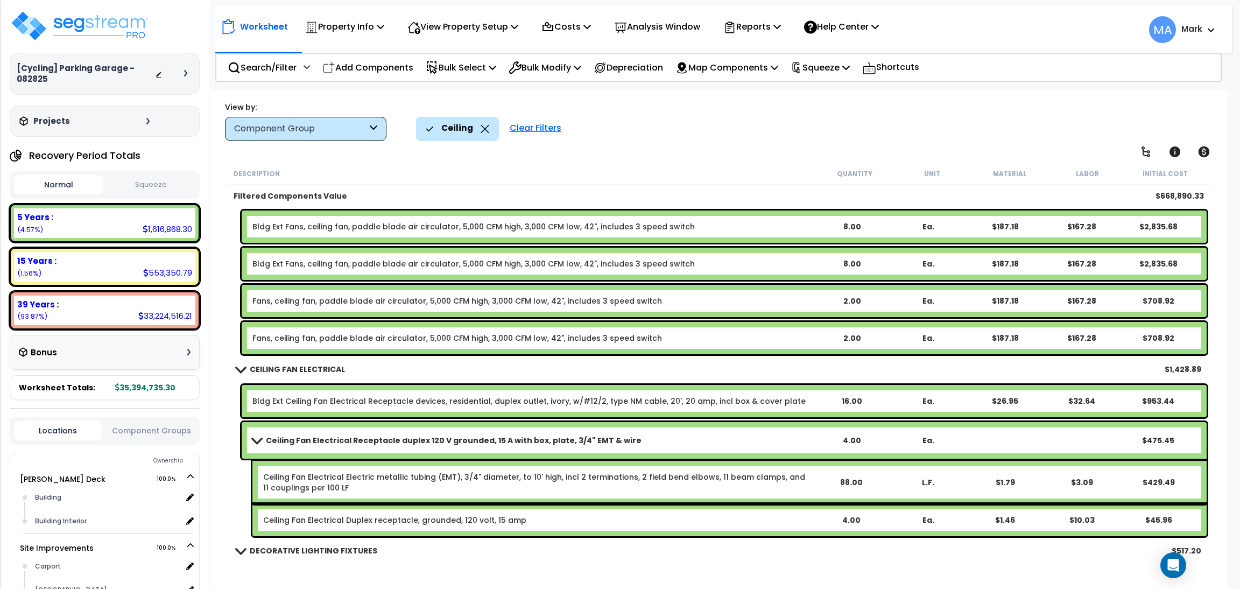
click at [485, 125] on icon at bounding box center [485, 129] width 9 height 8
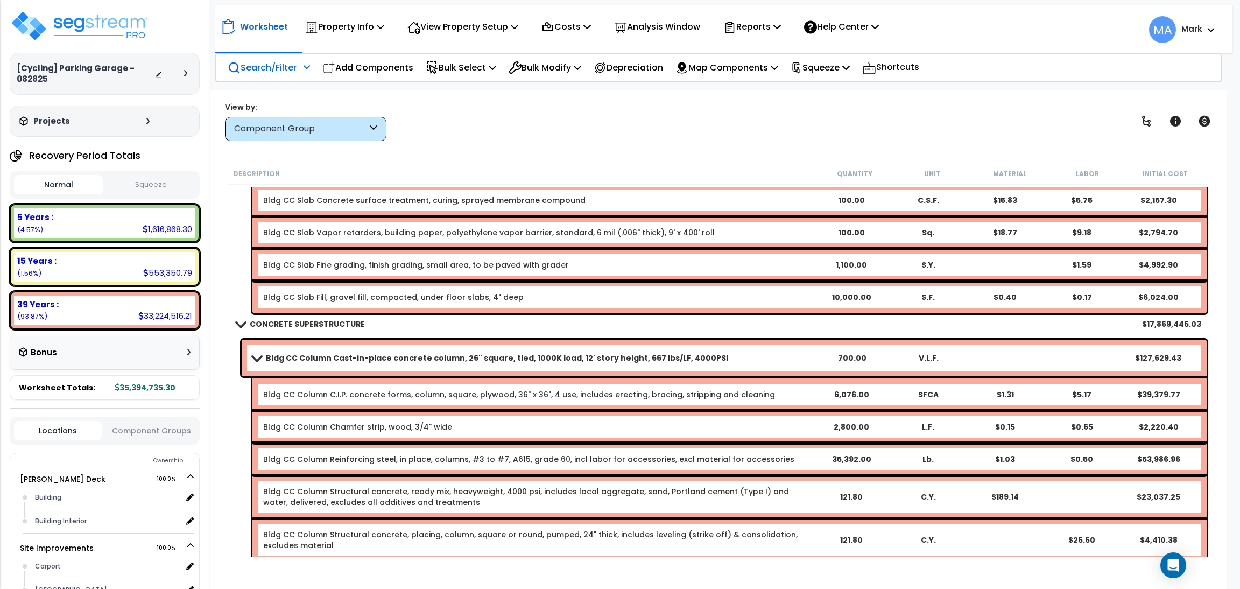
click at [281, 66] on p "Search/Filter" at bounding box center [262, 67] width 69 height 15
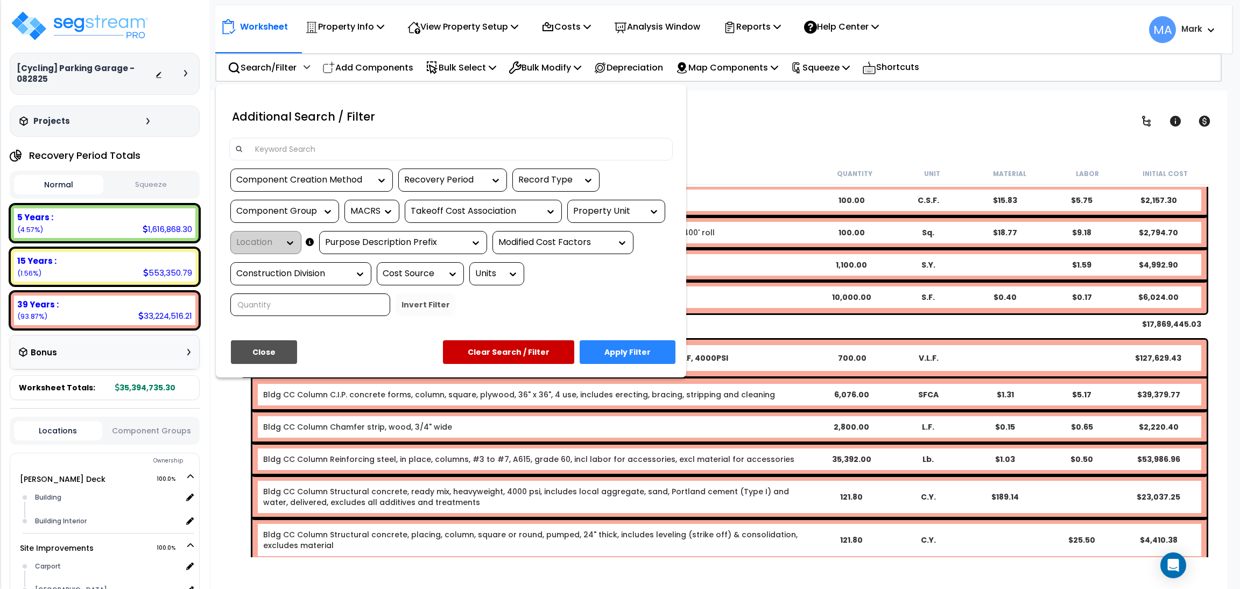
click at [303, 150] on input at bounding box center [458, 149] width 418 height 16
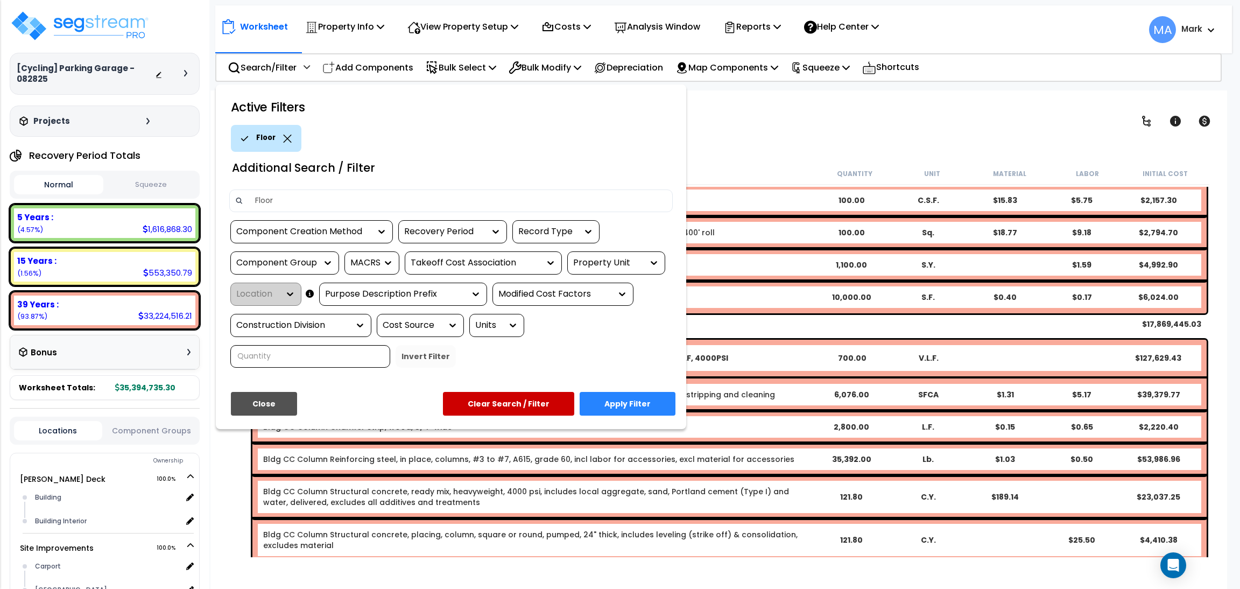
type input "Floor"
click at [634, 398] on button "Apply Filter" at bounding box center [628, 404] width 96 height 24
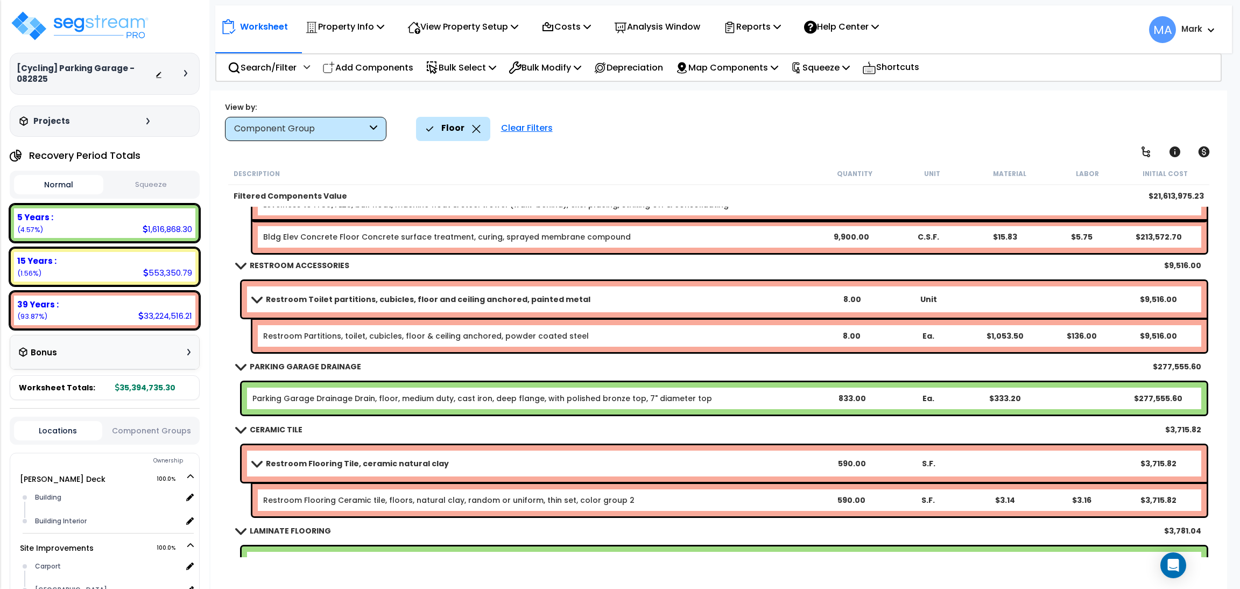
scroll to position [279, 0]
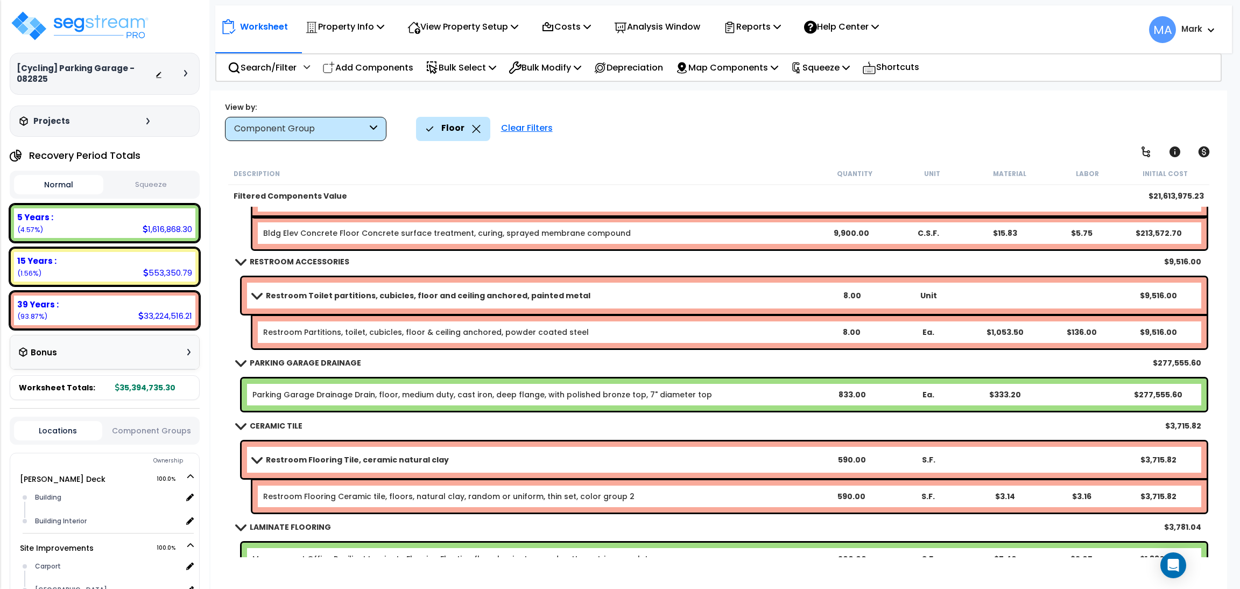
click at [322, 292] on b "Restroom Toilet partitions, cubicles, floor and ceiling anchored, painted metal" at bounding box center [428, 295] width 325 height 11
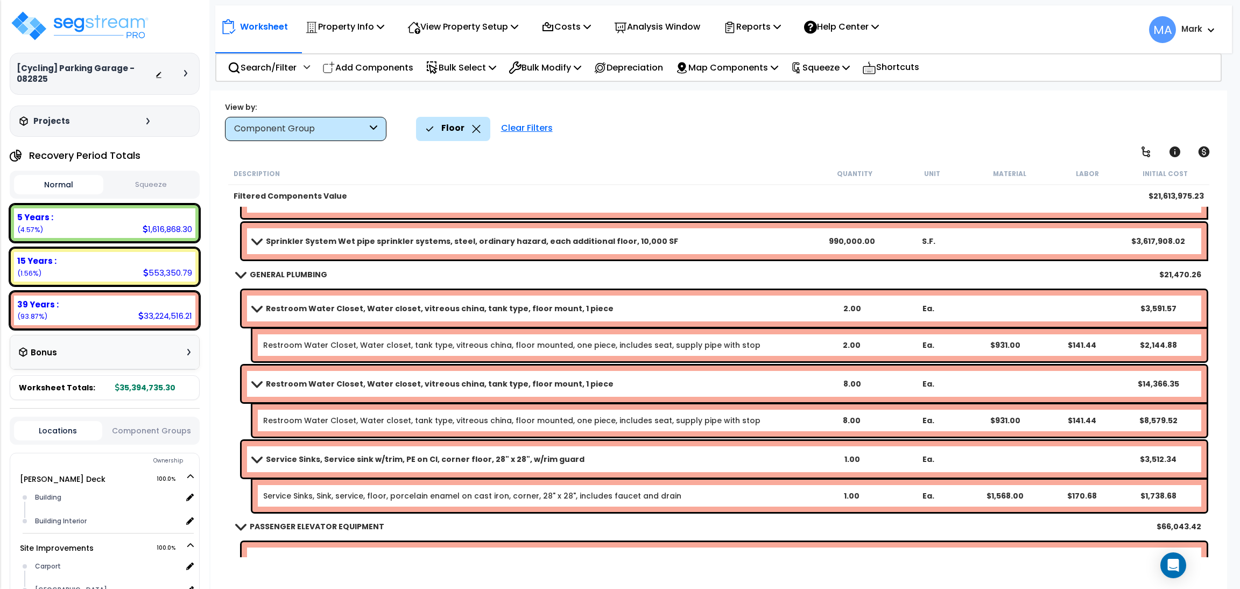
scroll to position [763, 0]
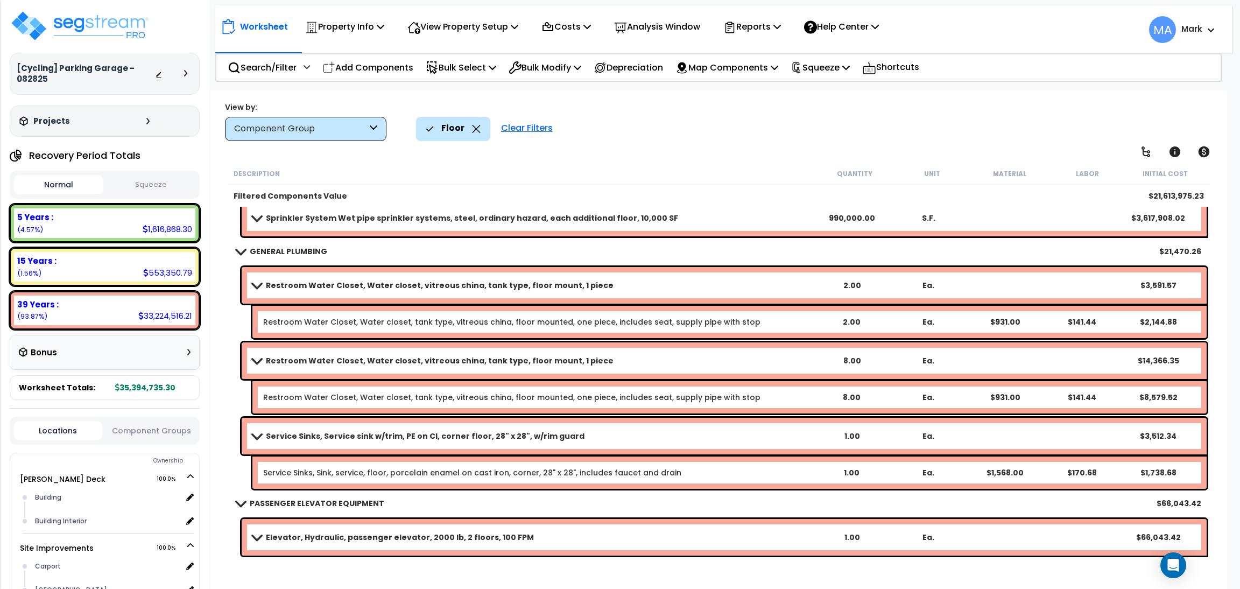
click at [472, 132] on icon at bounding box center [476, 129] width 9 height 8
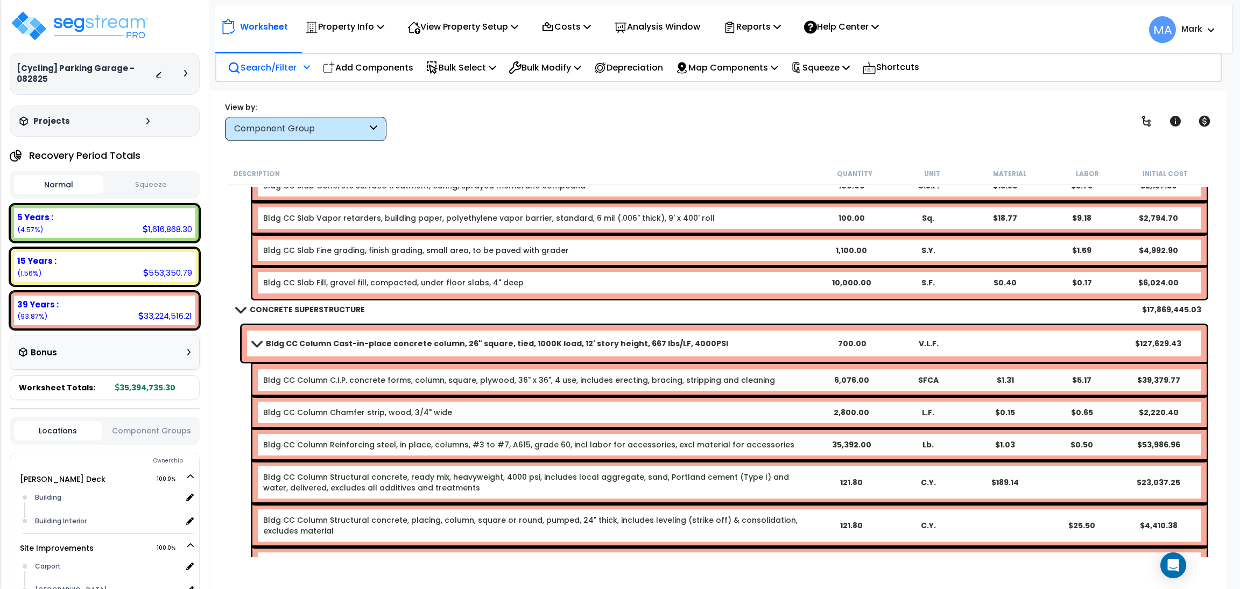
click at [244, 71] on p "Search/Filter" at bounding box center [262, 67] width 69 height 15
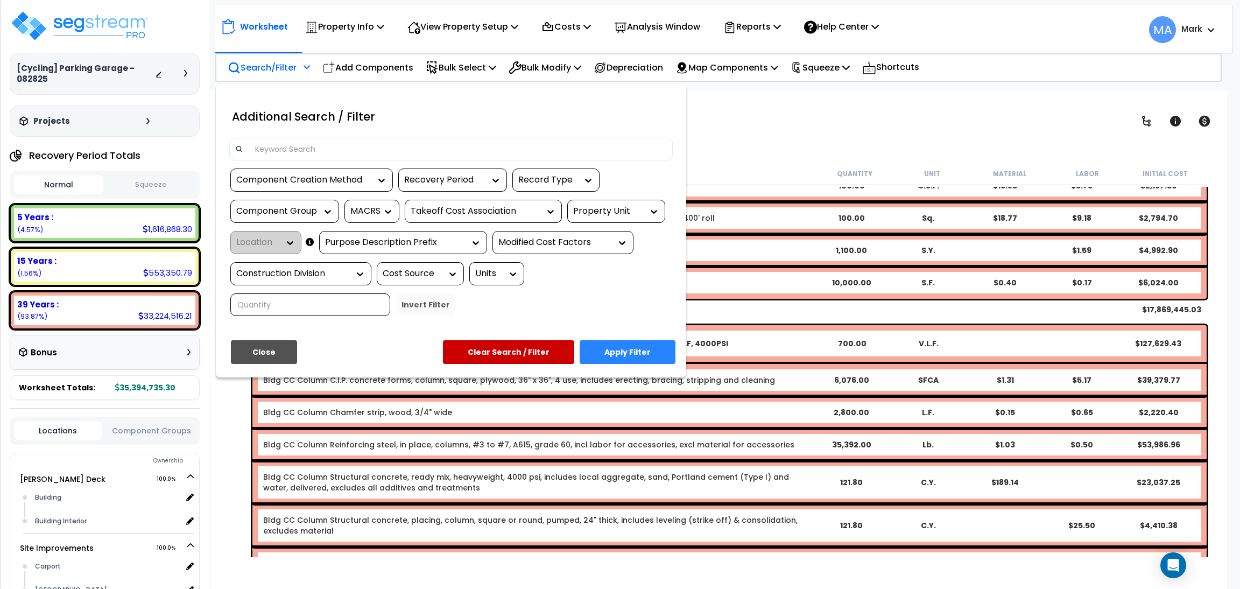
click at [743, 163] on div at bounding box center [620, 294] width 1240 height 589
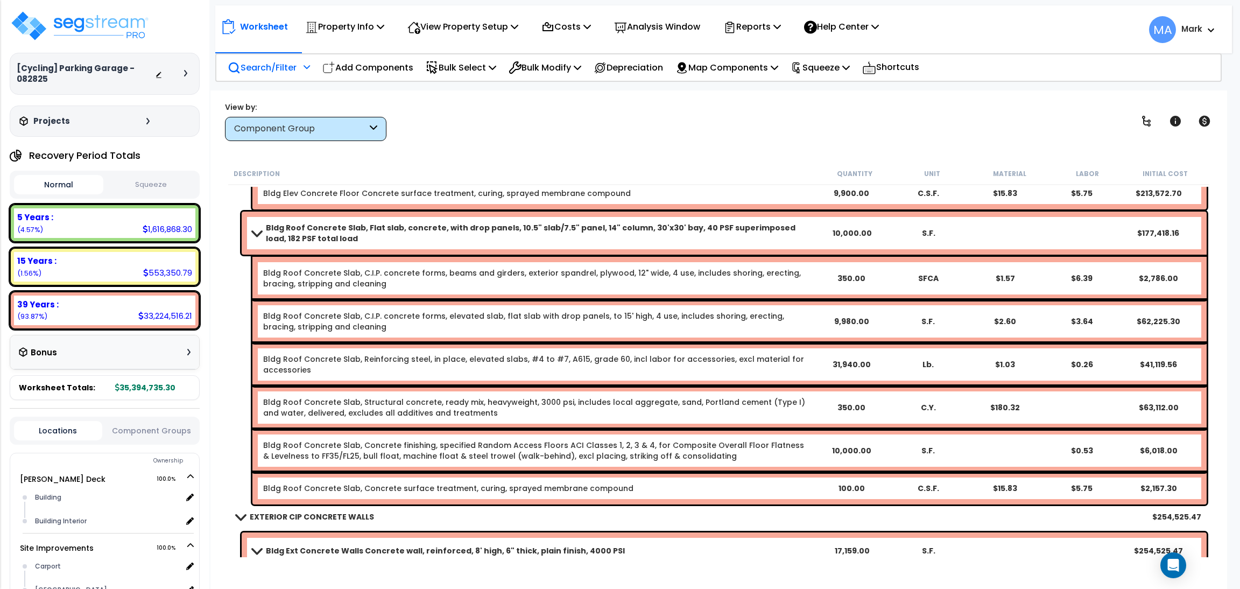
scroll to position [1614, 0]
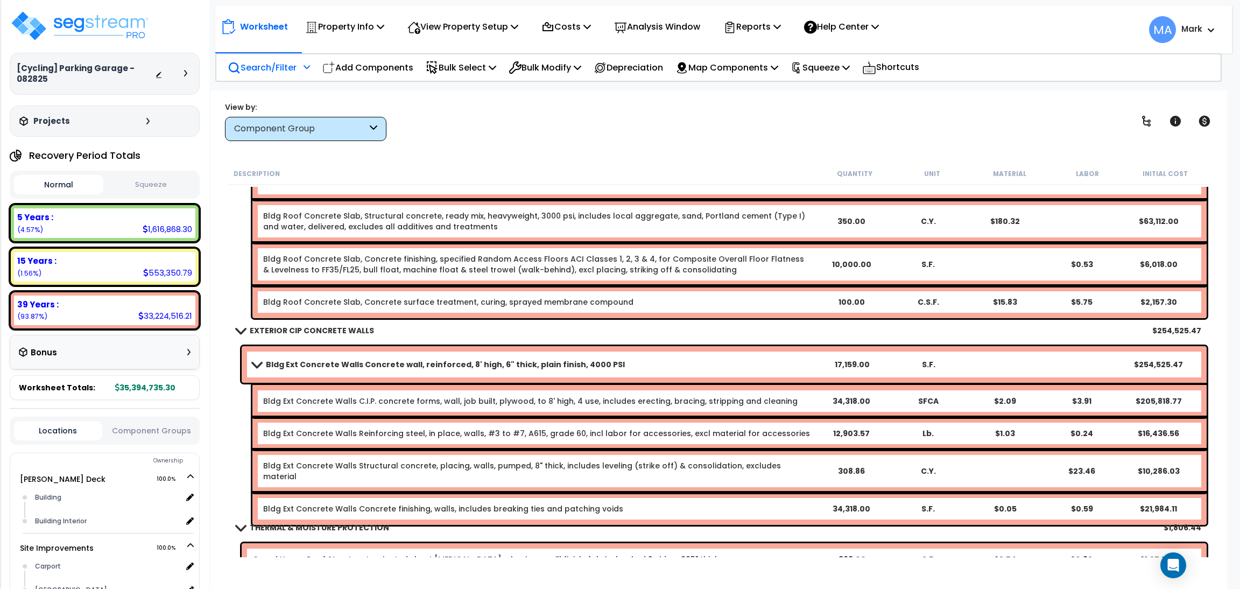
click at [290, 65] on p "Search/Filter" at bounding box center [262, 67] width 69 height 15
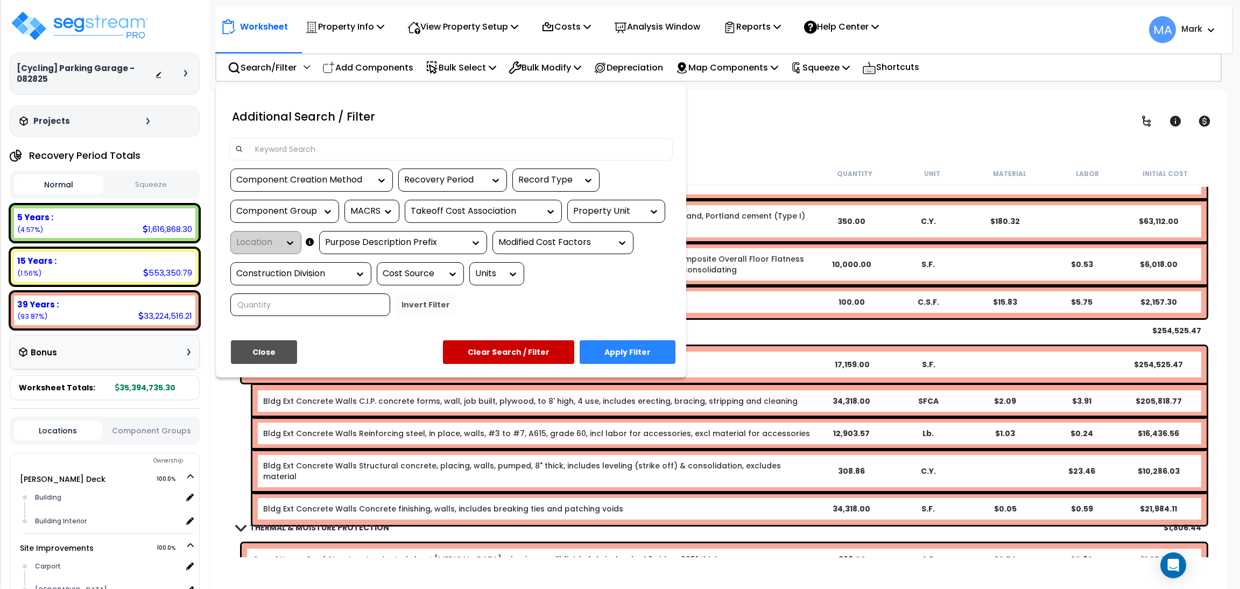
click at [305, 150] on input at bounding box center [458, 149] width 418 height 16
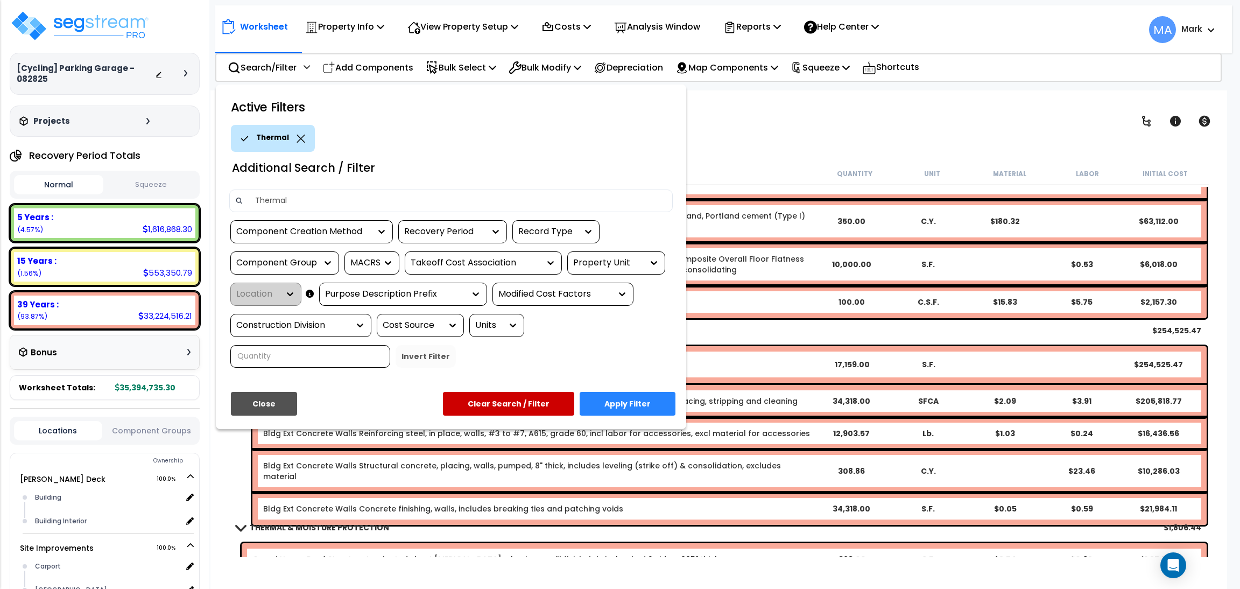
type input "Thermal"
click at [621, 405] on button "Apply Filter" at bounding box center [628, 404] width 96 height 24
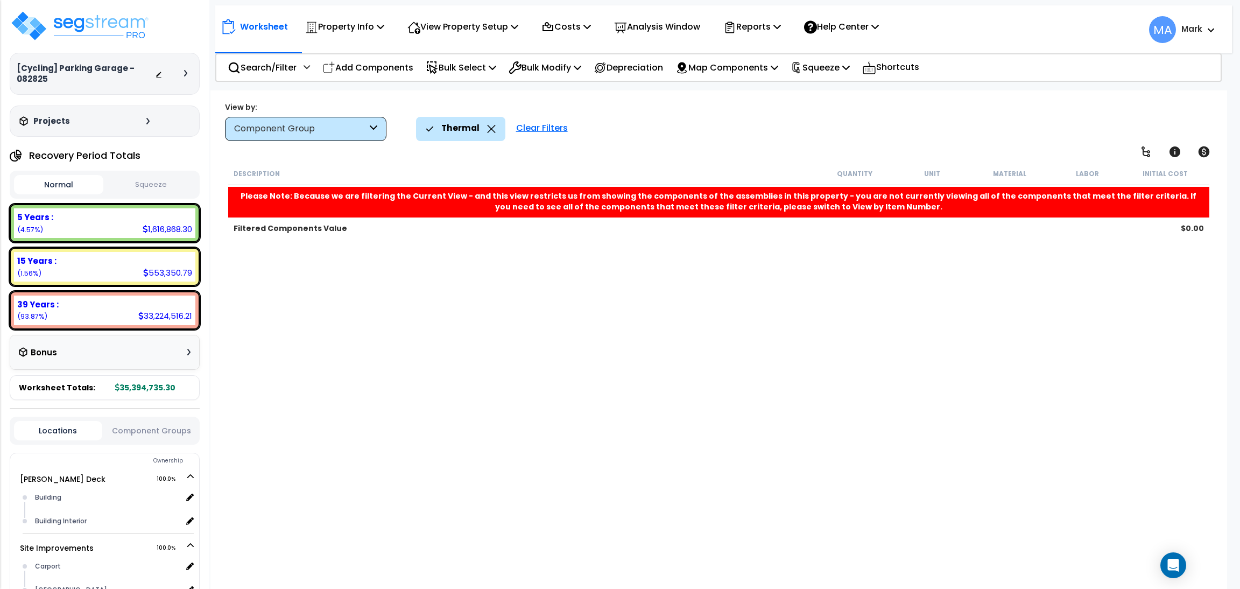
click at [490, 123] on div "Thermal" at bounding box center [461, 129] width 70 height 24
click at [494, 131] on div "Thermal" at bounding box center [460, 129] width 89 height 24
click at [489, 130] on icon at bounding box center [491, 129] width 9 height 8
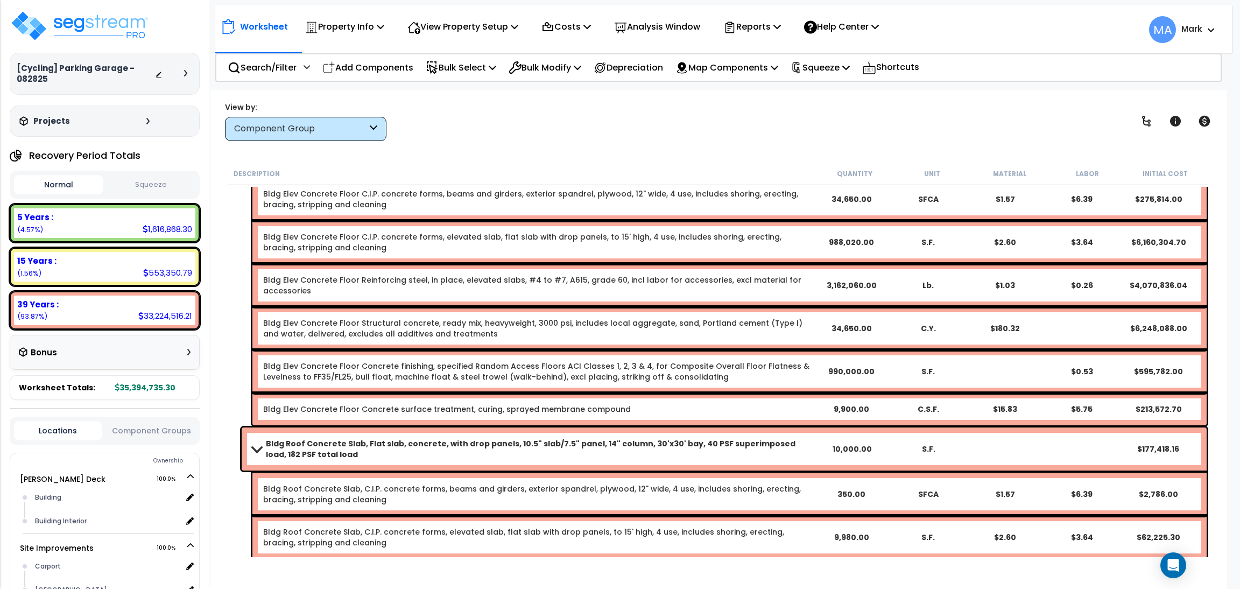
scroll to position [1211, 0]
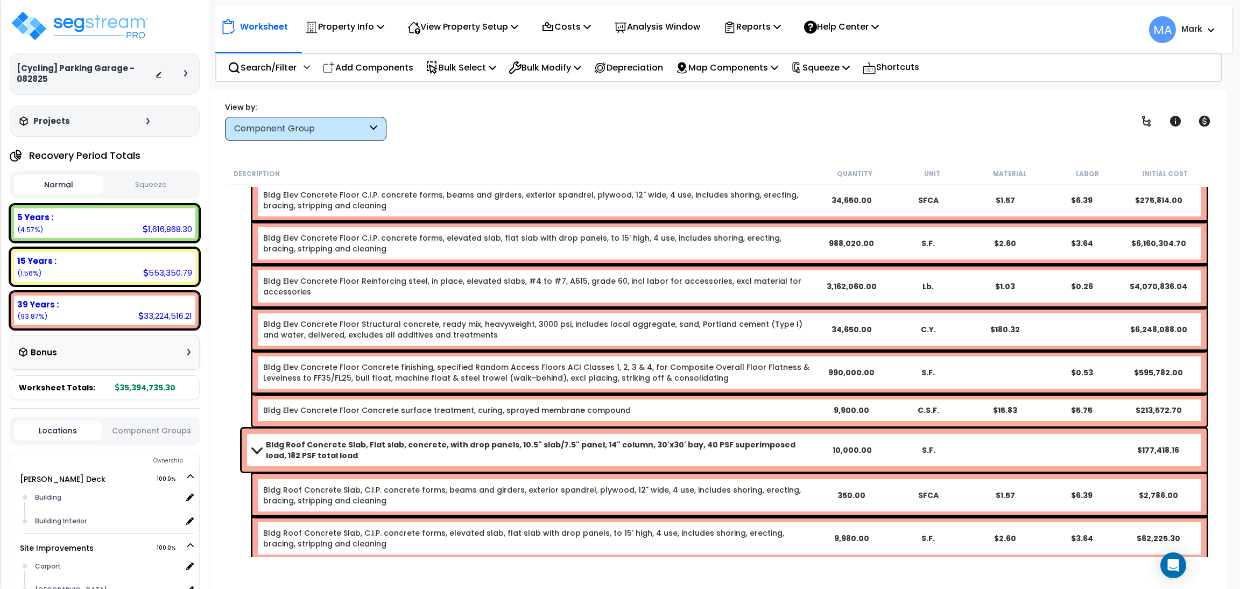
click at [573, 121] on div "View by: Component Group High to Low (Total Cost)" at bounding box center [718, 121] width 995 height 40
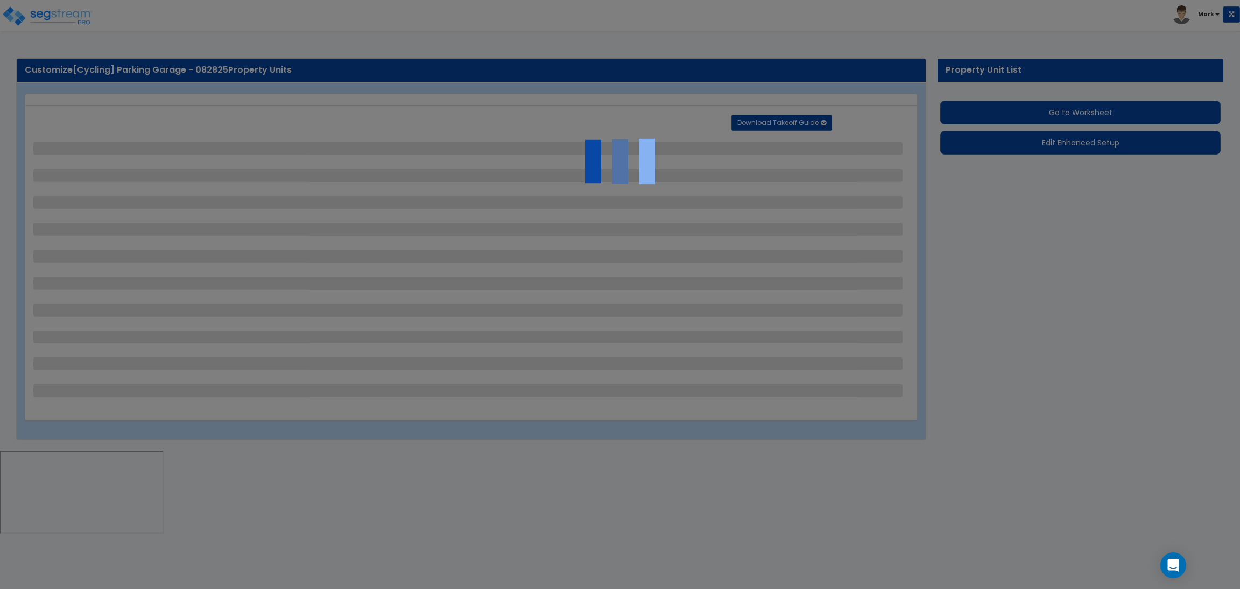
select select "2"
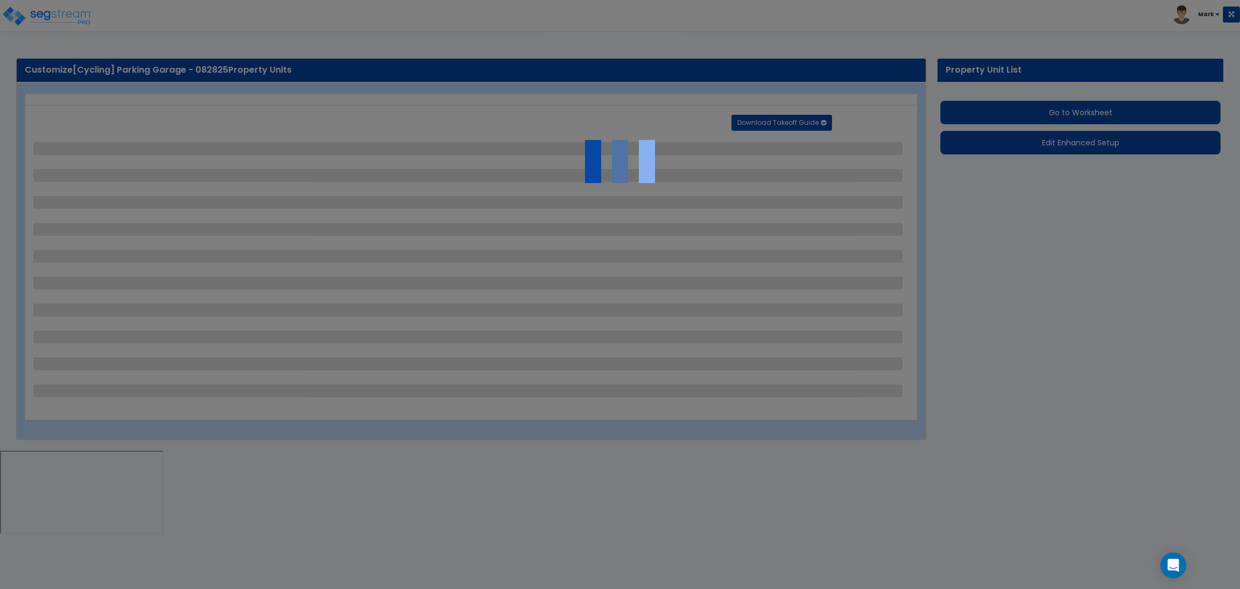
select select "2"
select select "1"
select select "2"
select select "1"
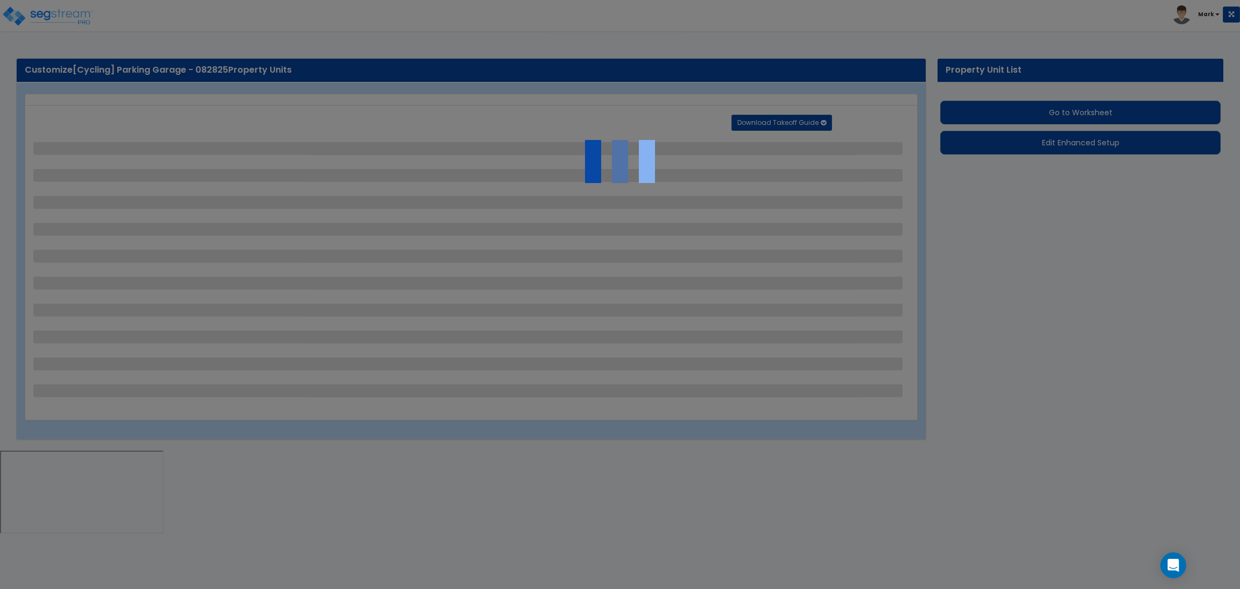
select select "1"
select select "2"
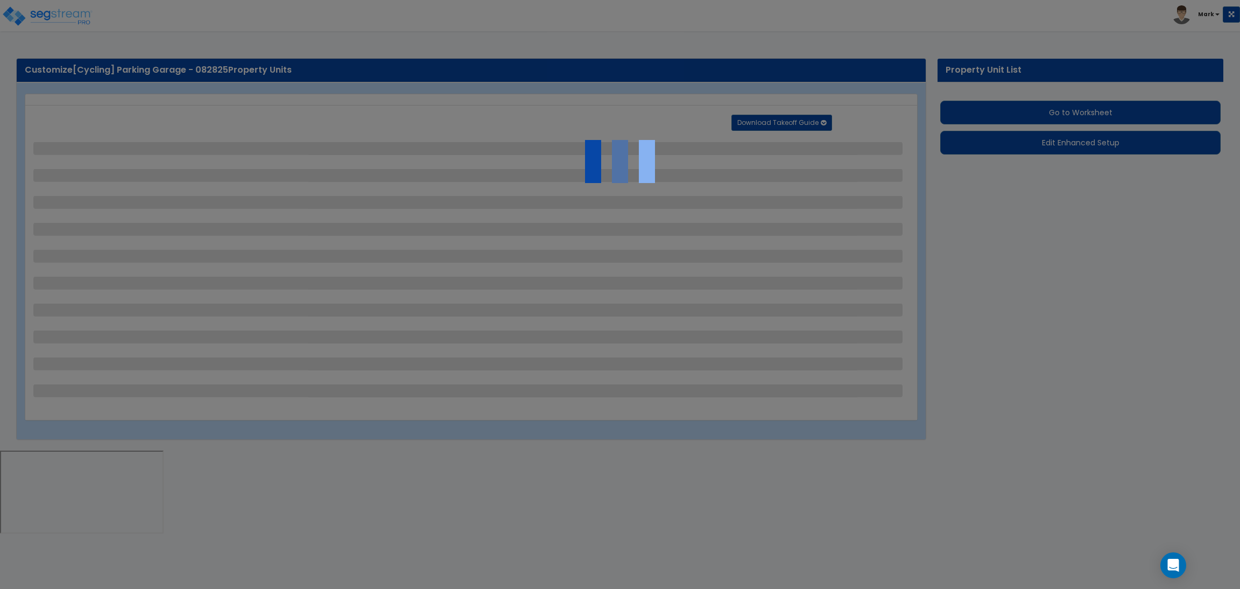
select select "2"
select select "1"
select select "10"
select select "1"
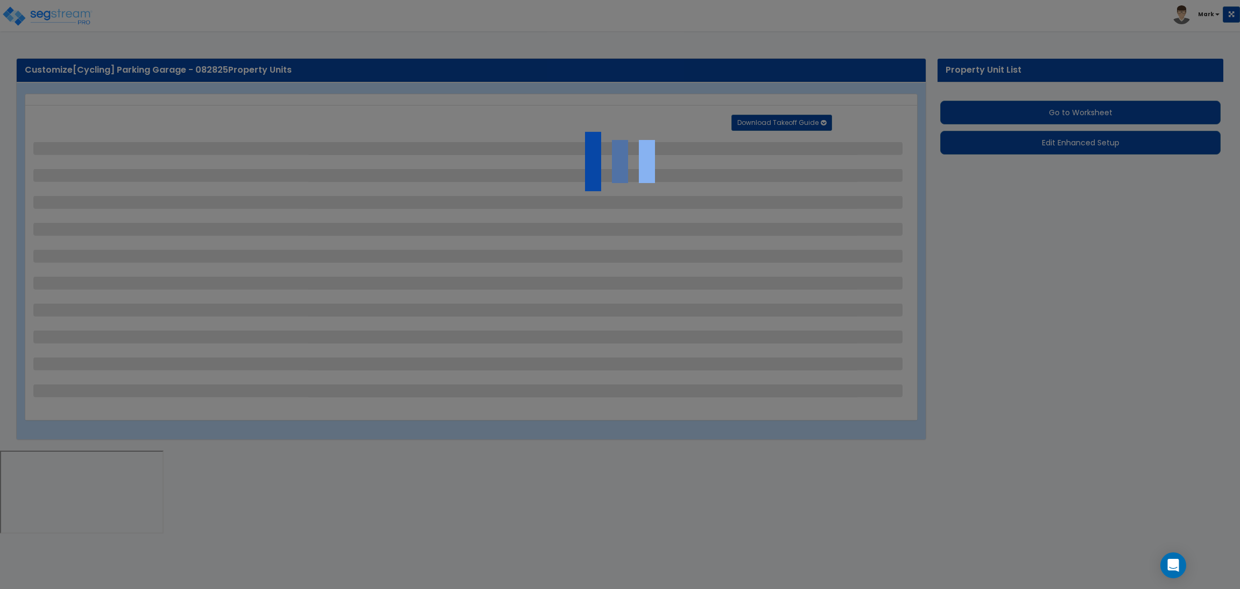
select select "1"
select select "3"
select select "2"
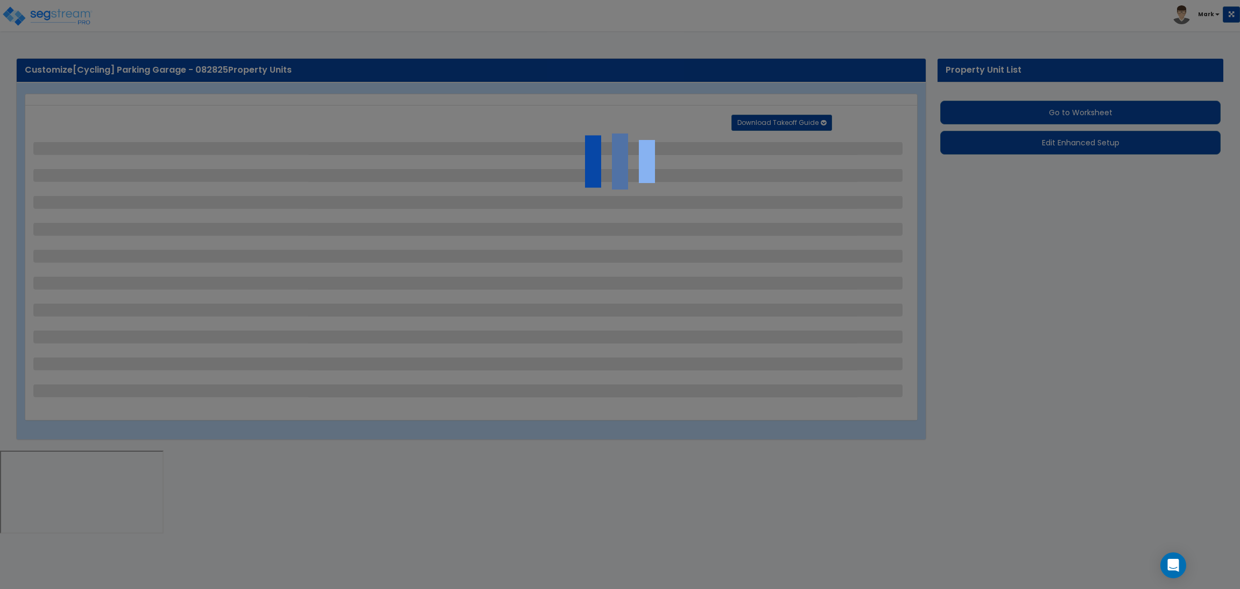
select select "4"
select select "1"
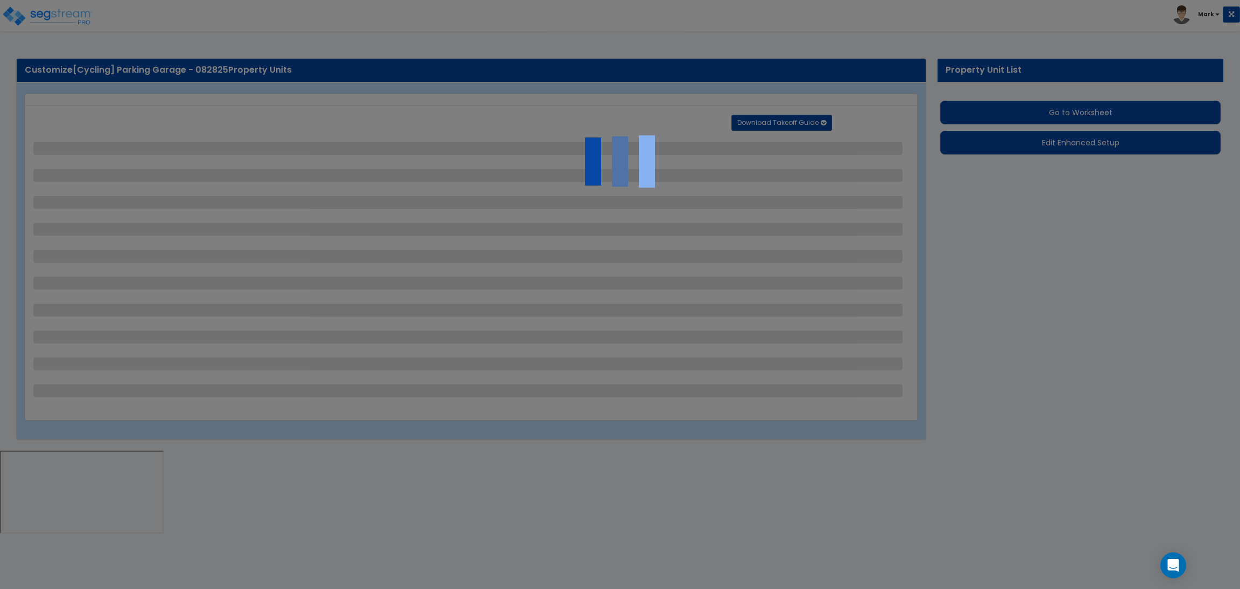
select select "6"
select select "2"
select select "1"
select select "2"
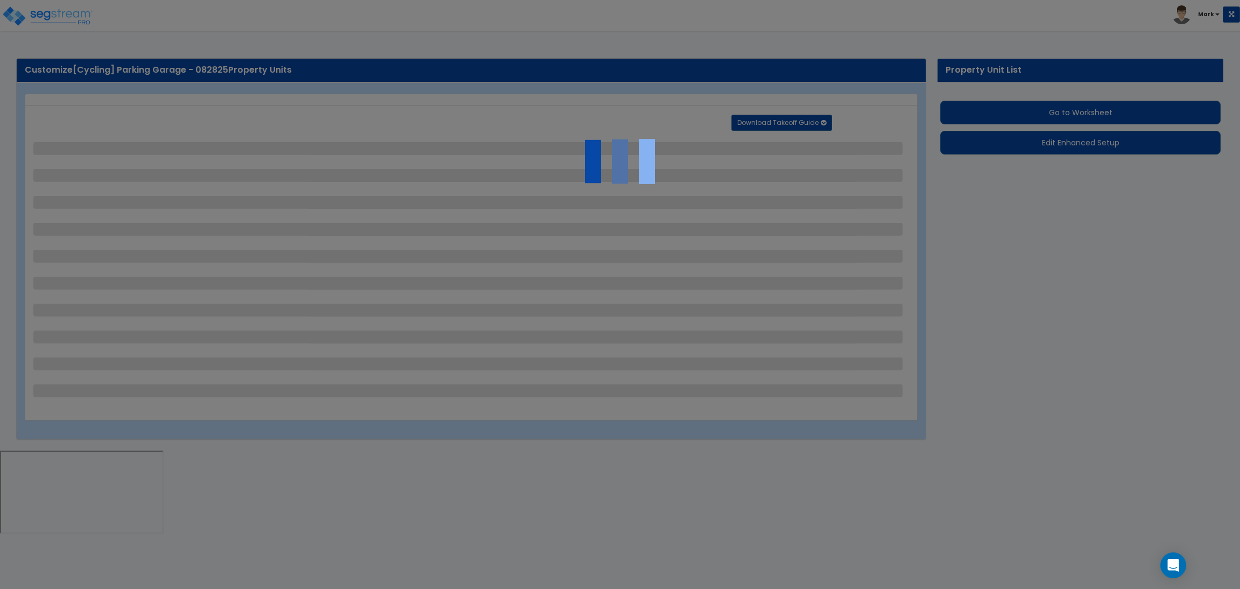
select select "2"
select select "1"
select select "8"
select select "2"
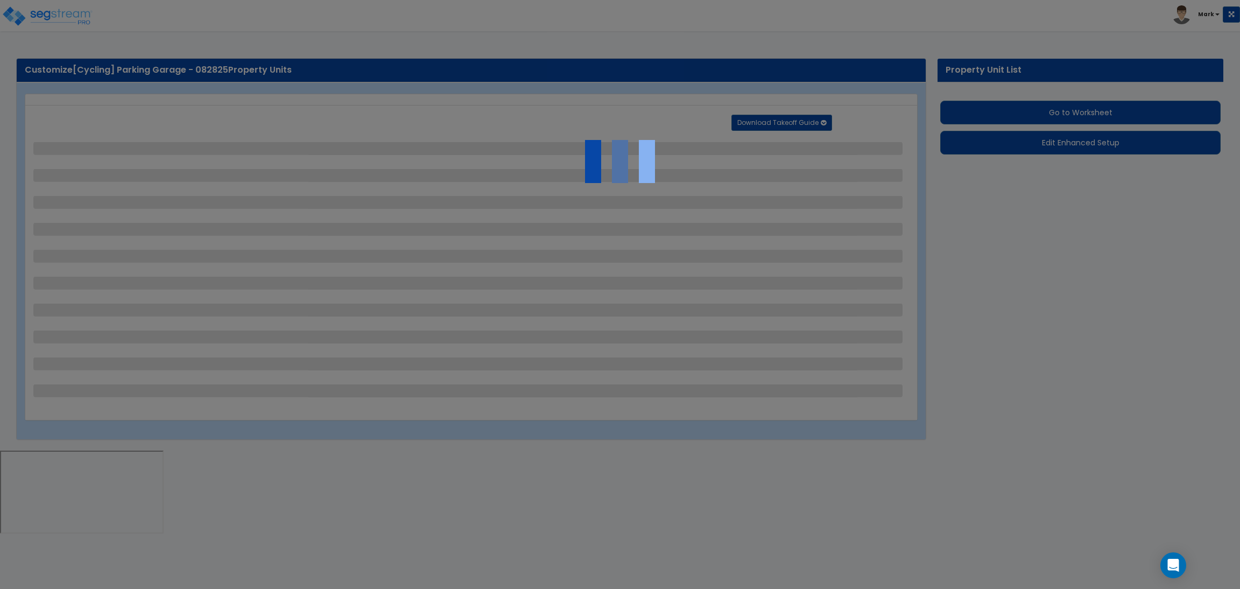
select select "4"
select select "1"
select select "20"
select select "2"
select select "5"
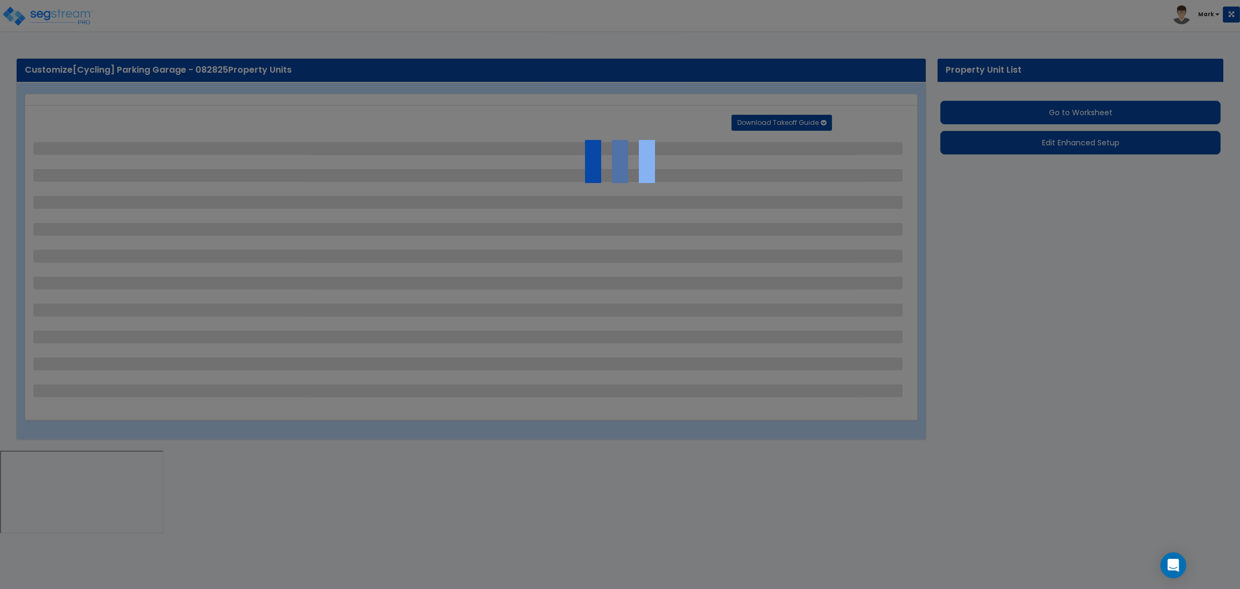
select select "3"
select select "1"
select select "2"
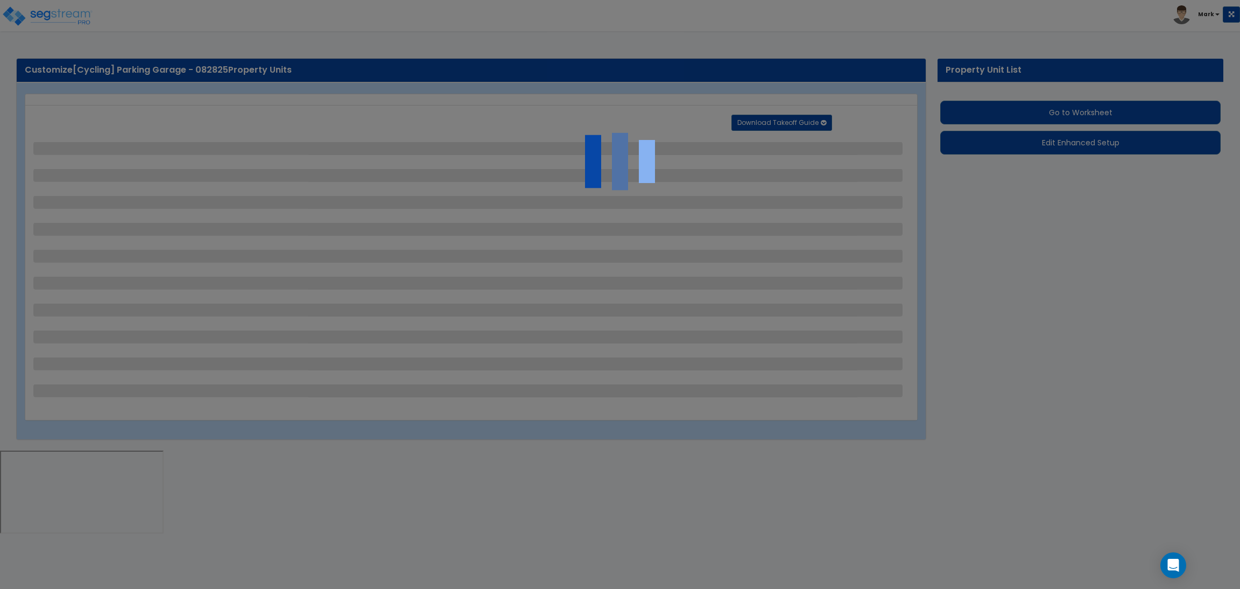
select select "1"
select select "4"
select select "2"
select select "1"
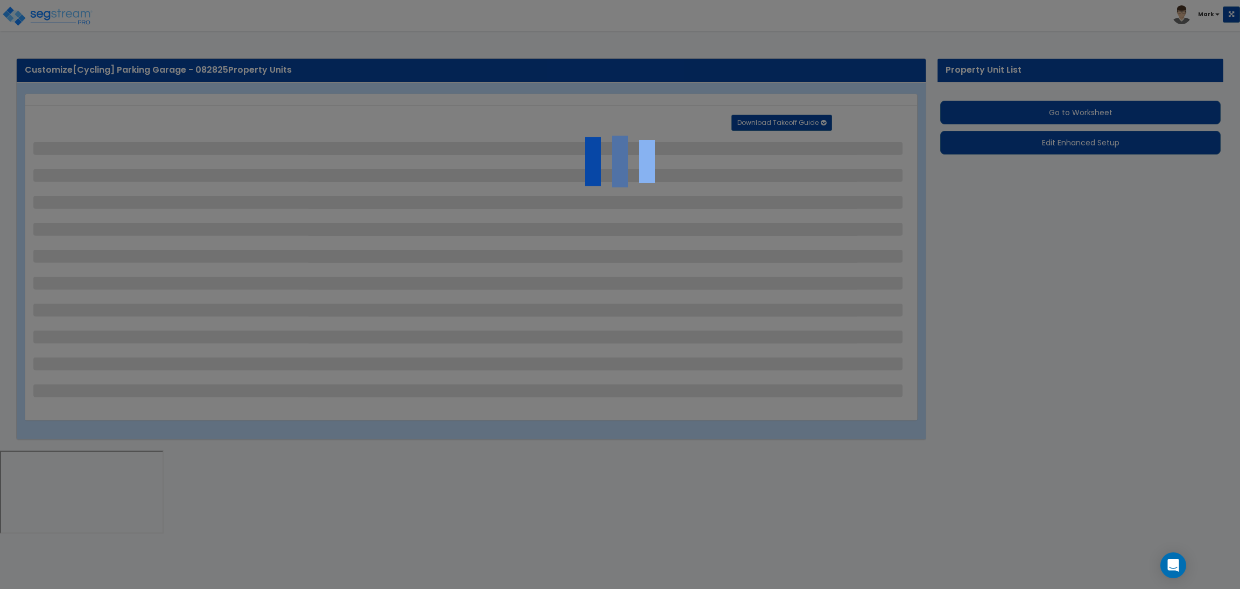
select select "2"
select select "1"
select select "2"
select select "6"
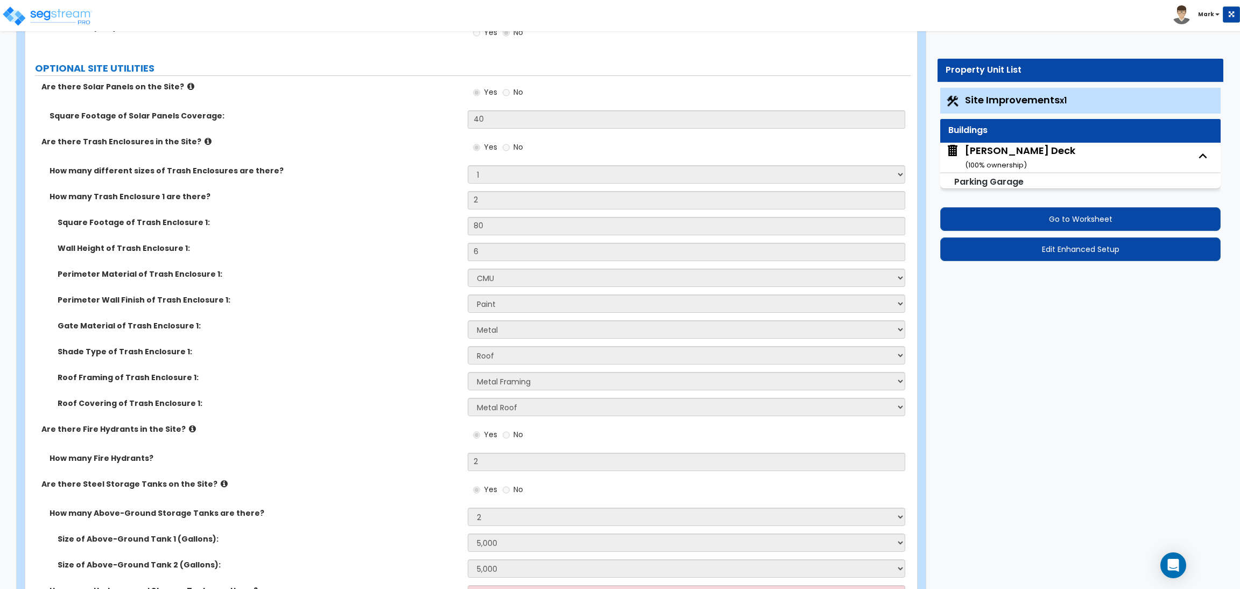
scroll to position [5372, 0]
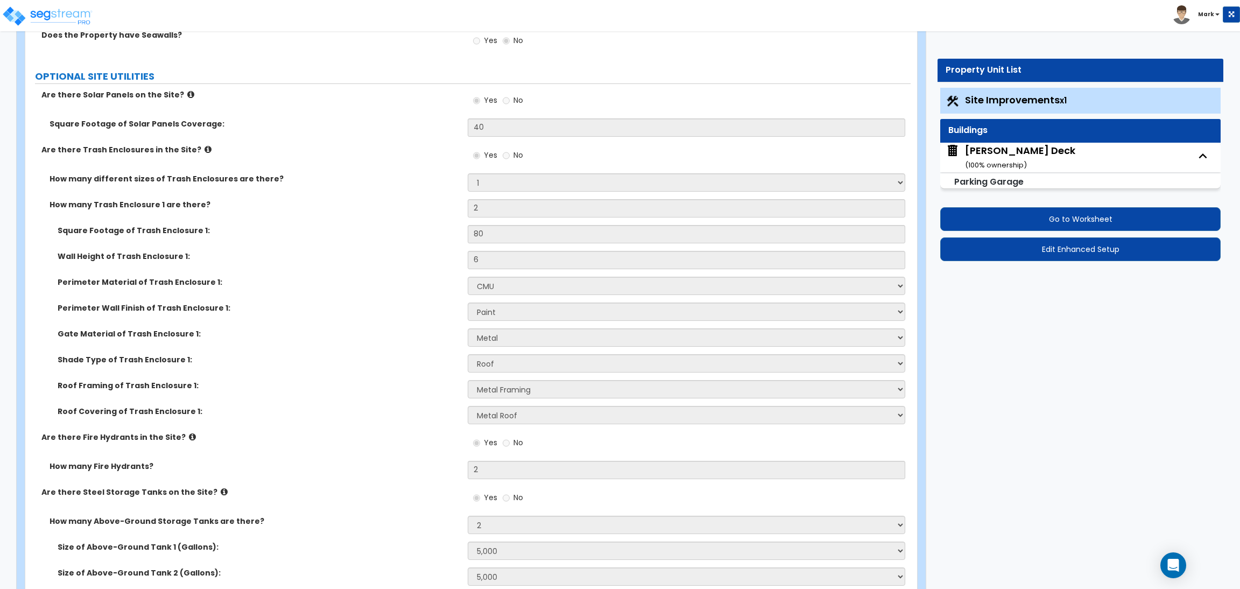
click at [1006, 152] on div "Dan Allen Deck ( 100 % ownership)" at bounding box center [1020, 157] width 110 height 27
select select "3"
select select "1"
select select "3"
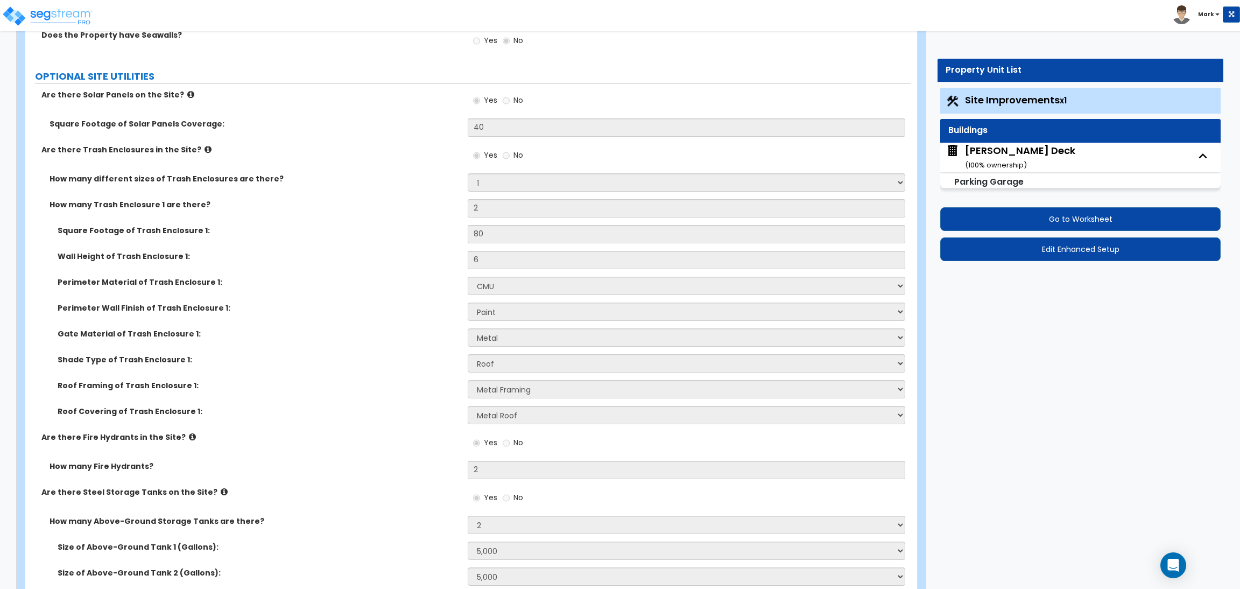
select select "2"
select select "4"
select select "1"
select select "2"
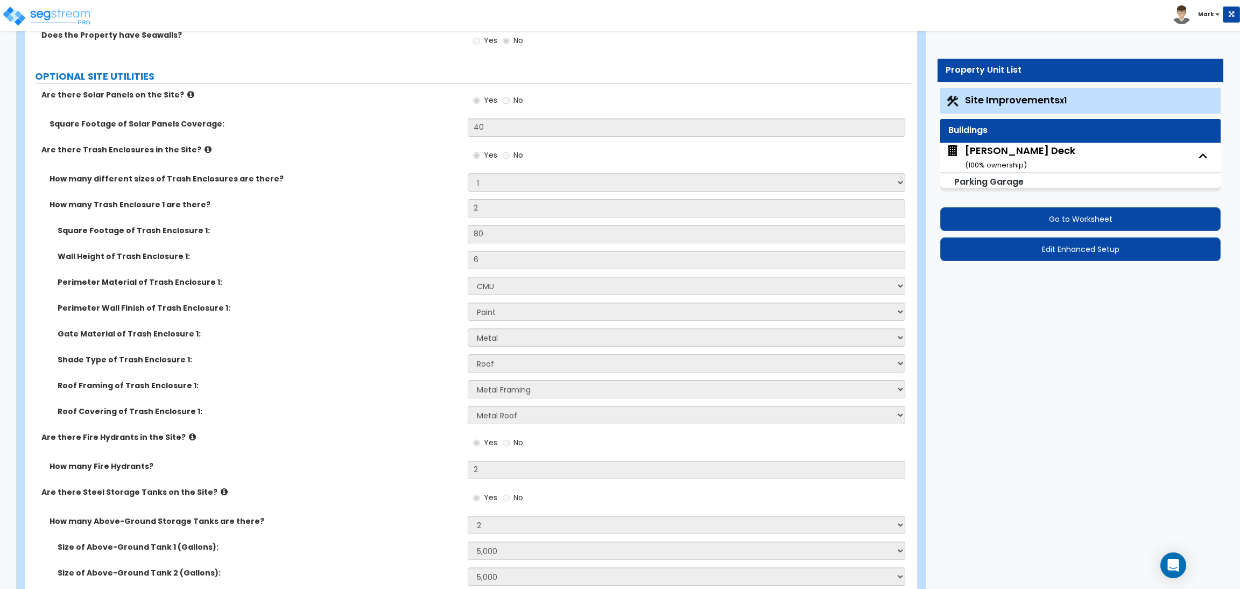
select select "2"
select select "3"
select select "1"
select select "3"
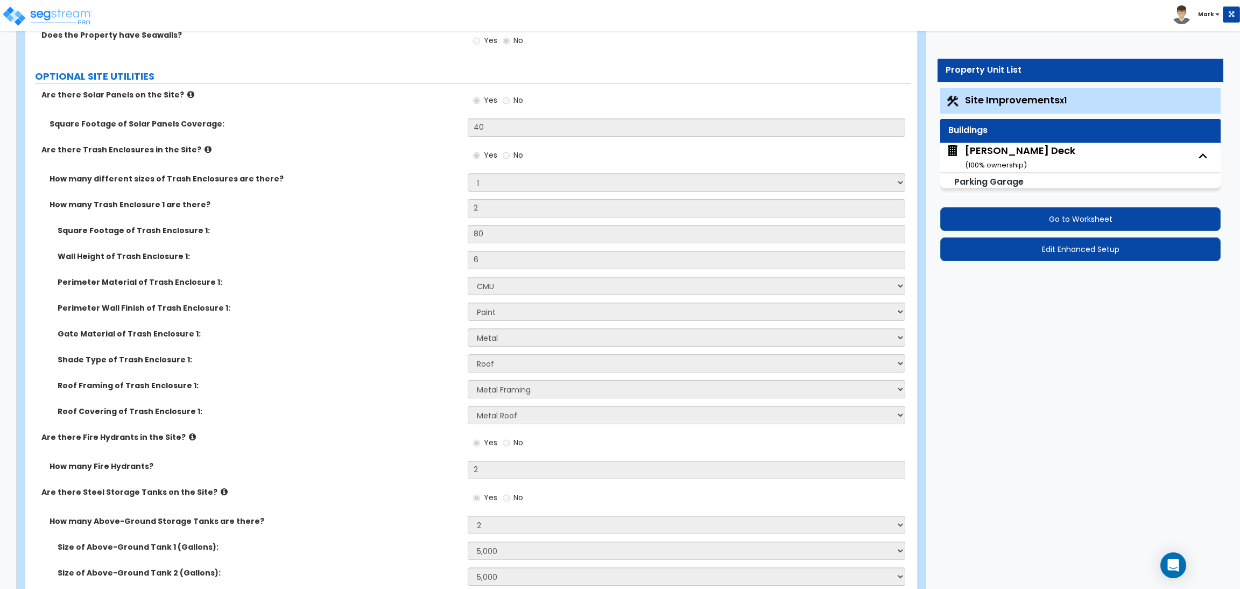
select select "2"
select select "3"
select select "1"
select select "2"
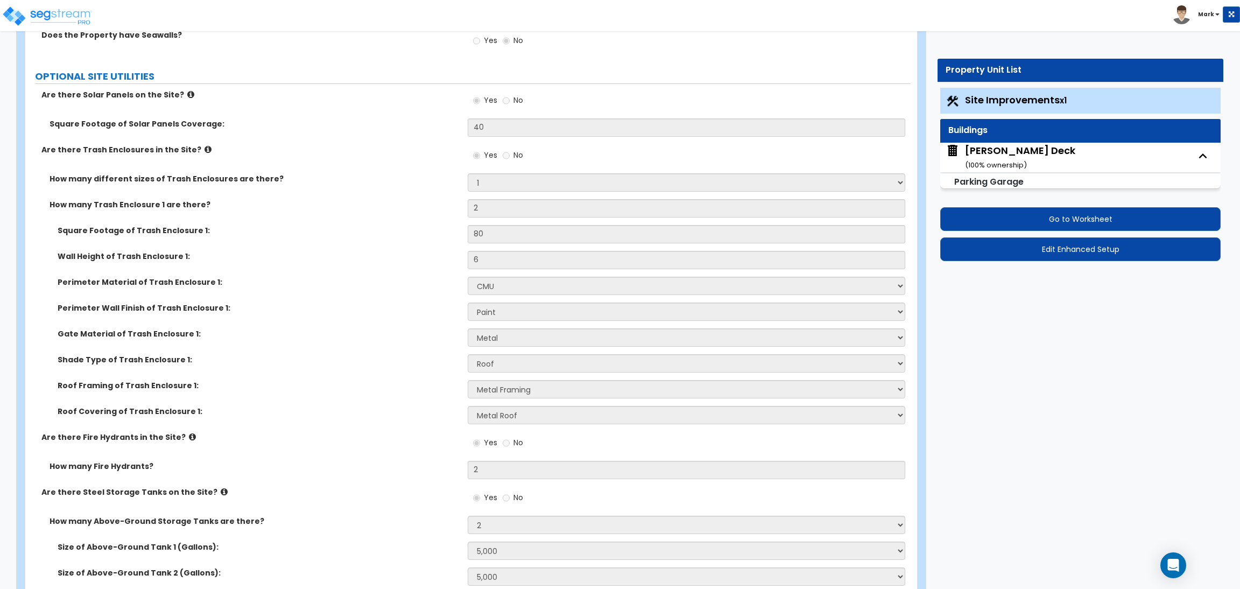
select select "1"
select select "2"
select select "3"
select select "2"
select select "5"
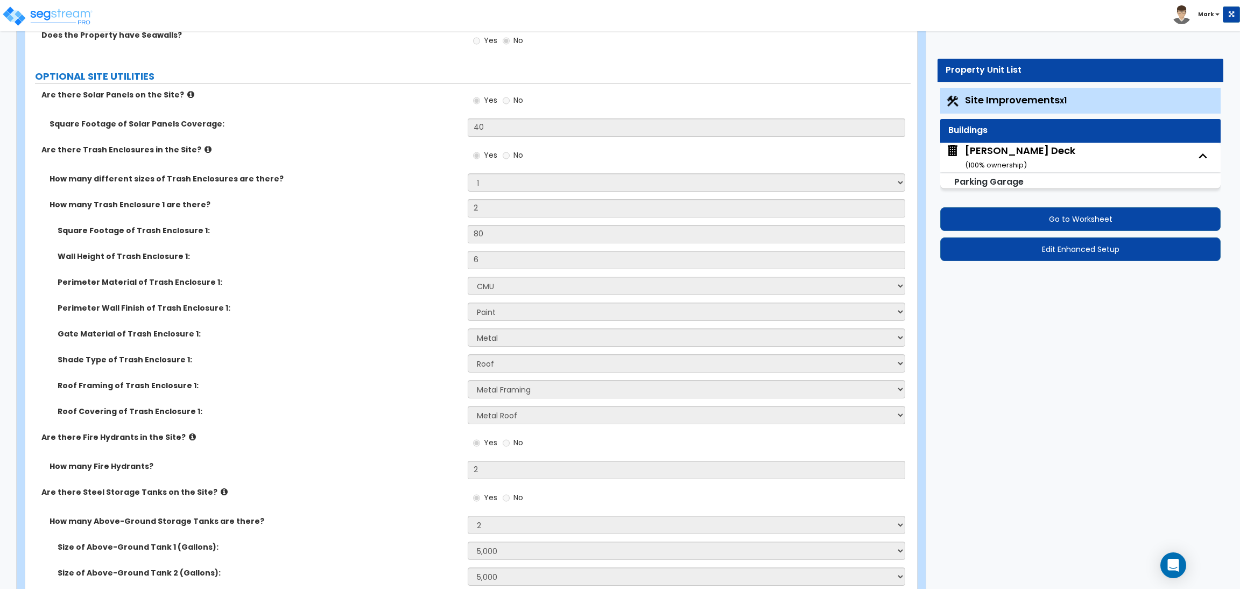
select select "5"
select select "2"
select select "4"
select select "3"
select select "2"
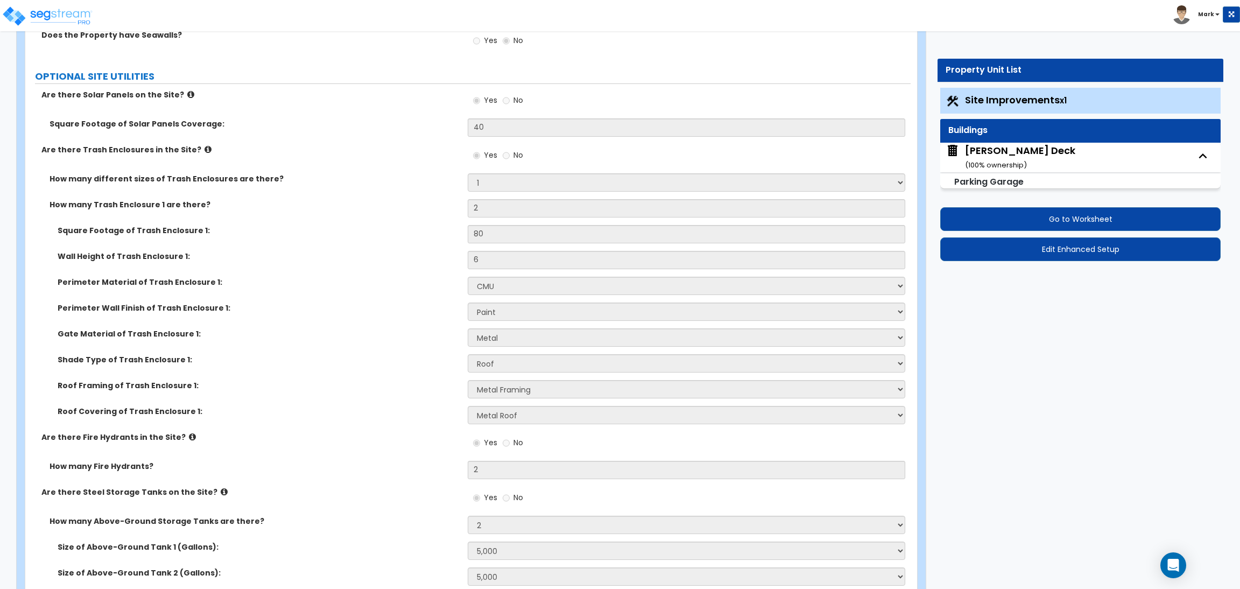
select select "1"
select select "3"
select select "2"
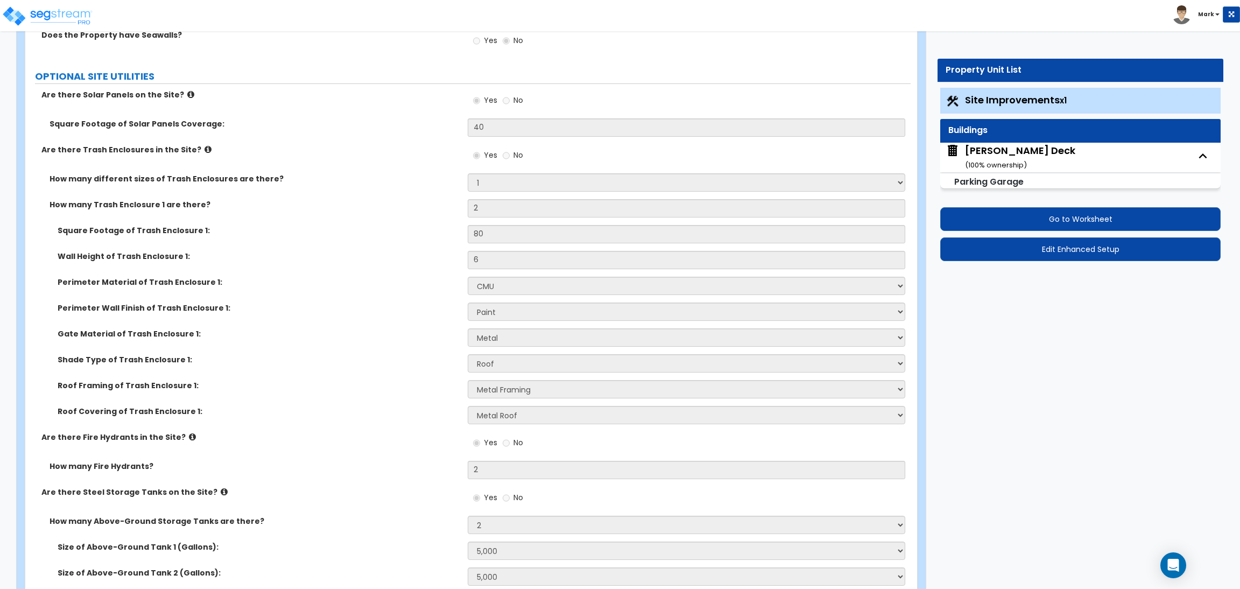
select select "2"
select select "4"
select select "1"
select select "3"
select select "1"
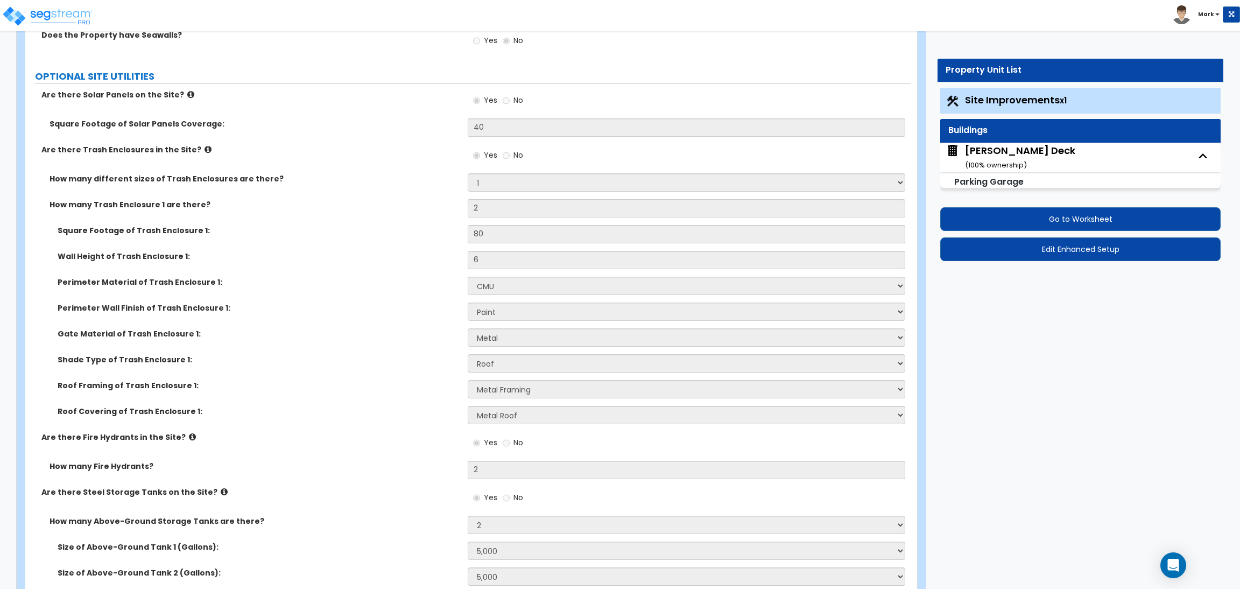
select select "2"
select select "6"
select select "7"
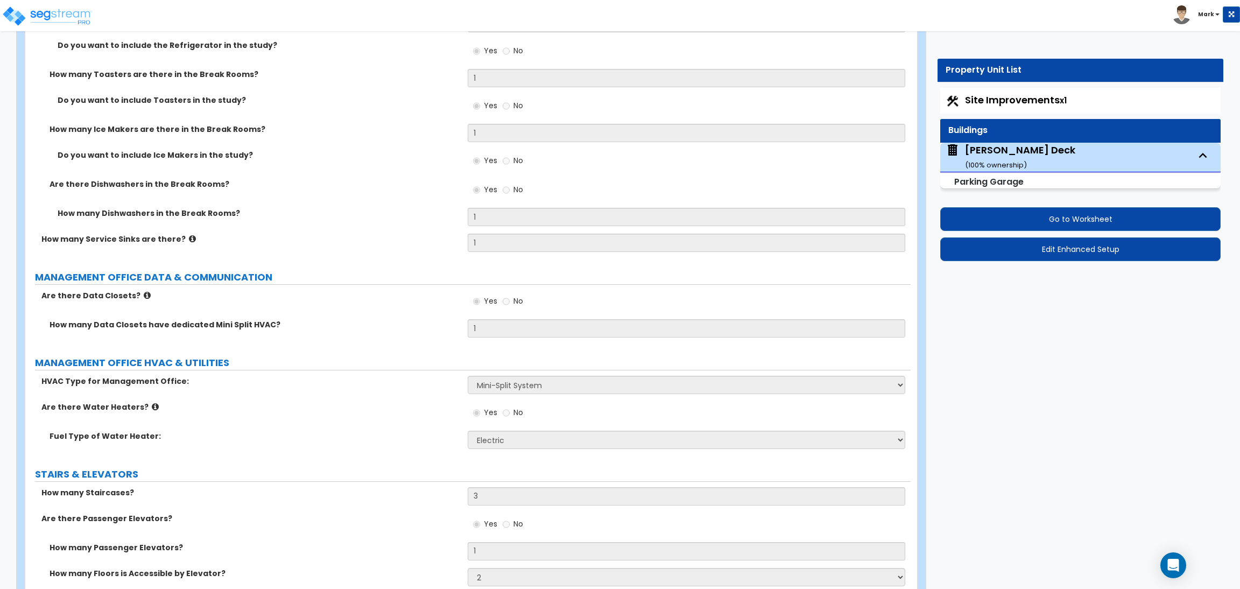
scroll to position [4177, 0]
